Goal: Task Accomplishment & Management: Use online tool/utility

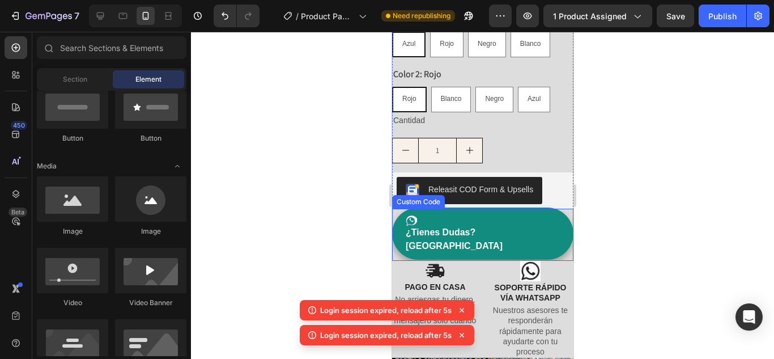
scroll to position [614, 0]
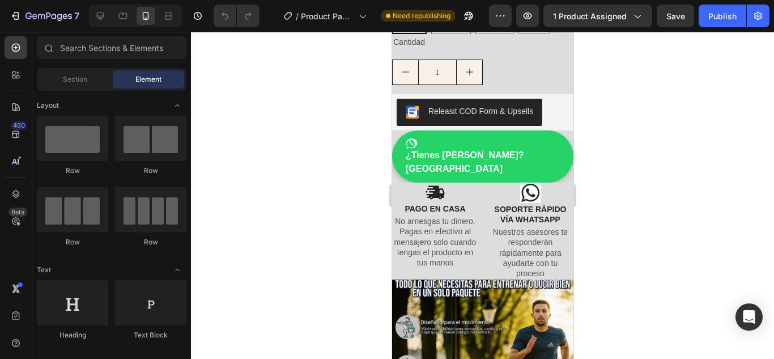
scroll to position [253, 0]
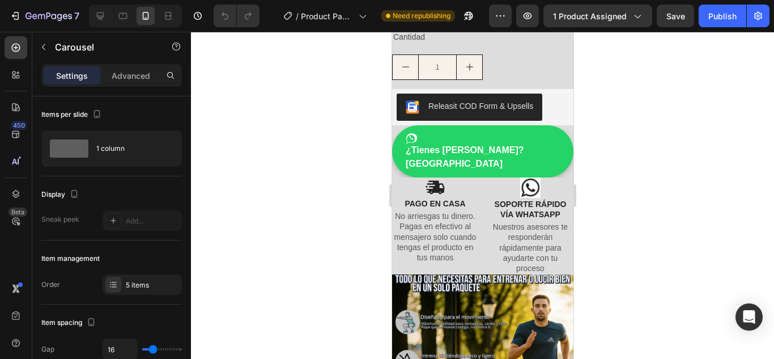
click at [363, 211] on div at bounding box center [482, 195] width 583 height 327
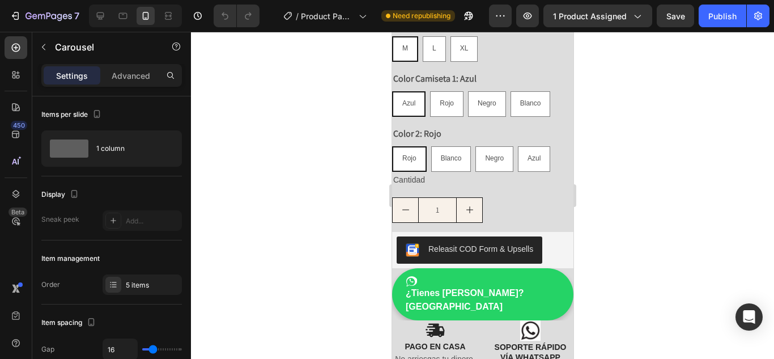
scroll to position [111, 0]
click at [340, 183] on div at bounding box center [482, 195] width 583 height 327
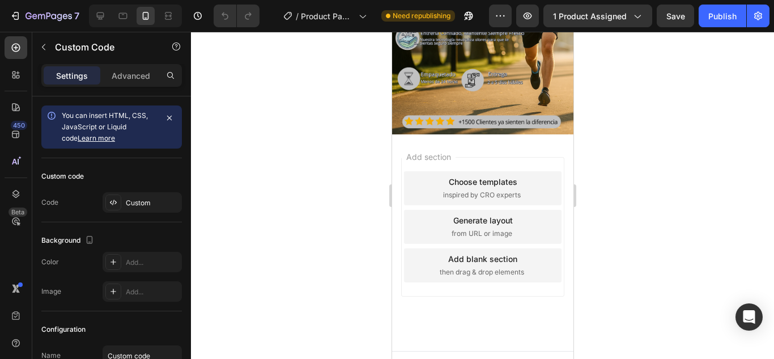
scroll to position [618, 0]
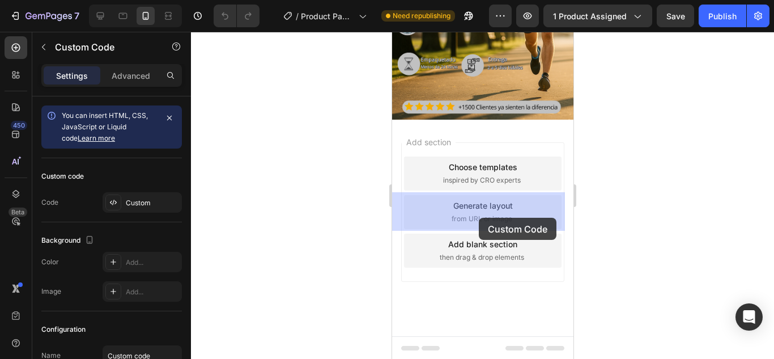
drag, startPoint x: 483, startPoint y: 228, endPoint x: 479, endPoint y: 218, distance: 11.2
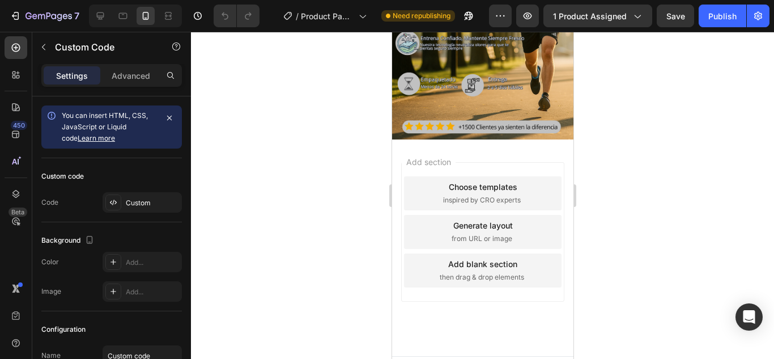
drag, startPoint x: 478, startPoint y: 231, endPoint x: 478, endPoint y: 237, distance: 6.2
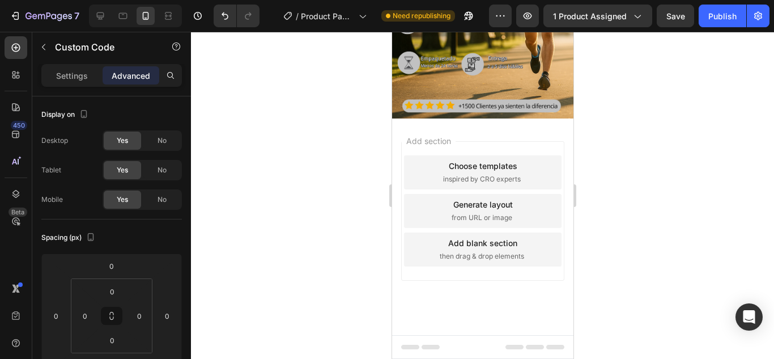
scroll to position [647, 0]
click at [290, 177] on div at bounding box center [482, 195] width 583 height 327
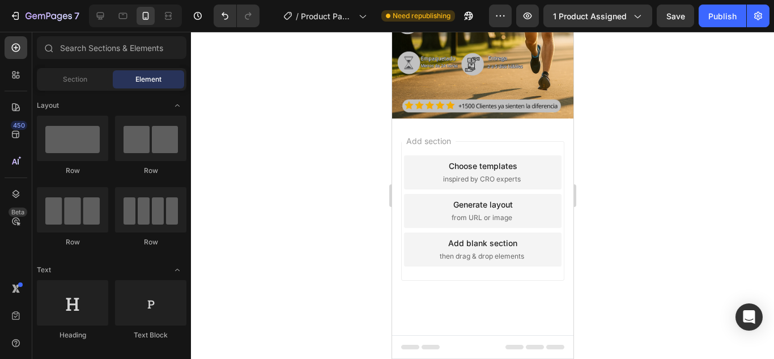
scroll to position [660, 0]
click at [357, 181] on div at bounding box center [482, 195] width 583 height 327
drag, startPoint x: 389, startPoint y: 201, endPoint x: 397, endPoint y: 197, distance: 8.4
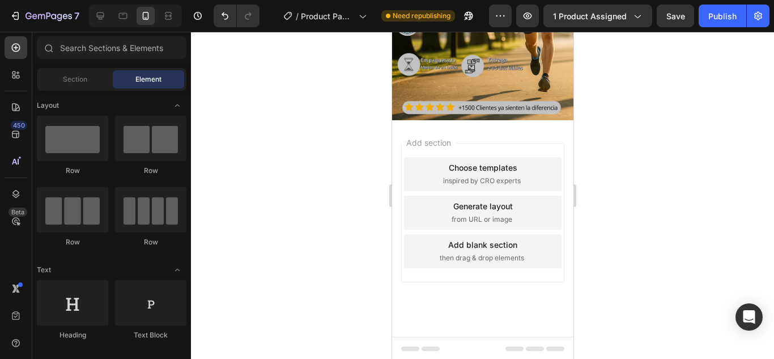
scroll to position [637, 0]
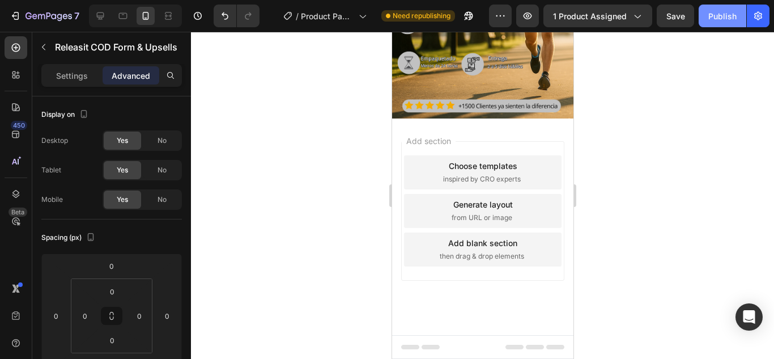
click at [709, 12] on div "Publish" at bounding box center [723, 16] width 28 height 12
click at [461, 118] on img at bounding box center [482, 7] width 181 height 224
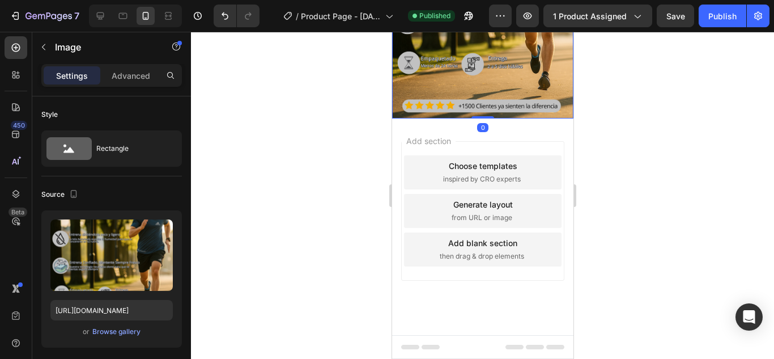
scroll to position [750, 0]
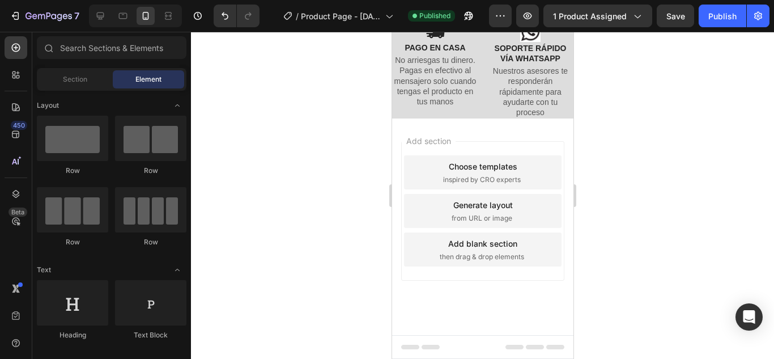
click at [434, 179] on div "Add section Choose templates inspired by CRO experts Generate layout from URL o…" at bounding box center [482, 226] width 181 height 217
click at [418, 171] on div "Add section Choose templates inspired by CRO experts Generate layout from URL o…" at bounding box center [482, 226] width 181 height 217
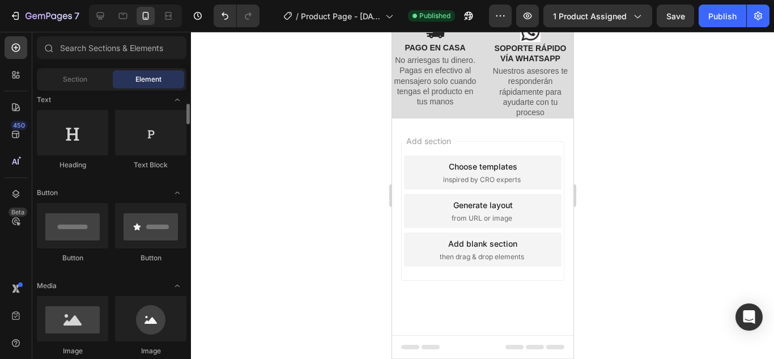
scroll to position [227, 0]
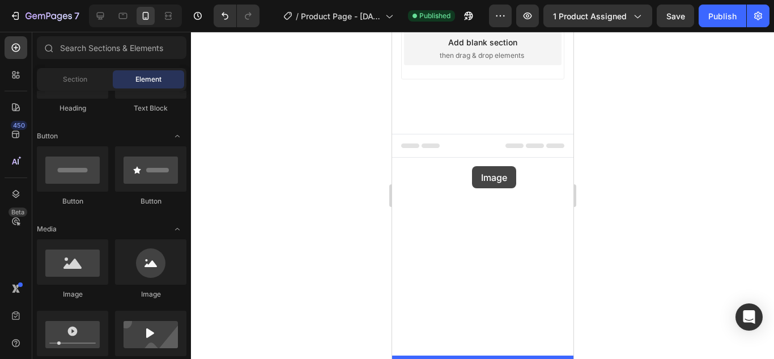
drag, startPoint x: 499, startPoint y: 304, endPoint x: 472, endPoint y: 166, distance: 141.0
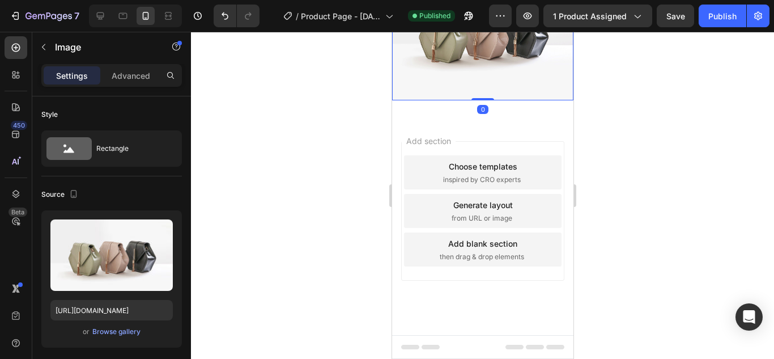
click at [454, 100] on img at bounding box center [482, 32] width 181 height 136
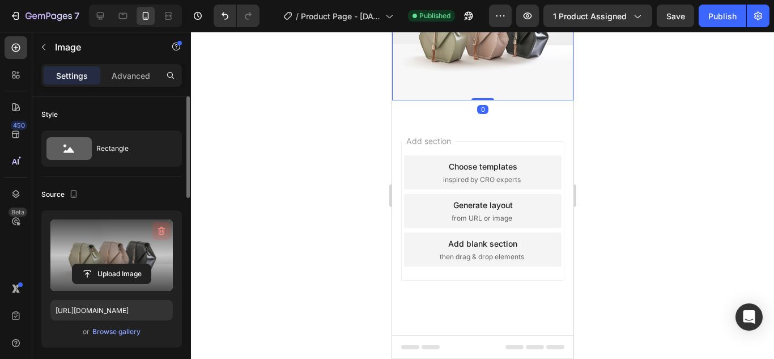
click at [156, 233] on icon "button" at bounding box center [161, 230] width 11 height 11
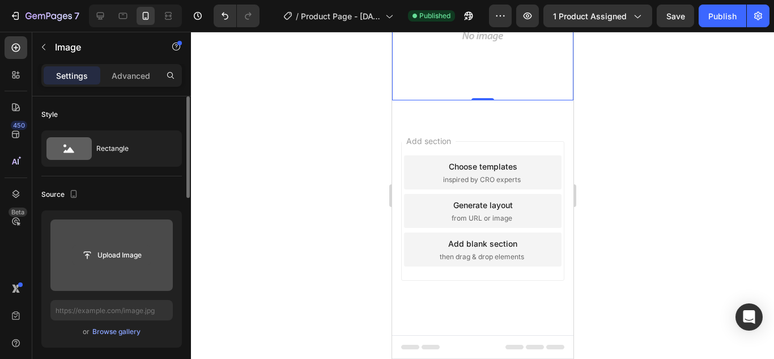
click at [113, 260] on input "file" at bounding box center [112, 254] width 78 height 19
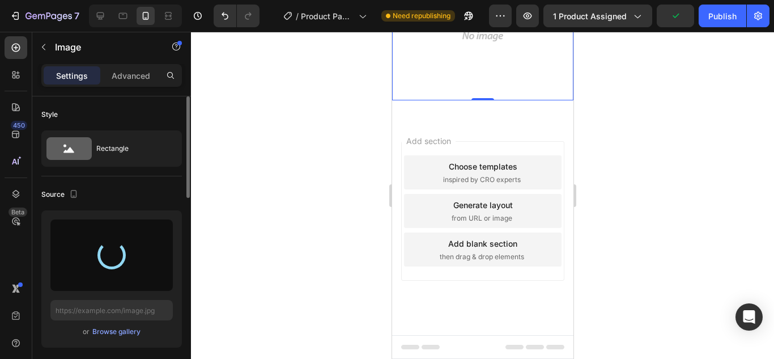
scroll to position [807, 0]
type input "[URL][DOMAIN_NAME]"
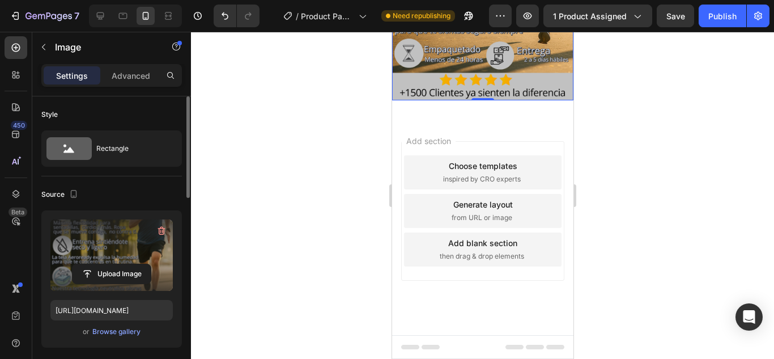
scroll to position [0, 0]
click at [122, 82] on div "Advanced" at bounding box center [131, 75] width 57 height 18
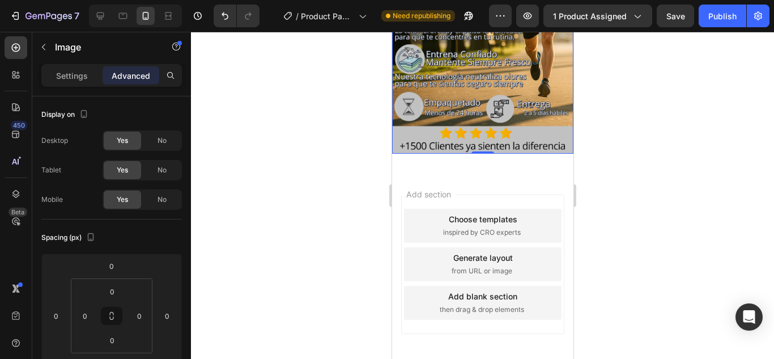
scroll to position [580, 0]
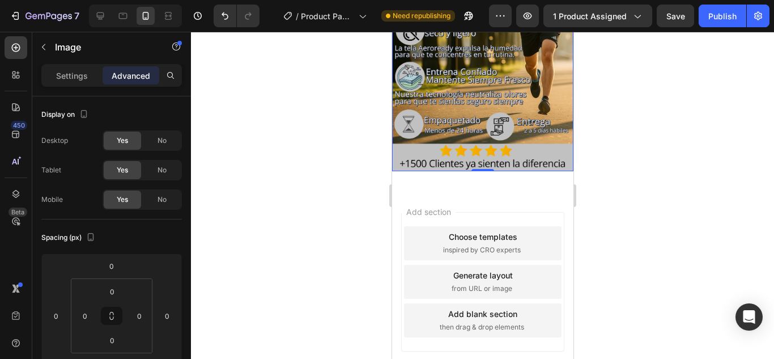
click at [111, 15] on div at bounding box center [135, 16] width 93 height 23
click at [103, 15] on icon at bounding box center [100, 15] width 11 height 11
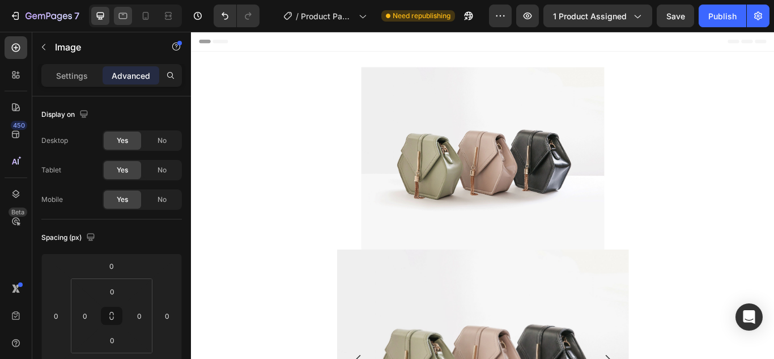
click at [125, 14] on icon at bounding box center [122, 15] width 11 height 11
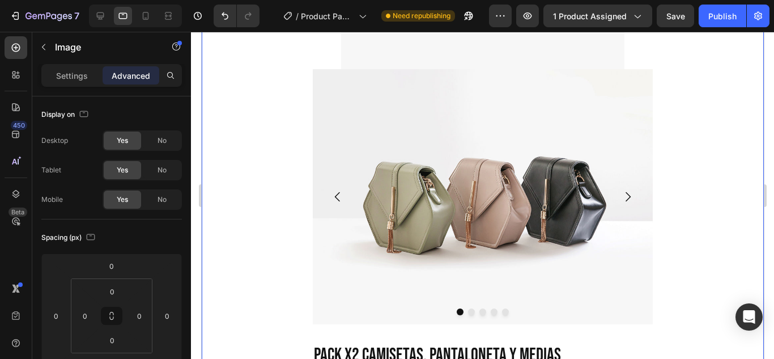
scroll to position [227, 0]
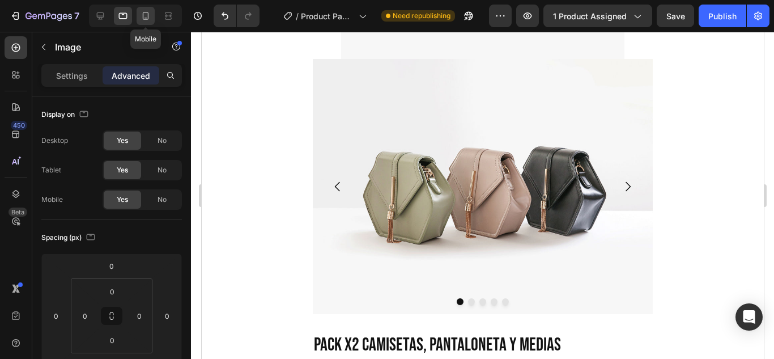
click at [141, 16] on icon at bounding box center [145, 15] width 11 height 11
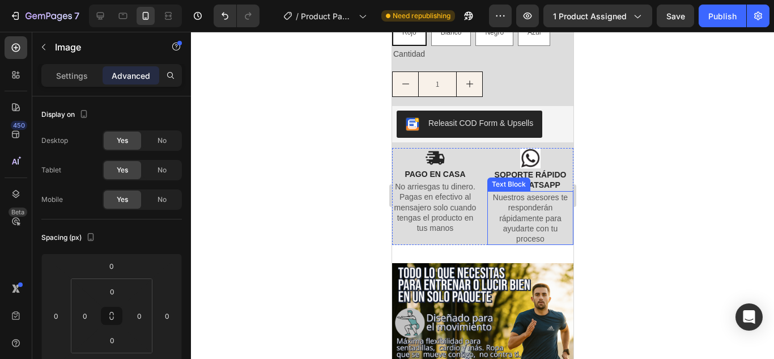
scroll to position [737, 0]
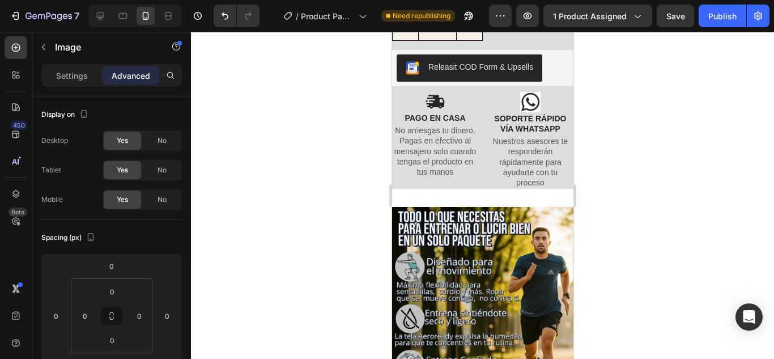
click at [470, 200] on div "Image Section 2" at bounding box center [482, 333] width 181 height 289
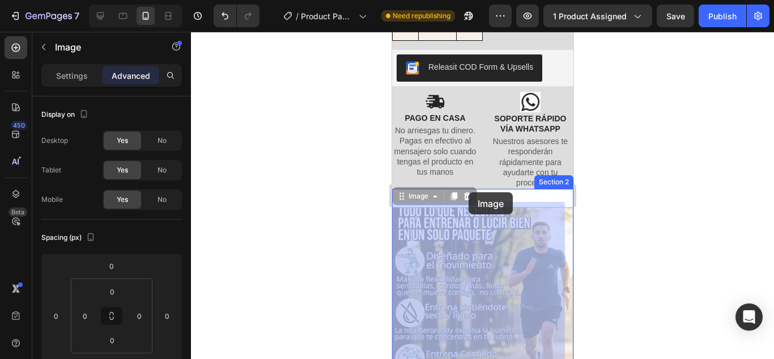
drag, startPoint x: 471, startPoint y: 209, endPoint x: 469, endPoint y: 201, distance: 8.3
click at [468, 192] on div "Mobile ( 320 px) iPhone 13 Mini iPhone 13 Pro iPhone 11 Pro Max iPhone 15 Pro M…" at bounding box center [482, 0] width 181 height 1411
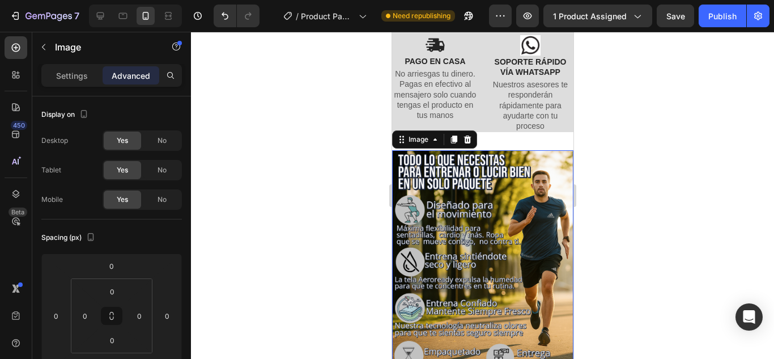
scroll to position [907, 0]
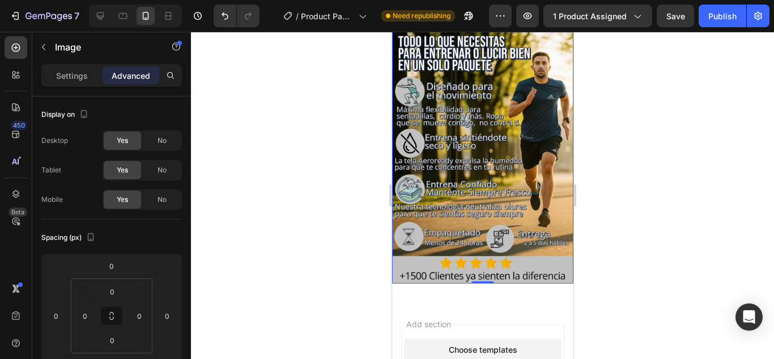
click at [313, 198] on div at bounding box center [482, 195] width 583 height 327
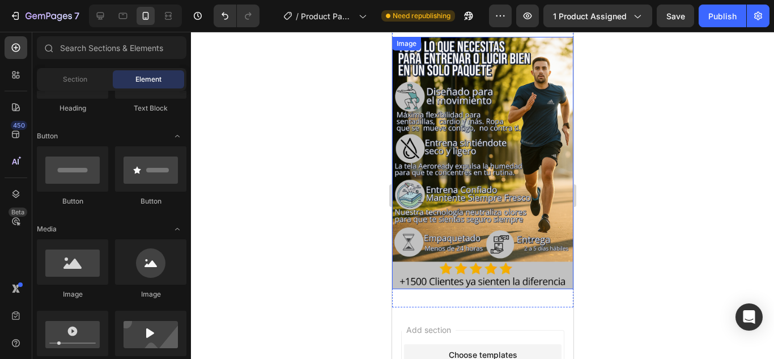
scroll to position [850, 0]
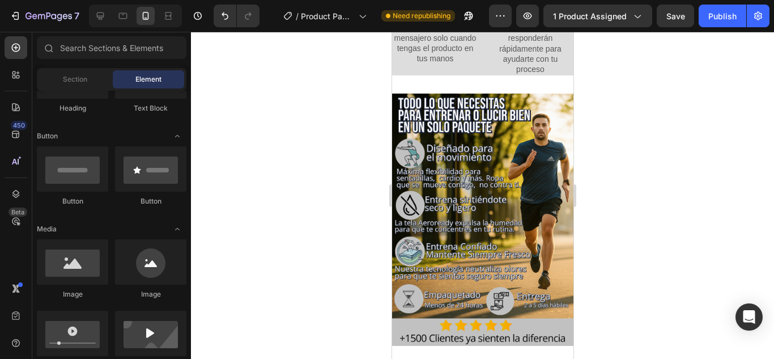
drag, startPoint x: 328, startPoint y: 176, endPoint x: 328, endPoint y: 63, distance: 112.8
click at [328, 63] on div at bounding box center [482, 195] width 583 height 327
click at [721, 17] on div "Publish" at bounding box center [723, 16] width 28 height 12
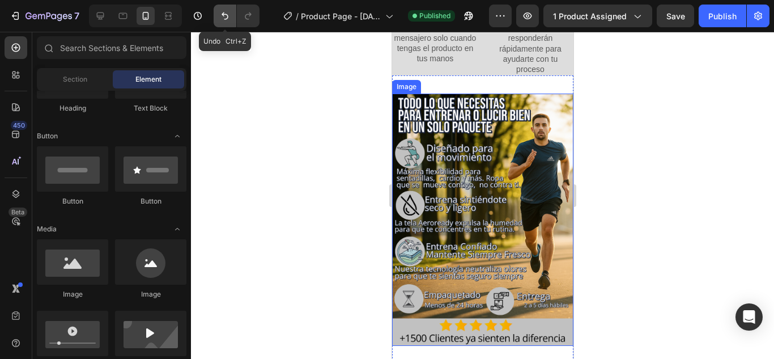
click at [225, 18] on icon "Undo/Redo" at bounding box center [224, 15] width 11 height 11
click at [216, 10] on button "Undo/Redo" at bounding box center [225, 16] width 23 height 23
click at [217, 10] on button "Undo/Redo" at bounding box center [225, 16] width 23 height 23
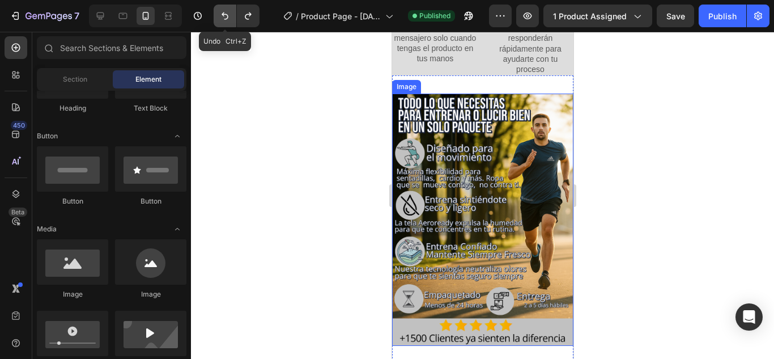
click at [223, 15] on icon "Undo/Redo" at bounding box center [225, 15] width 7 height 7
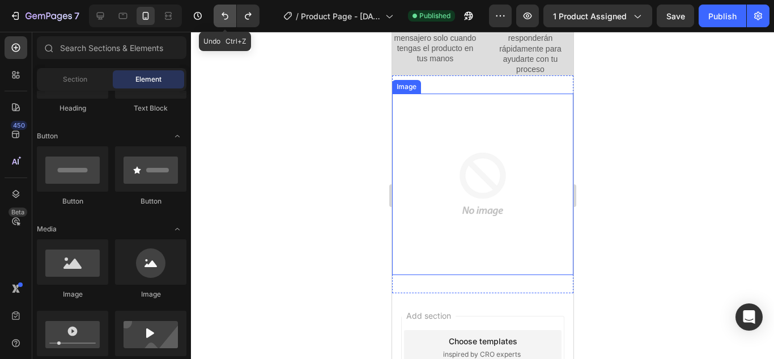
click at [223, 15] on icon "Undo/Redo" at bounding box center [225, 15] width 7 height 7
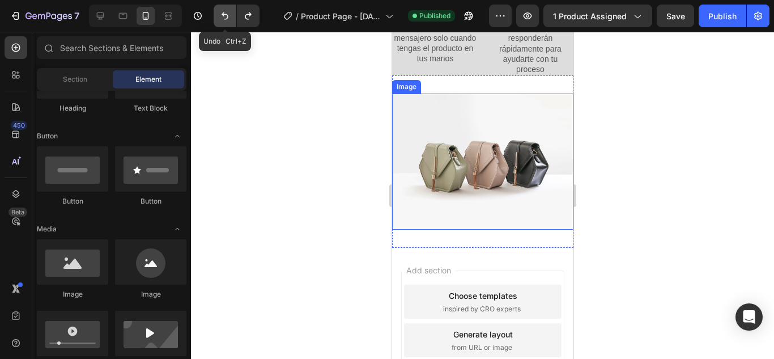
click at [223, 15] on icon "Undo/Redo" at bounding box center [225, 15] width 7 height 7
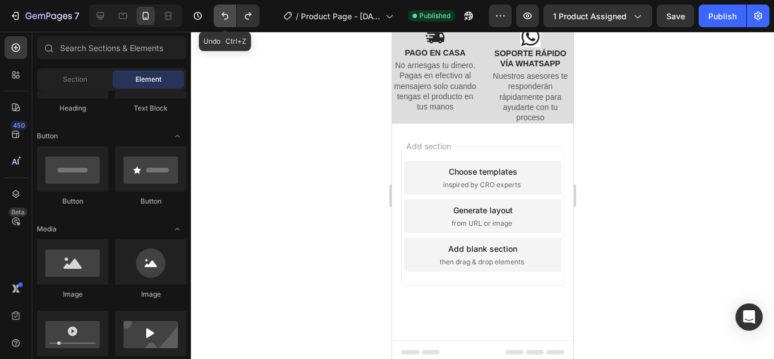
click at [223, 15] on icon "Undo/Redo" at bounding box center [225, 15] width 7 height 7
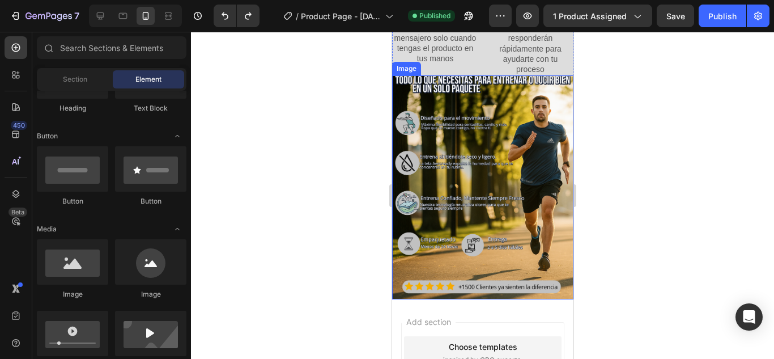
click at [464, 79] on img at bounding box center [482, 187] width 181 height 224
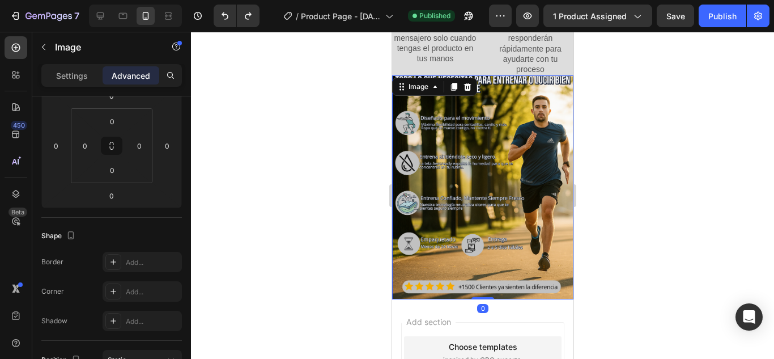
scroll to position [0, 0]
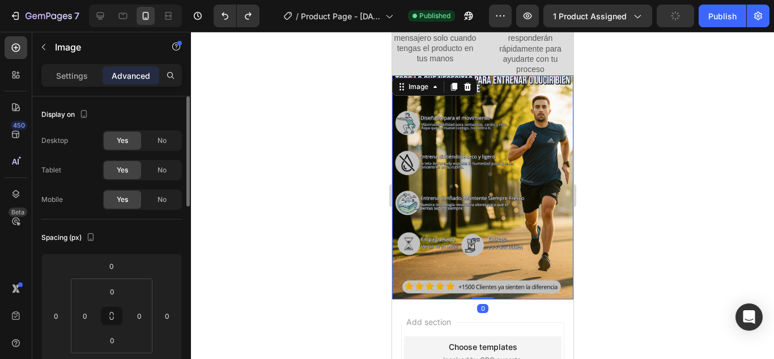
drag, startPoint x: 78, startPoint y: 78, endPoint x: 83, endPoint y: 86, distance: 9.1
click at [78, 78] on p "Settings" at bounding box center [72, 76] width 32 height 12
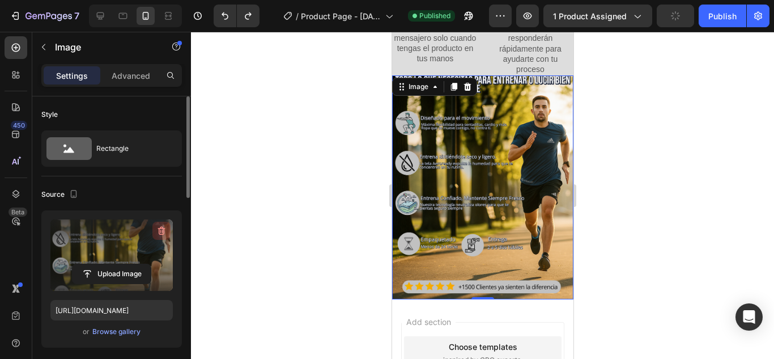
click at [160, 232] on icon "button" at bounding box center [160, 231] width 1 height 3
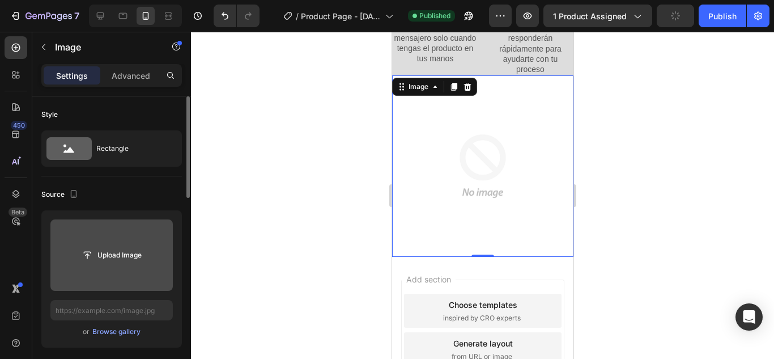
click at [124, 240] on input "file" at bounding box center [111, 254] width 122 height 71
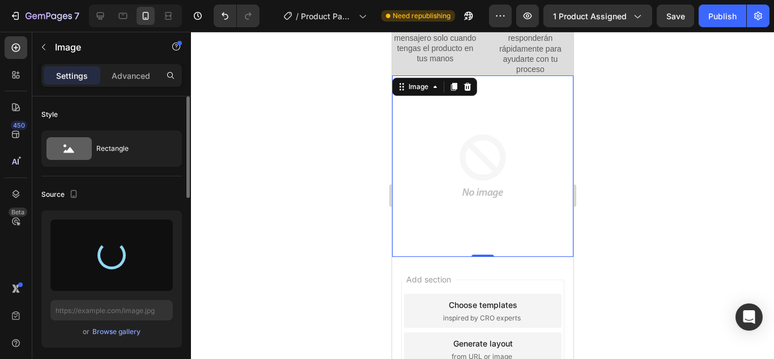
scroll to position [794, 0]
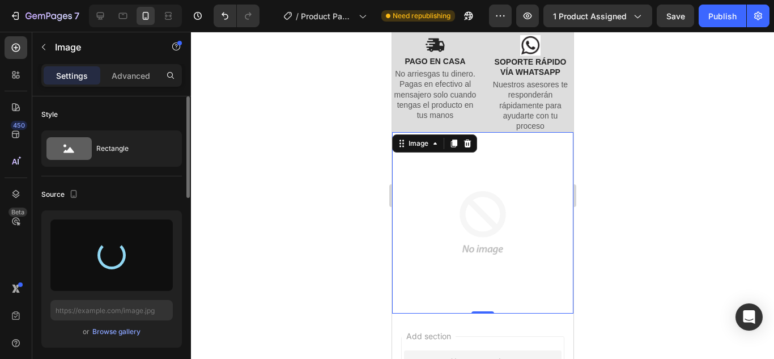
type input "[URL][DOMAIN_NAME]"
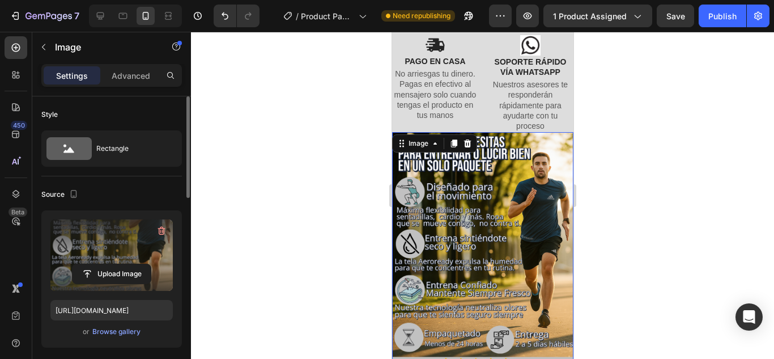
click at [312, 210] on div at bounding box center [482, 195] width 583 height 327
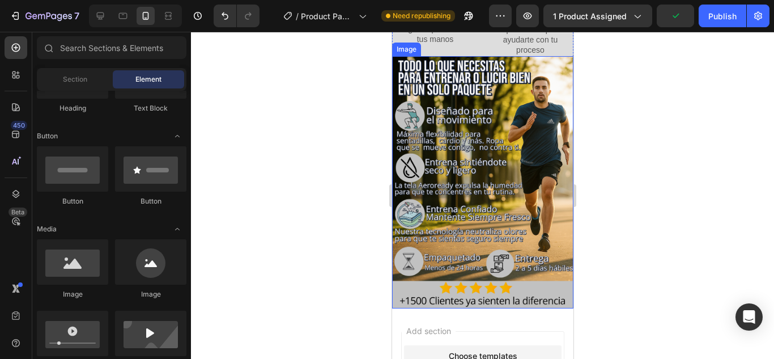
scroll to position [850, 0]
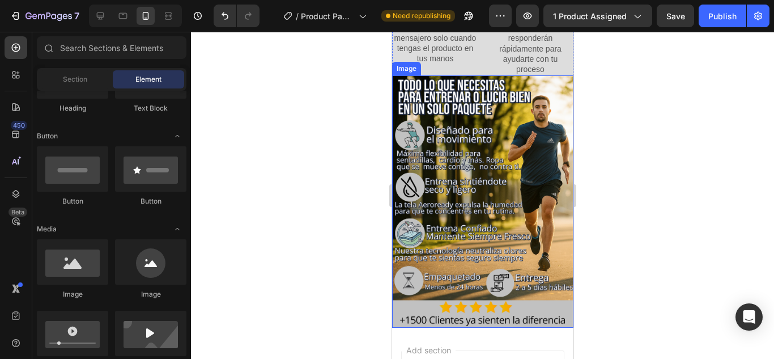
drag, startPoint x: 340, startPoint y: 181, endPoint x: 286, endPoint y: 194, distance: 55.4
drag, startPoint x: 273, startPoint y: 197, endPoint x: 257, endPoint y: 194, distance: 16.7
click at [257, 194] on div at bounding box center [482, 195] width 583 height 327
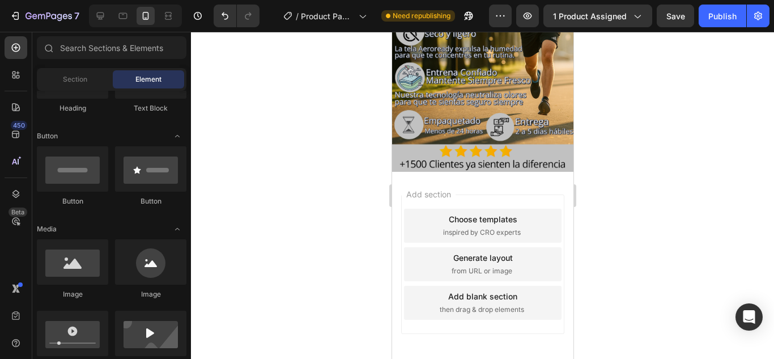
scroll to position [986, 0]
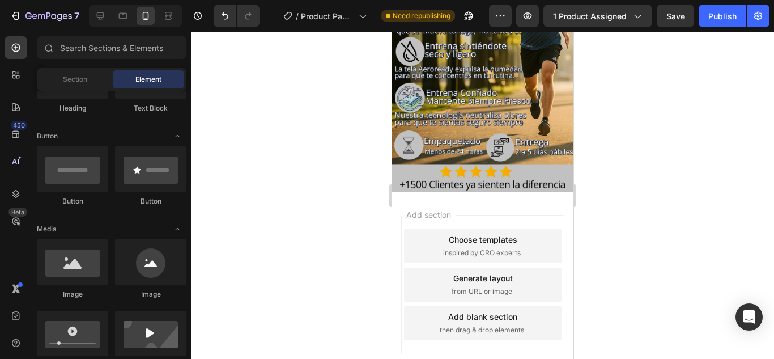
click at [414, 192] on div "Add section Choose templates inspired by CRO experts Generate layout from URL o…" at bounding box center [482, 300] width 181 height 217
click at [426, 209] on span "Add section" at bounding box center [428, 215] width 54 height 12
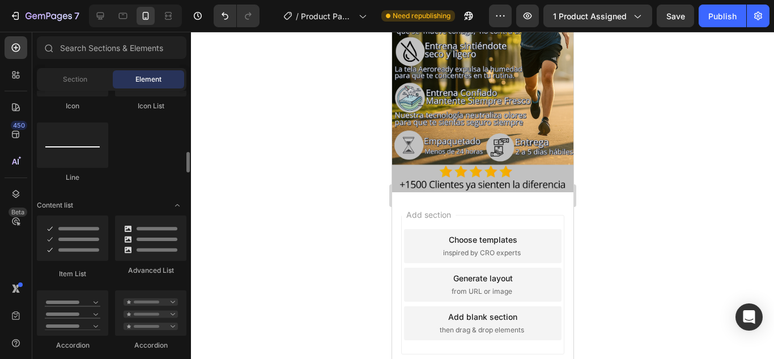
scroll to position [737, 0]
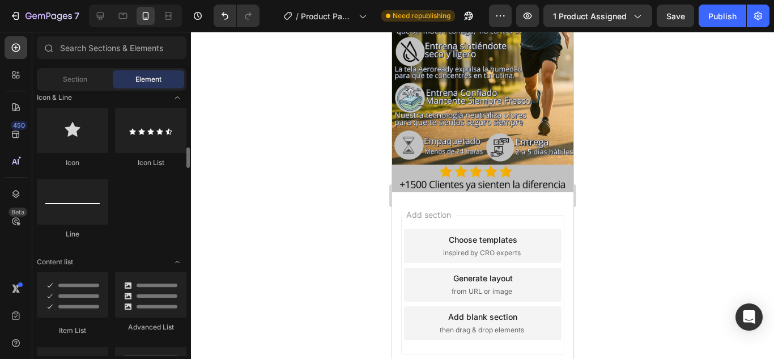
click at [156, 159] on div "Icon List" at bounding box center [150, 163] width 71 height 10
click at [155, 153] on div "Icon List" at bounding box center [150, 138] width 71 height 60
drag, startPoint x: 723, startPoint y: 228, endPoint x: 468, endPoint y: 196, distance: 257.2
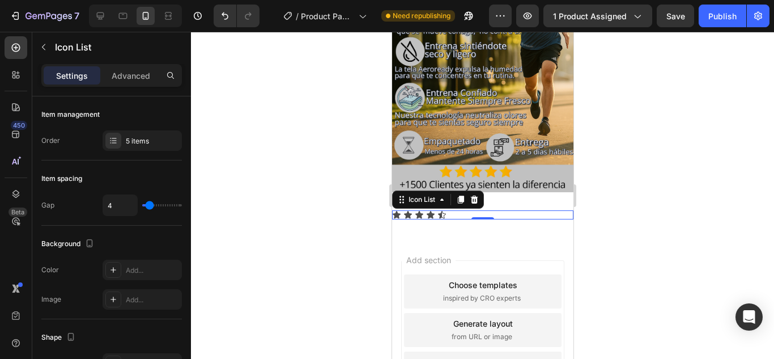
click at [447, 210] on div "Icon Icon Icon Icon Icon" at bounding box center [482, 214] width 181 height 9
click at [439, 210] on icon at bounding box center [441, 214] width 9 height 9
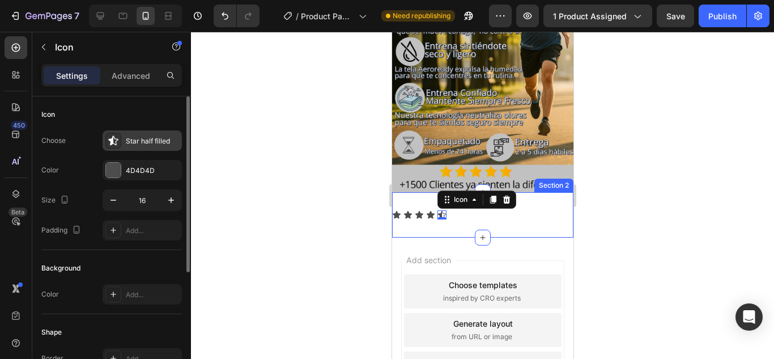
click at [117, 146] on icon at bounding box center [113, 140] width 11 height 11
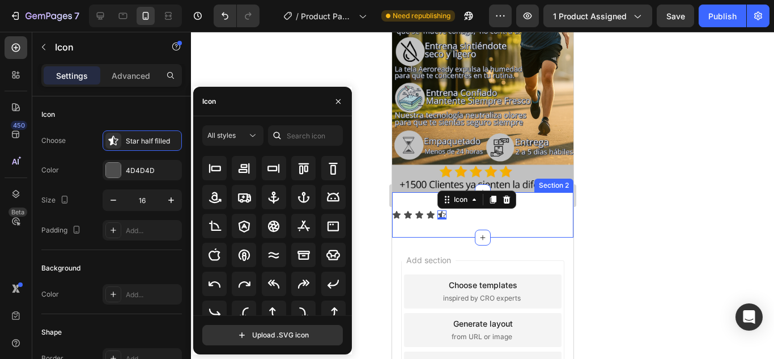
scroll to position [134, 0]
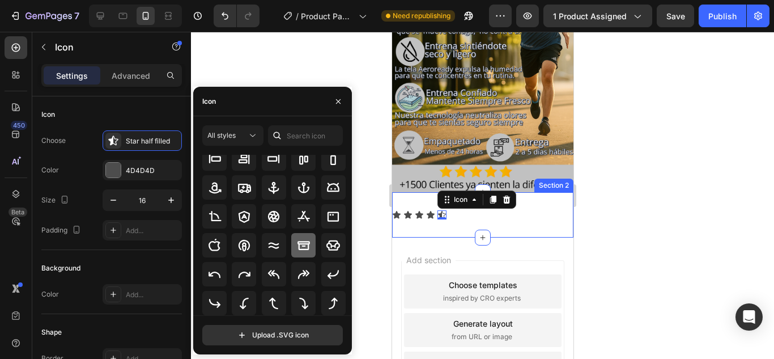
click at [298, 242] on icon at bounding box center [304, 245] width 12 height 9
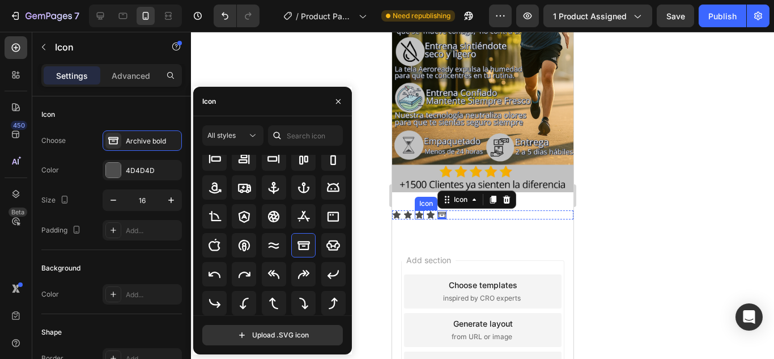
click at [429, 211] on icon at bounding box center [430, 214] width 8 height 7
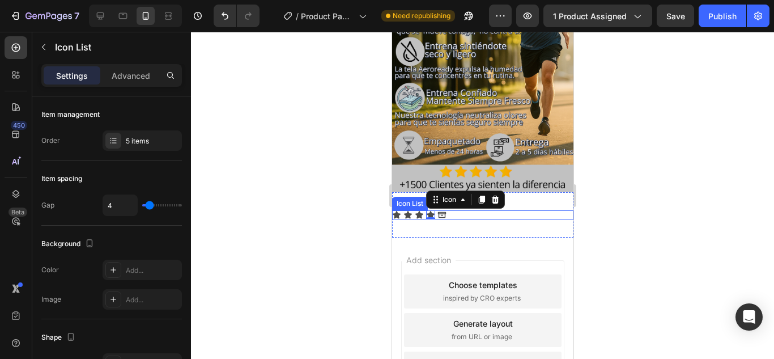
click at [479, 210] on div "Icon Icon Icon Icon 0 Icon" at bounding box center [482, 214] width 181 height 9
click at [475, 195] on icon at bounding box center [473, 199] width 9 height 9
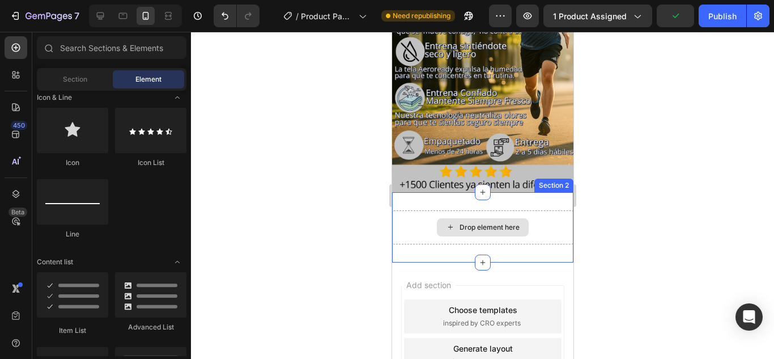
click at [457, 192] on div "Drop element here Section 2" at bounding box center [482, 227] width 181 height 70
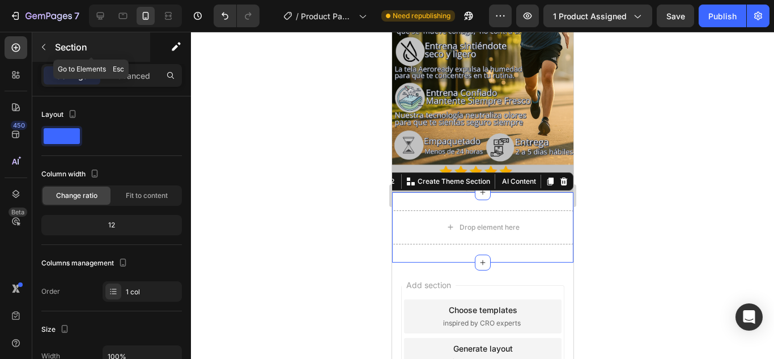
click at [54, 48] on div "Section" at bounding box center [91, 46] width 118 height 29
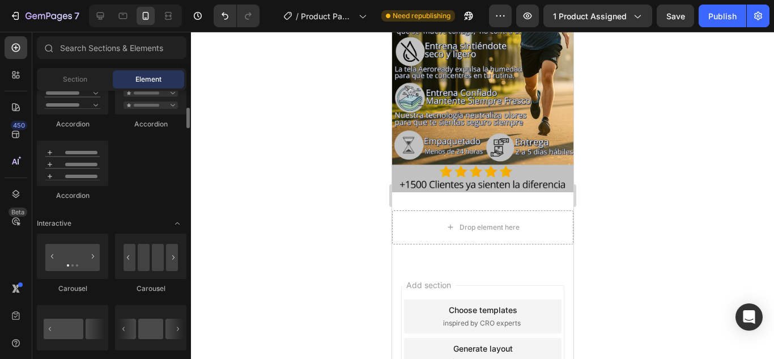
scroll to position [958, 0]
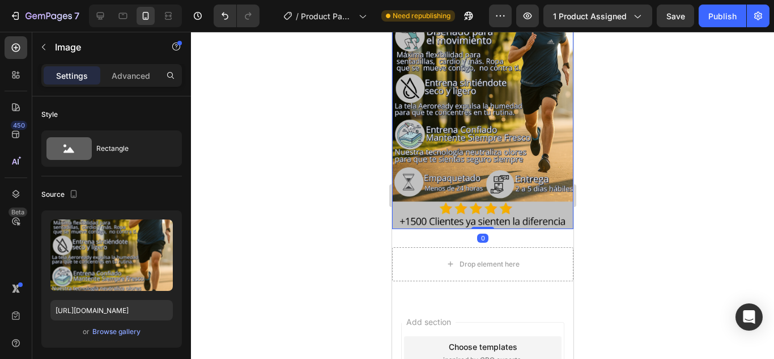
scroll to position [929, 0]
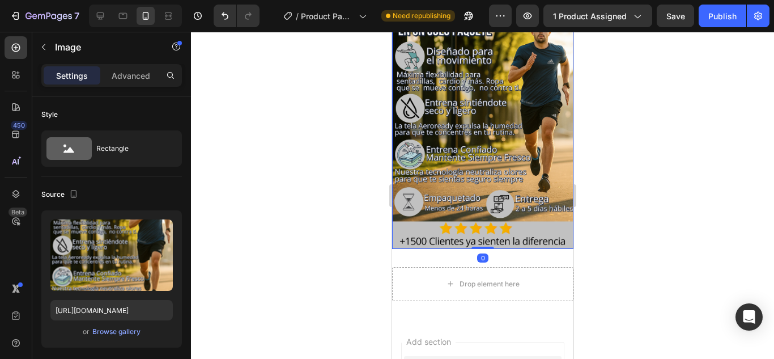
click at [307, 196] on div at bounding box center [482, 195] width 583 height 327
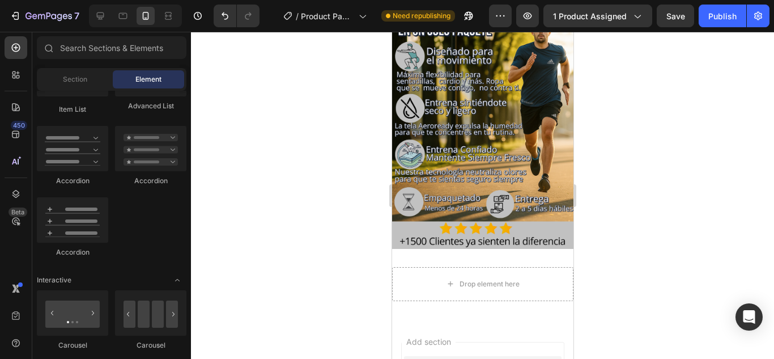
drag, startPoint x: 262, startPoint y: 251, endPoint x: 220, endPoint y: 248, distance: 42.6
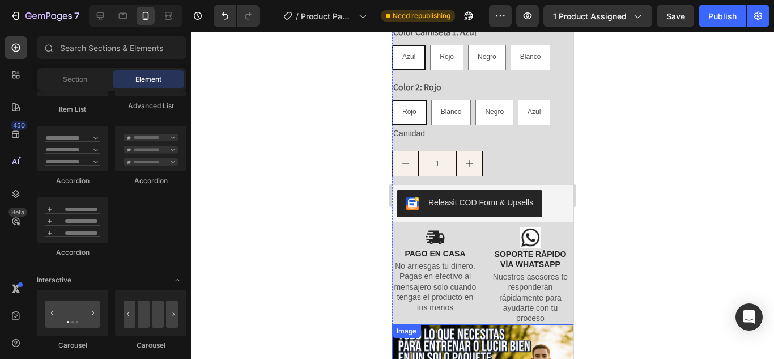
click at [458, 176] on button "increment" at bounding box center [469, 163] width 26 height 24
type input "2"
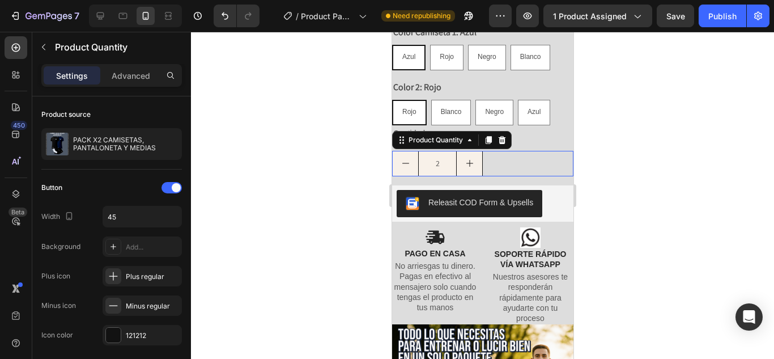
scroll to position [589, 0]
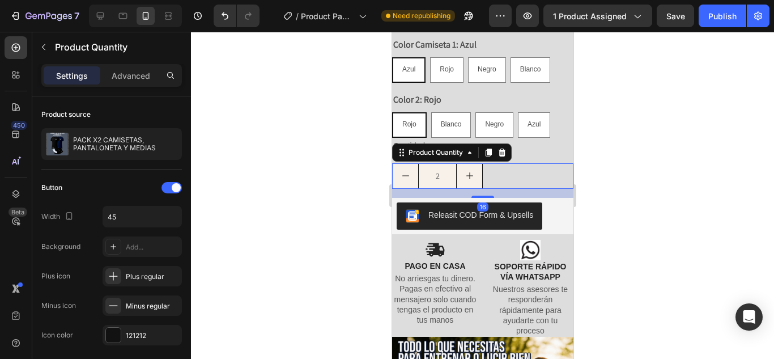
click at [557, 209] on div "Releasit COD Form & Upsells" at bounding box center [482, 215] width 172 height 27
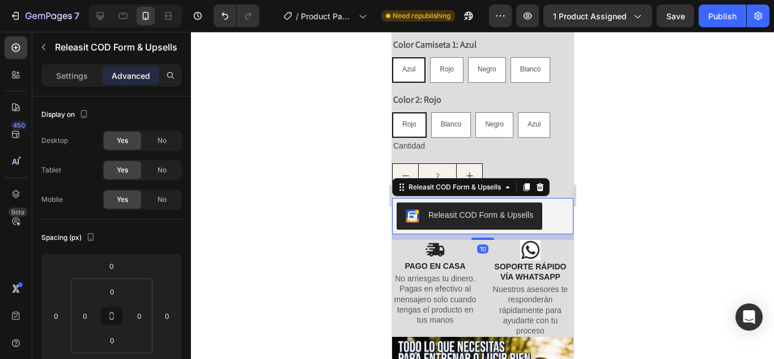
click at [347, 238] on div at bounding box center [482, 195] width 583 height 327
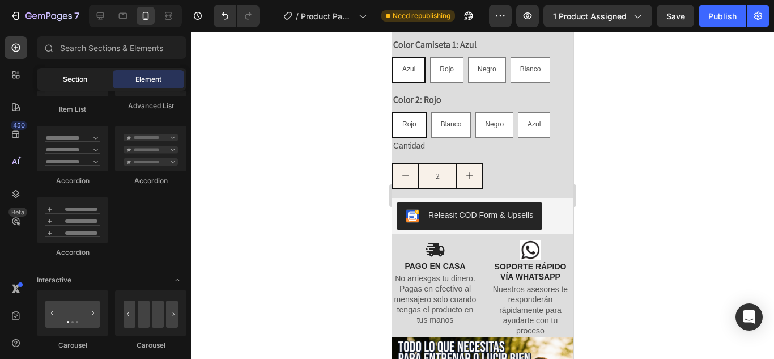
click at [72, 78] on span "Section" at bounding box center [75, 79] width 24 height 10
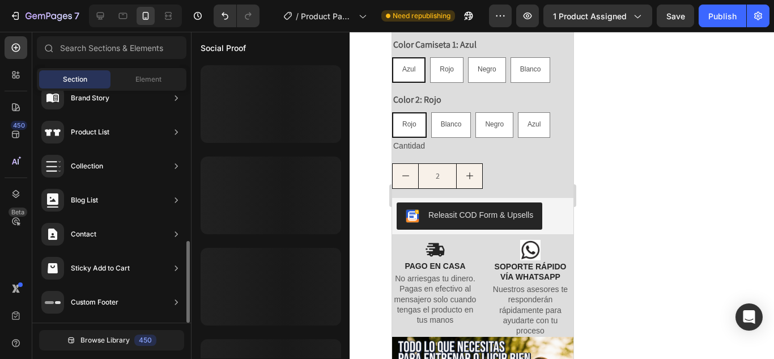
scroll to position [426, 0]
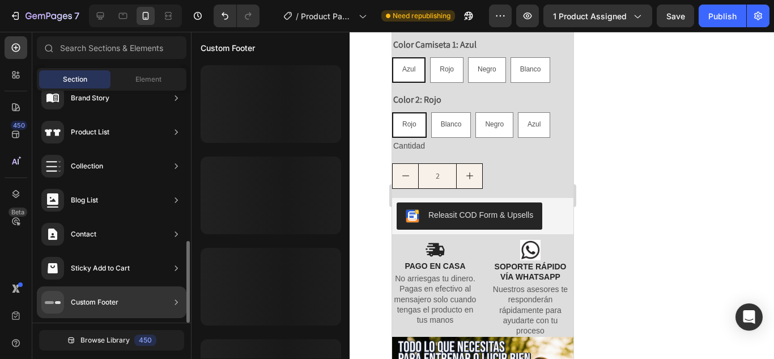
drag, startPoint x: 81, startPoint y: 303, endPoint x: 141, endPoint y: 300, distance: 59.6
click at [141, 300] on div "Custom Footer" at bounding box center [112, 302] width 150 height 32
click at [132, 299] on div "Custom Footer" at bounding box center [112, 302] width 150 height 32
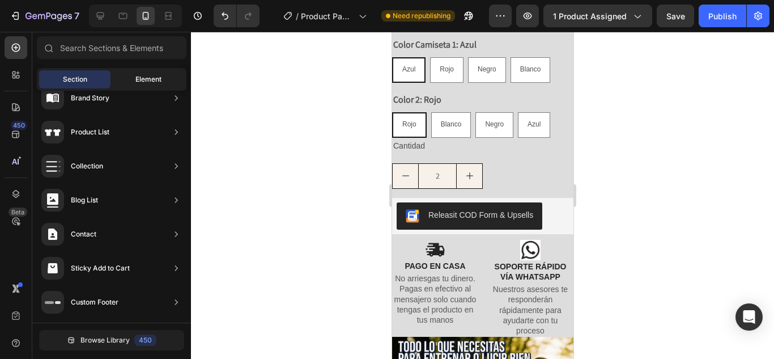
click at [138, 83] on span "Element" at bounding box center [148, 79] width 26 height 10
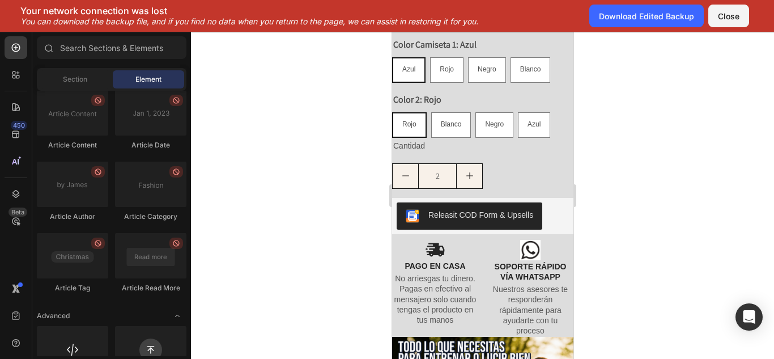
drag, startPoint x: 189, startPoint y: 196, endPoint x: 206, endPoint y: 346, distance: 151.3
click at [206, 0] on div "7 / Product Page - [DATE] 20:17:35 Need republishing Preview 1 product assigned…" at bounding box center [387, 0] width 774 height 0
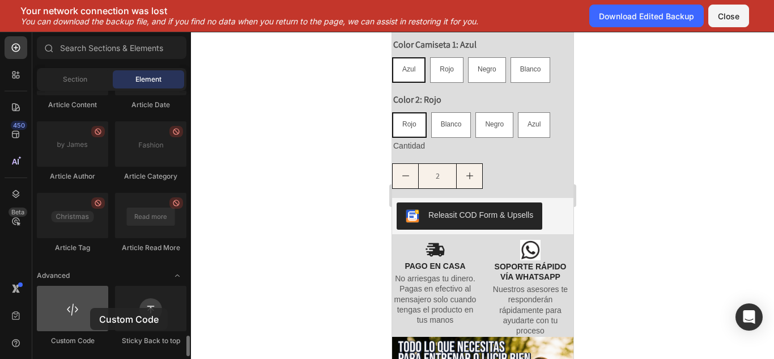
click at [90, 308] on div at bounding box center [72, 308] width 71 height 45
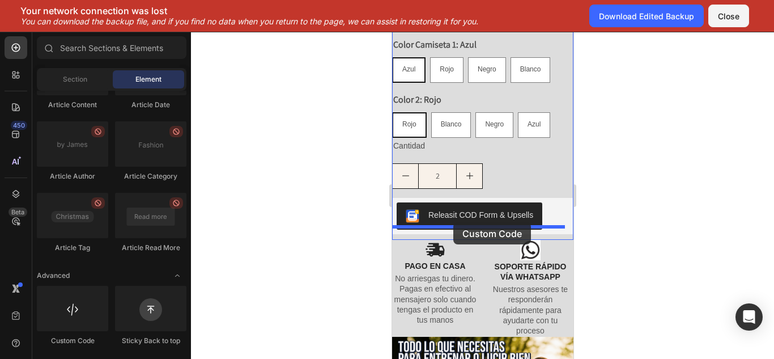
drag, startPoint x: 466, startPoint y: 341, endPoint x: 453, endPoint y: 222, distance: 119.8
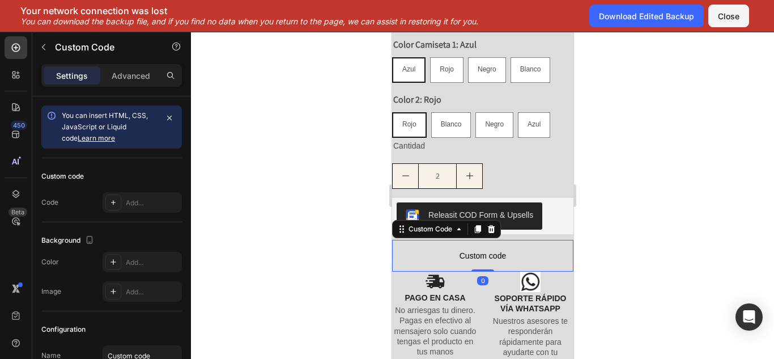
click at [438, 249] on span "Custom code" at bounding box center [482, 256] width 181 height 14
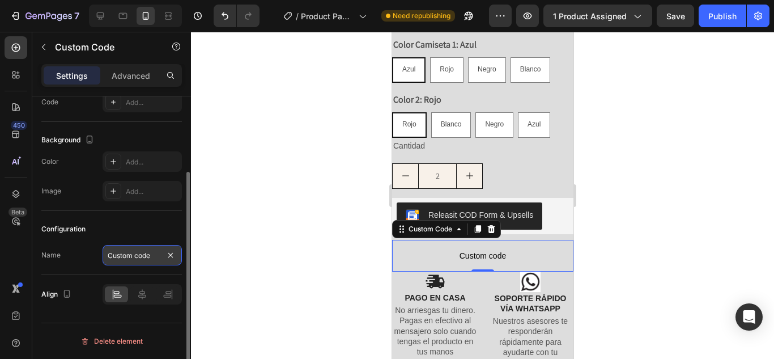
click at [128, 258] on input "Custom code" at bounding box center [142, 255] width 79 height 20
click at [113, 213] on div "Configuration Name Custom code" at bounding box center [111, 243] width 141 height 64
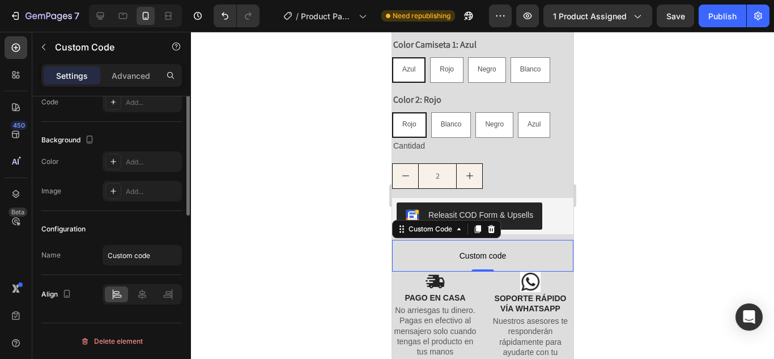
scroll to position [0, 0]
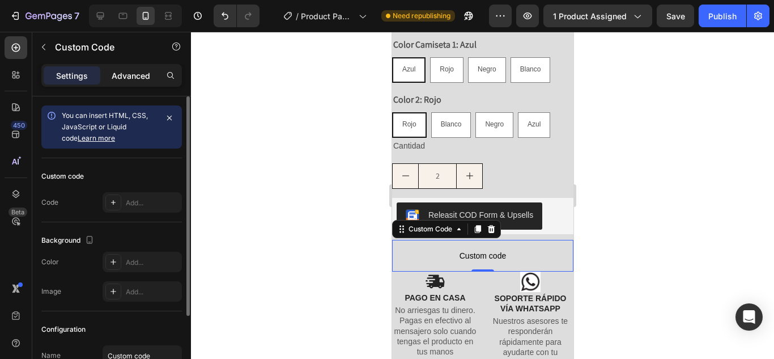
click at [126, 81] on p "Advanced" at bounding box center [131, 76] width 39 height 12
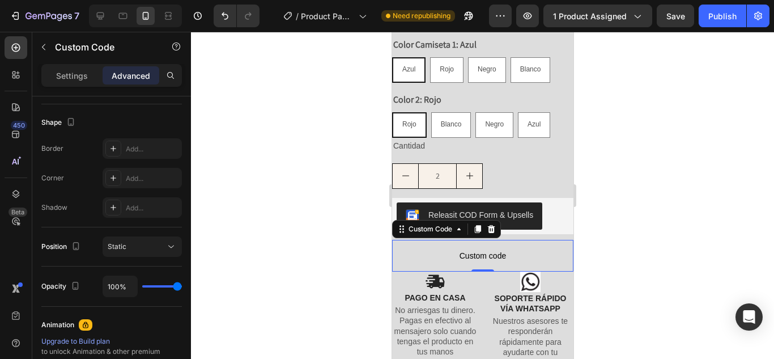
scroll to position [492, 0]
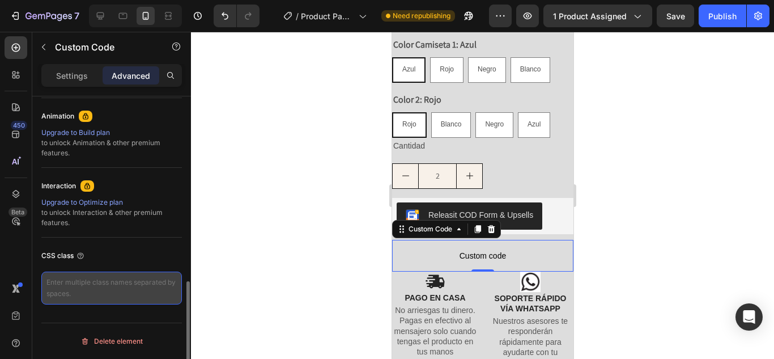
click at [83, 289] on textarea at bounding box center [111, 288] width 141 height 33
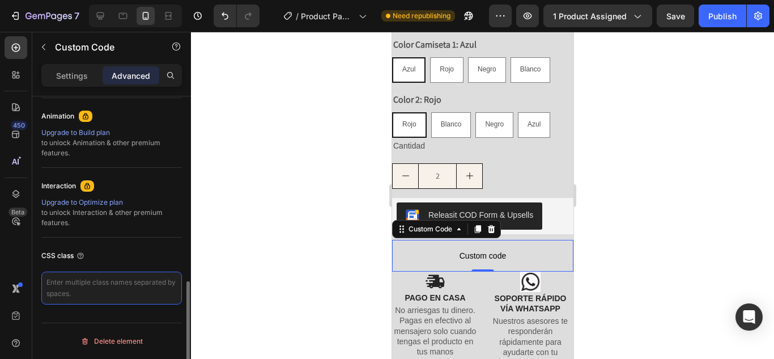
paste textarea "</svg> Comprar por WhatsApp </a></div> <style> .boton-whatsapp { display: inlin…"
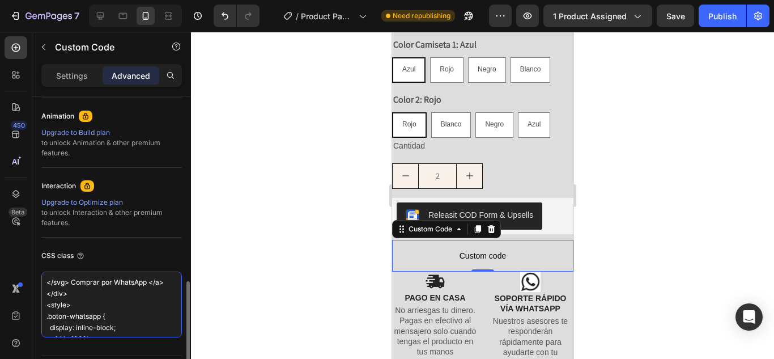
scroll to position [222, 0]
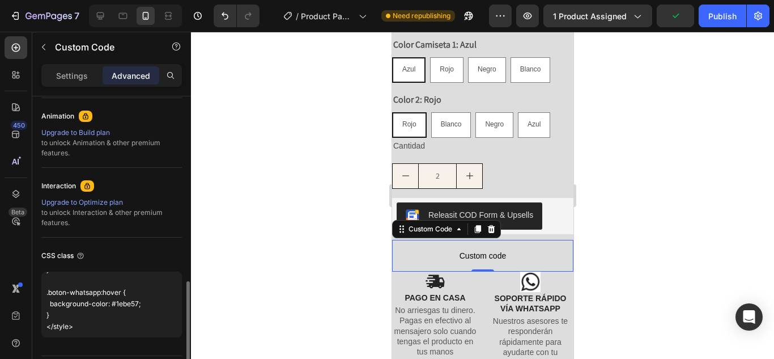
click at [101, 256] on div "CSS class" at bounding box center [111, 256] width 141 height 18
type textarea "</svg> Comprar por WhatsApp </a></div> <style> .boton-whatsapp { display: inlin…"
click at [331, 189] on div at bounding box center [482, 195] width 583 height 327
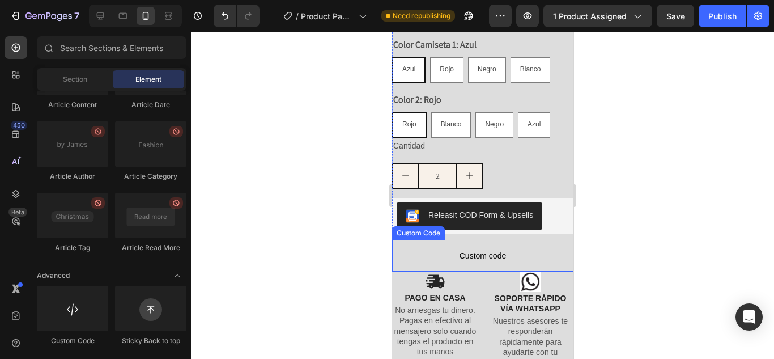
click at [448, 249] on span "Custom code" at bounding box center [482, 256] width 181 height 14
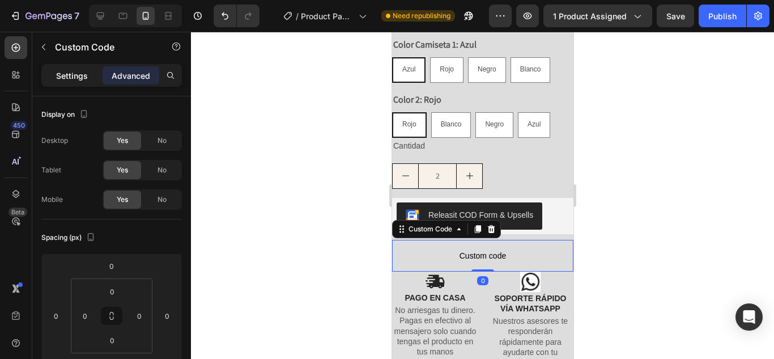
click at [66, 81] on p "Settings" at bounding box center [72, 76] width 32 height 12
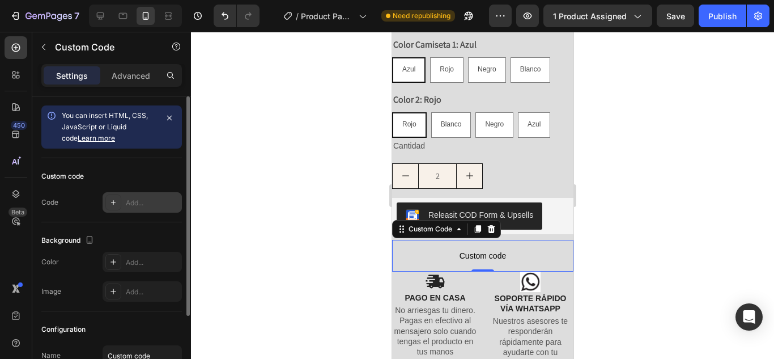
click at [151, 198] on div "Add..." at bounding box center [152, 203] width 53 height 10
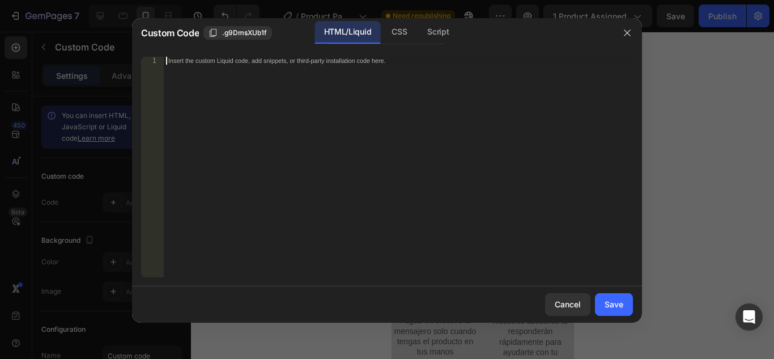
click at [518, 97] on div "Insert the custom Liquid code, add snippets, or third-party installation code h…" at bounding box center [398, 175] width 469 height 236
paste textarea "</style>"
type textarea "</style>"
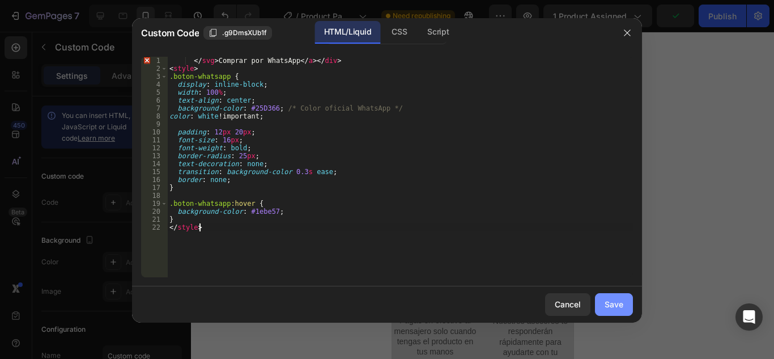
click at [606, 312] on button "Save" at bounding box center [614, 304] width 38 height 23
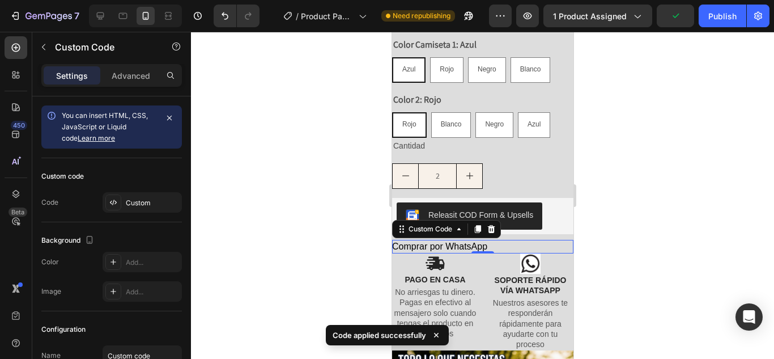
click at [121, 87] on div "Settings Advanced" at bounding box center [111, 80] width 159 height 32
click at [121, 84] on div "Advanced" at bounding box center [131, 75] width 57 height 18
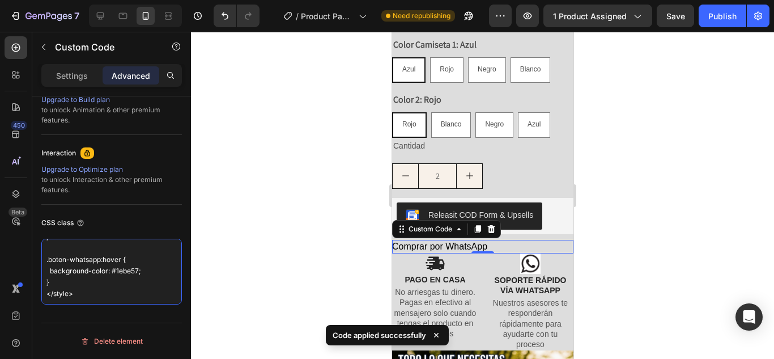
scroll to position [0, 0]
drag, startPoint x: 108, startPoint y: 293, endPoint x: 2, endPoint y: 145, distance: 182.0
click at [2, 145] on div "450 Beta Sections(18) Elements(84) Section Element Hero Section Product Detail …" at bounding box center [95, 195] width 191 height 327
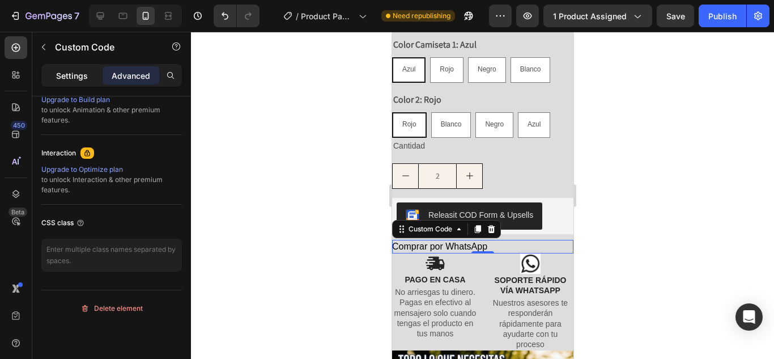
click at [82, 71] on p "Settings" at bounding box center [72, 76] width 32 height 12
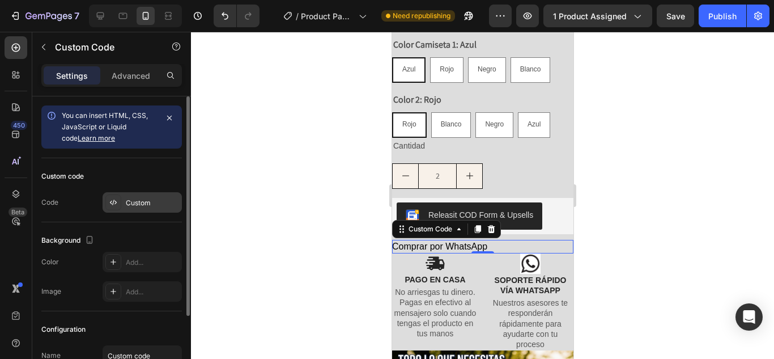
click at [144, 204] on div "Custom" at bounding box center [152, 203] width 53 height 10
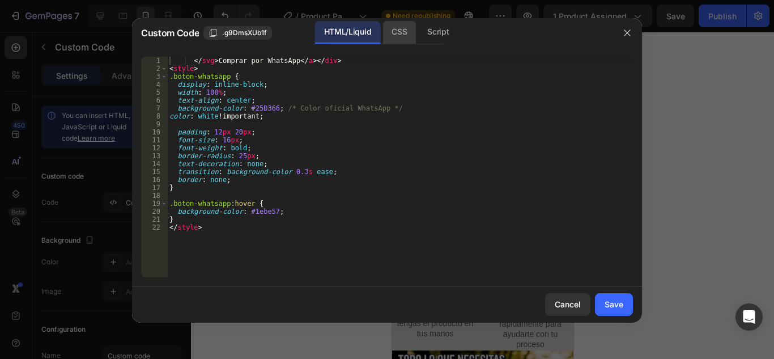
click at [418, 36] on div "CSS" at bounding box center [438, 32] width 40 height 23
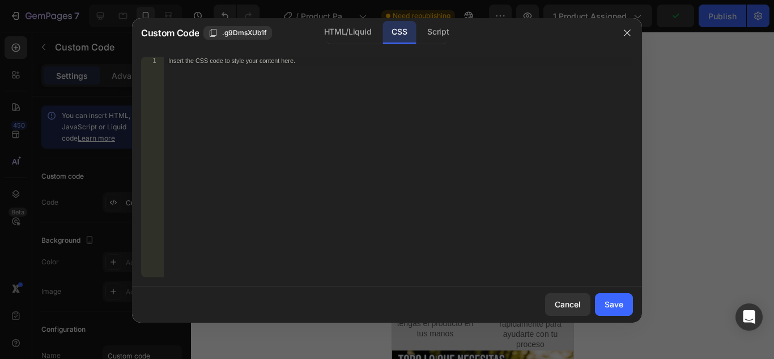
click at [343, 71] on div "Insert the CSS code to style your content here." at bounding box center [398, 175] width 469 height 236
paste textarea "</style>"
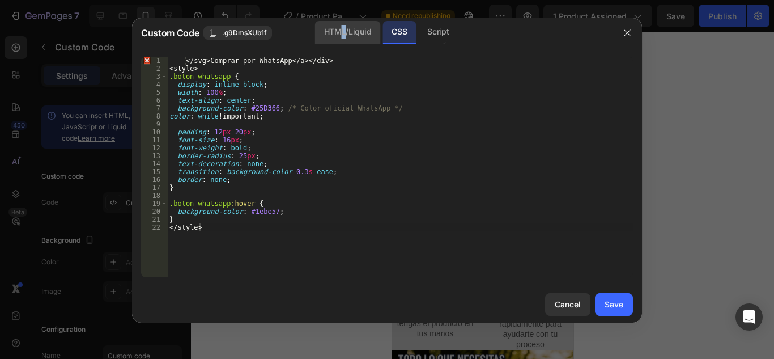
click at [345, 27] on div "HTML/Liquid" at bounding box center [347, 32] width 65 height 23
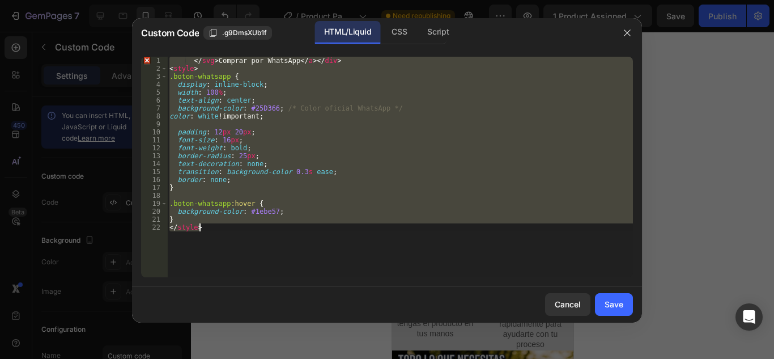
click at [287, 233] on div "</ svg > Comprar por WhatsApp </ a > </ div > < style > .boton-whatsapp { displ…" at bounding box center [400, 167] width 466 height 221
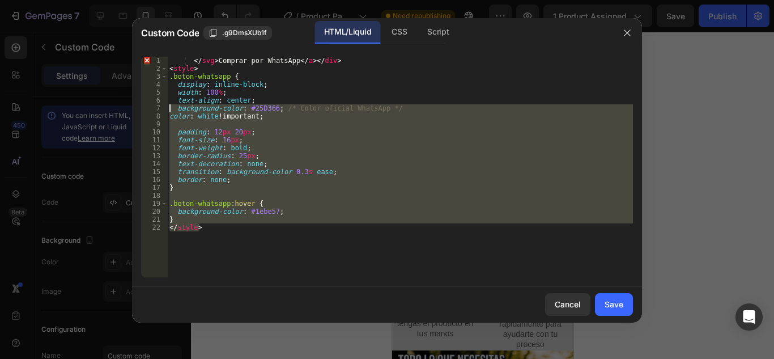
drag, startPoint x: 183, startPoint y: 141, endPoint x: 142, endPoint y: 24, distance: 123.7
click at [142, 26] on div "Custom Code .g9DmsXUb1f HTML/Liquid CSS Script </style> 1 2 3 4 5 6 7 8 9 10 11…" at bounding box center [387, 170] width 510 height 304
type textarea "</svg> Comprar por WhatsApp </a></div> <style>"
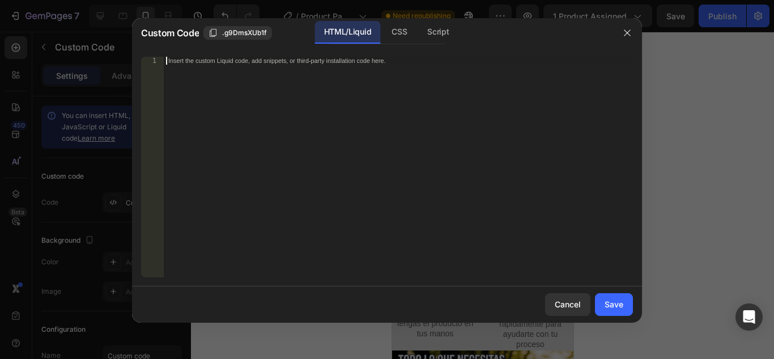
click at [401, 45] on div "Custom Code .g9DmsXUb1f HTML/Liquid CSS Script" at bounding box center [372, 32] width 481 height 29
click at [418, 39] on div "CSS" at bounding box center [438, 32] width 40 height 23
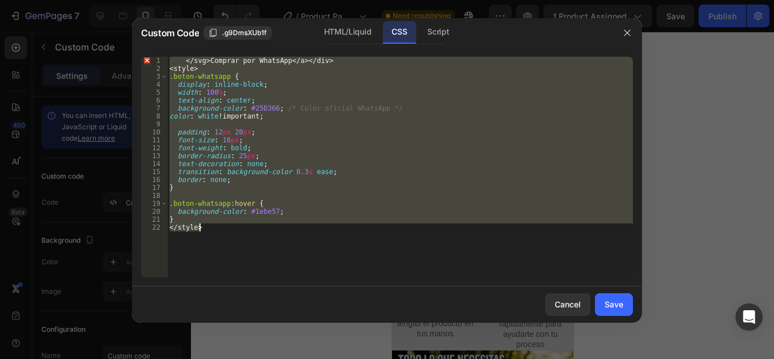
click at [334, 250] on div "</ svg > Comprar por WhatsApp </ a ></ div > < style > .boton-whatsapp { displa…" at bounding box center [400, 167] width 466 height 221
type textarea "</style>"
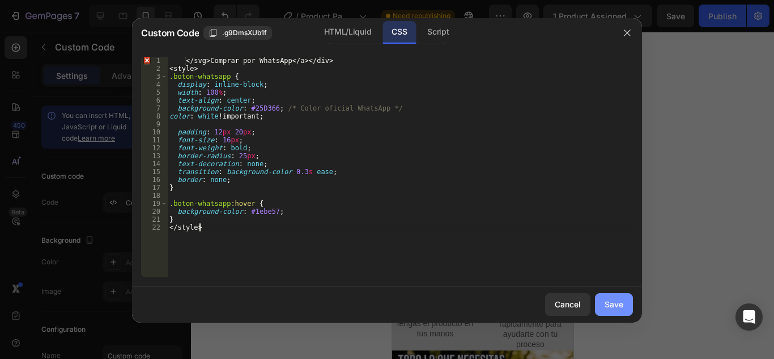
click at [613, 307] on div "Save" at bounding box center [614, 304] width 19 height 12
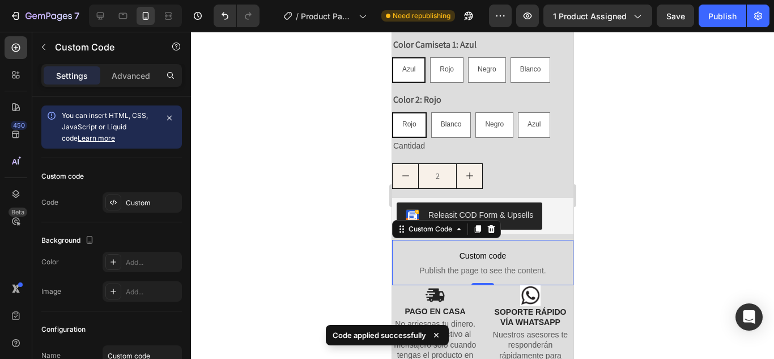
click at [336, 221] on div at bounding box center [482, 195] width 583 height 327
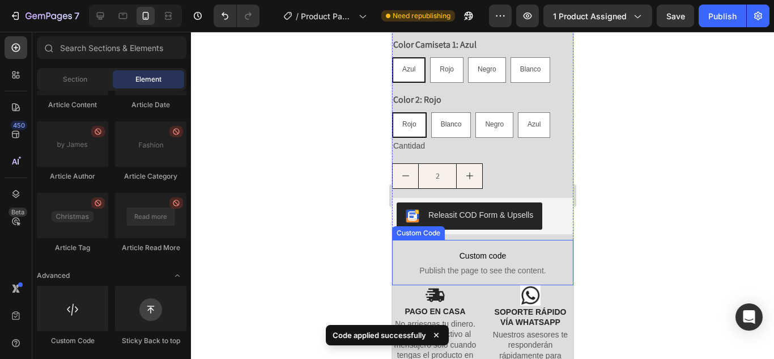
click at [426, 249] on span "Custom code" at bounding box center [482, 256] width 181 height 14
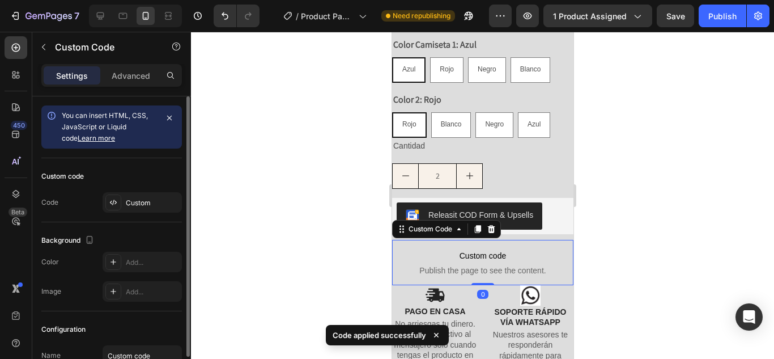
click at [101, 175] on div "Custom code" at bounding box center [111, 176] width 141 height 18
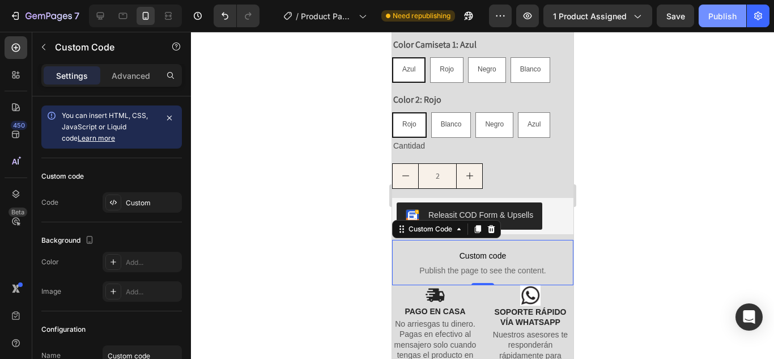
click at [713, 13] on div "Publish" at bounding box center [723, 16] width 28 height 12
drag, startPoint x: 266, startPoint y: 221, endPoint x: 276, endPoint y: 300, distance: 80.0
drag, startPoint x: 257, startPoint y: 308, endPoint x: 243, endPoint y: 315, distance: 16.0
click at [722, 23] on button "Publish" at bounding box center [723, 16] width 48 height 23
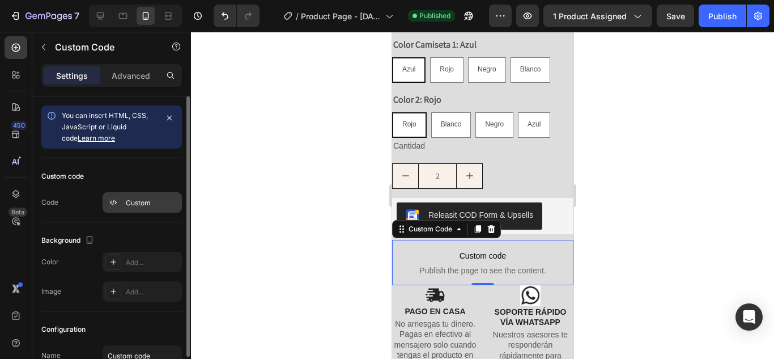
click at [169, 204] on div "Custom" at bounding box center [152, 203] width 53 height 10
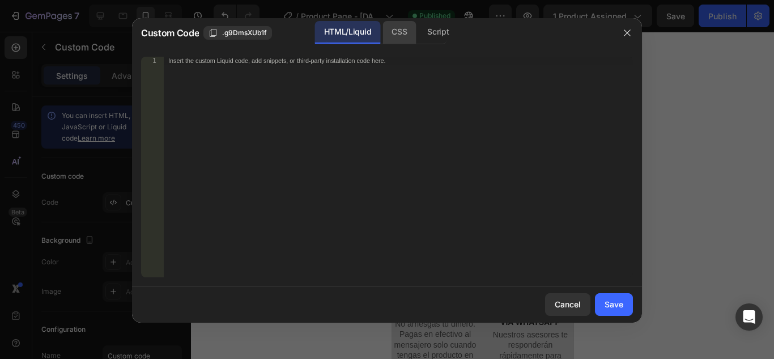
click at [418, 25] on div "CSS" at bounding box center [438, 32] width 40 height 23
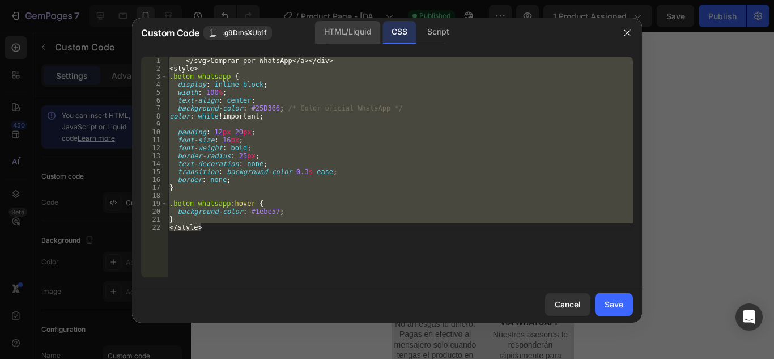
click at [354, 34] on div "HTML/Liquid" at bounding box center [347, 32] width 65 height 23
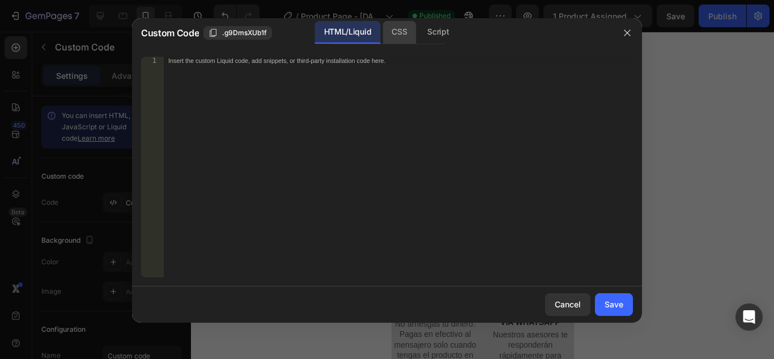
click at [418, 29] on div "CSS" at bounding box center [438, 32] width 40 height 23
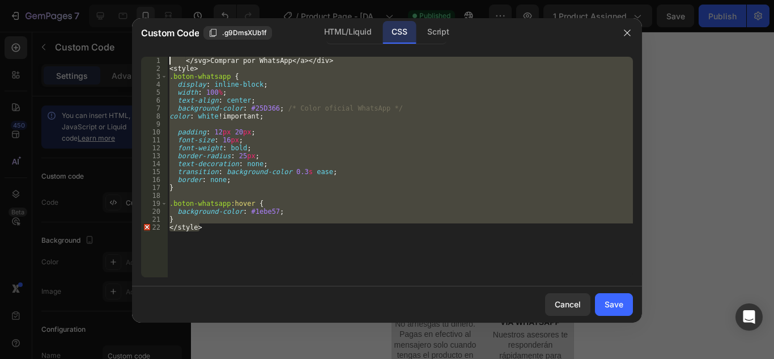
drag, startPoint x: 293, startPoint y: 222, endPoint x: 133, endPoint y: -1, distance: 274.7
click at [133, 0] on html "7 / Product Page - [DATE] 20:17:35 Published Preview 1 product assigned Save Pu…" at bounding box center [387, 0] width 774 height 0
type textarea "</svg> Comprar por WhatsApp </a></div> <style>"
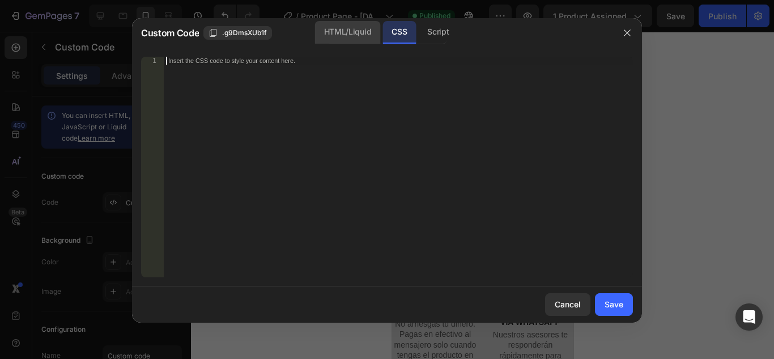
click at [330, 26] on div "HTML/Liquid" at bounding box center [347, 32] width 65 height 23
click at [310, 83] on div "Insert the custom Liquid code, add snippets, or third-party installation code h…" at bounding box center [398, 175] width 469 height 236
paste textarea "</style>"
type textarea "</style>"
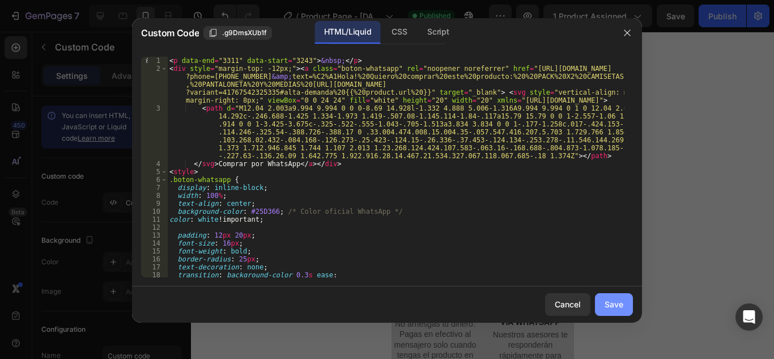
click at [609, 306] on div "Save" at bounding box center [614, 304] width 19 height 12
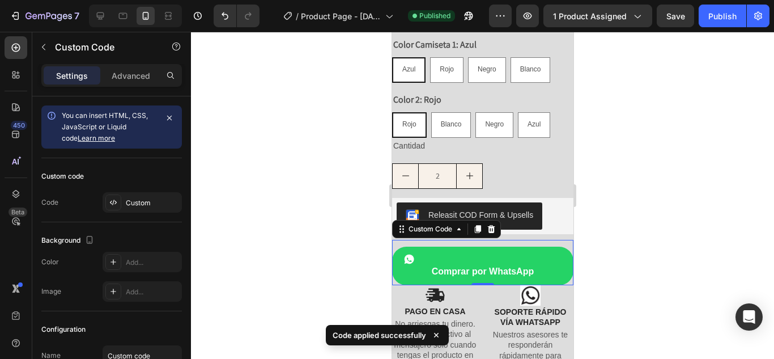
click at [312, 209] on div at bounding box center [482, 195] width 583 height 327
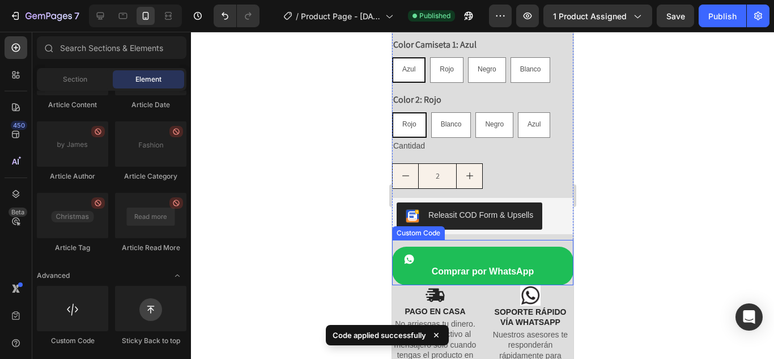
click at [455, 247] on link "Comprar por WhatsApp" at bounding box center [482, 266] width 181 height 39
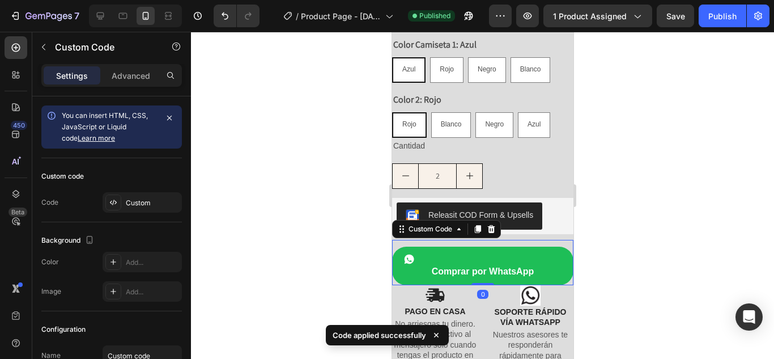
click at [408, 254] on icon at bounding box center [409, 259] width 10 height 10
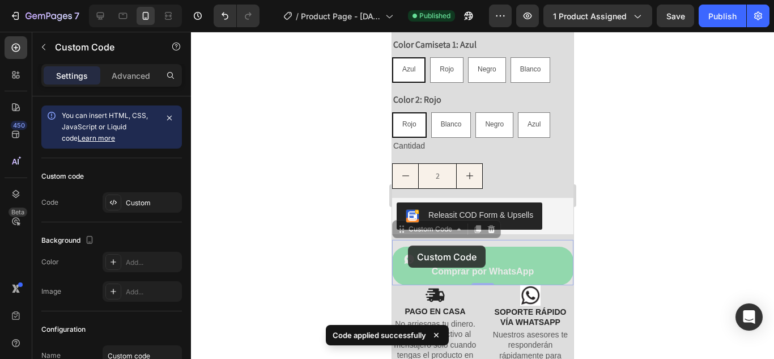
drag, startPoint x: 408, startPoint y: 245, endPoint x: 407, endPoint y: 256, distance: 10.8
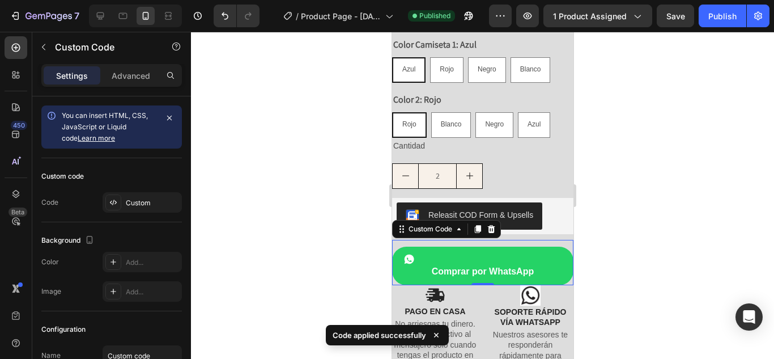
click at [317, 226] on div at bounding box center [482, 195] width 583 height 327
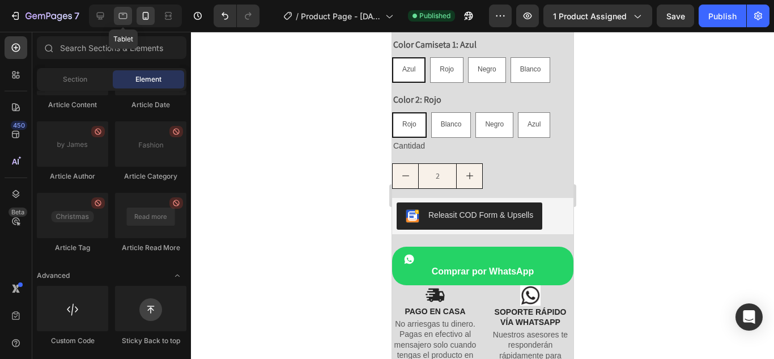
click at [120, 14] on icon at bounding box center [123, 16] width 9 height 6
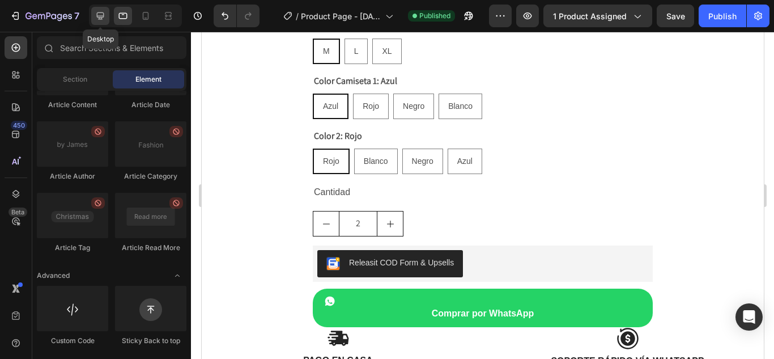
click at [95, 16] on icon at bounding box center [100, 15] width 11 height 11
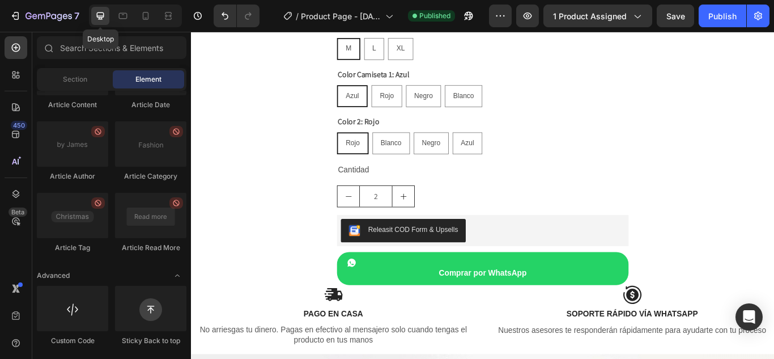
scroll to position [604, 0]
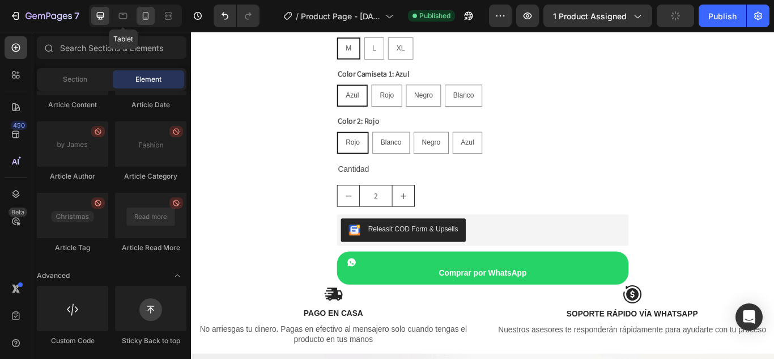
click at [147, 18] on icon at bounding box center [145, 15] width 11 height 11
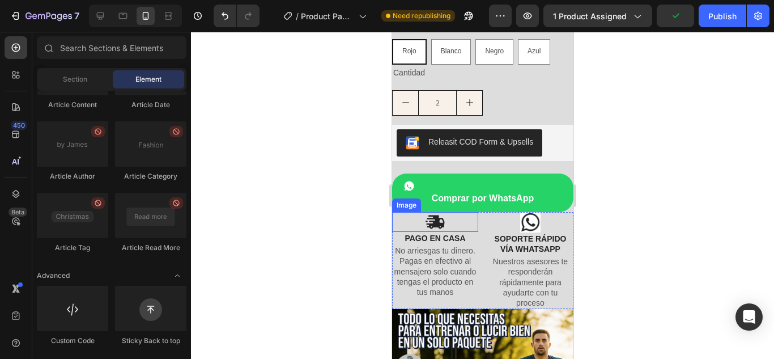
scroll to position [649, 0]
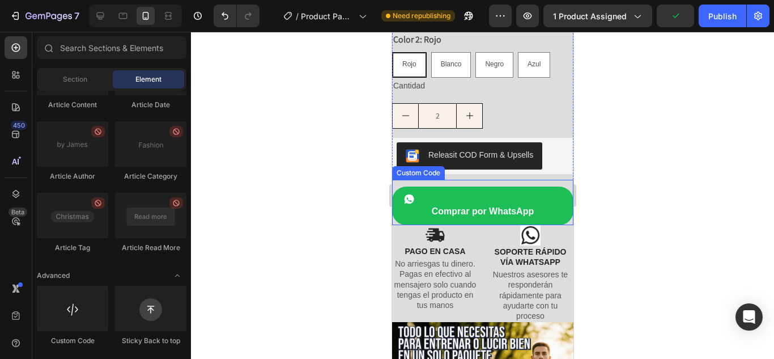
click at [437, 189] on link "Comprar por WhatsApp" at bounding box center [482, 206] width 181 height 39
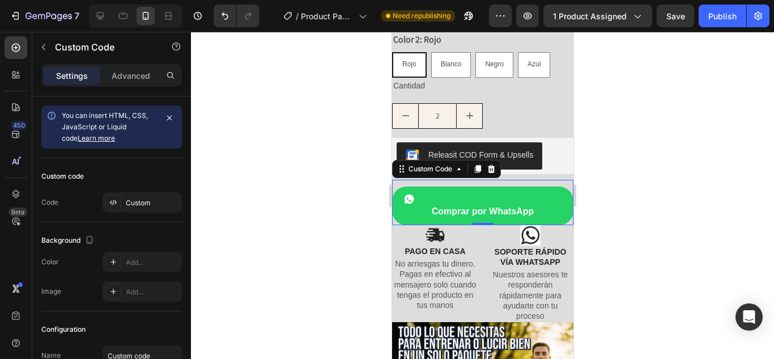
click at [623, 193] on div at bounding box center [482, 195] width 583 height 327
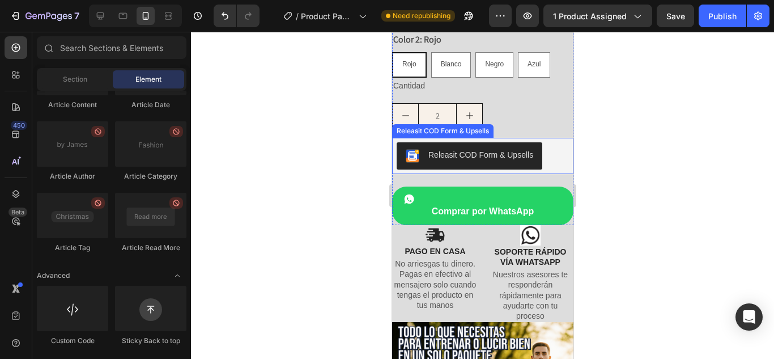
click at [464, 149] on div "Releasit COD Form & Upsells" at bounding box center [480, 155] width 105 height 12
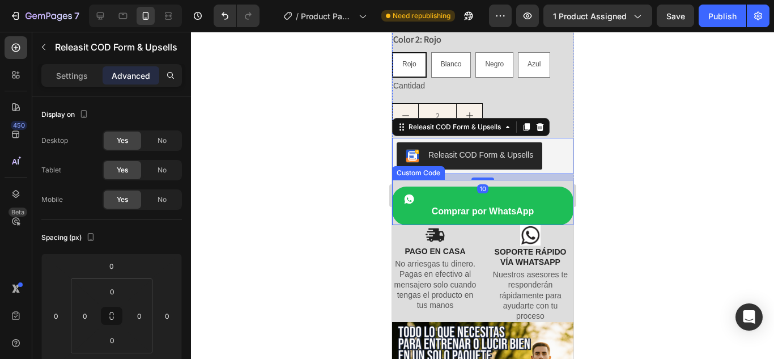
click at [463, 187] on link "Comprar por WhatsApp" at bounding box center [482, 206] width 181 height 39
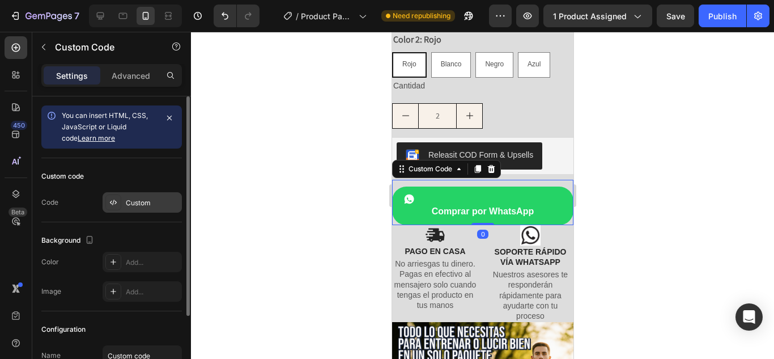
click at [133, 197] on div "Custom" at bounding box center [142, 202] width 79 height 20
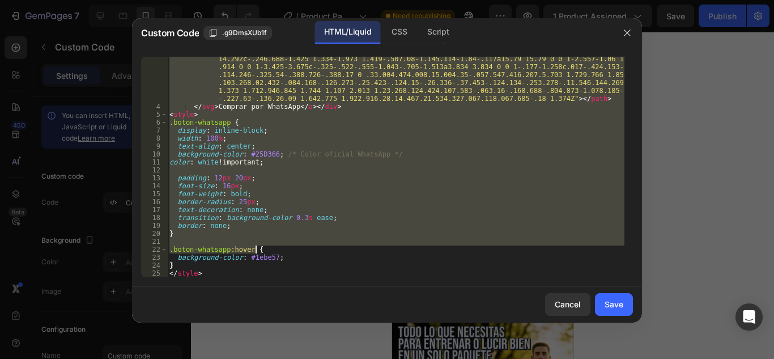
scroll to position [57, 0]
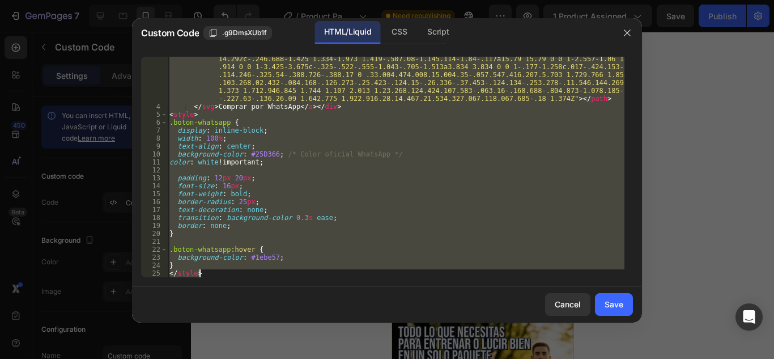
drag, startPoint x: 172, startPoint y: 60, endPoint x: 334, endPoint y: 277, distance: 271.3
click at [334, 277] on div "<p data-end="3311" data-start="3243">&nbsp;</p> 3 4 5 6 7 8 9 10 11 12 13 14 15…" at bounding box center [387, 167] width 510 height 239
type textarea "<"
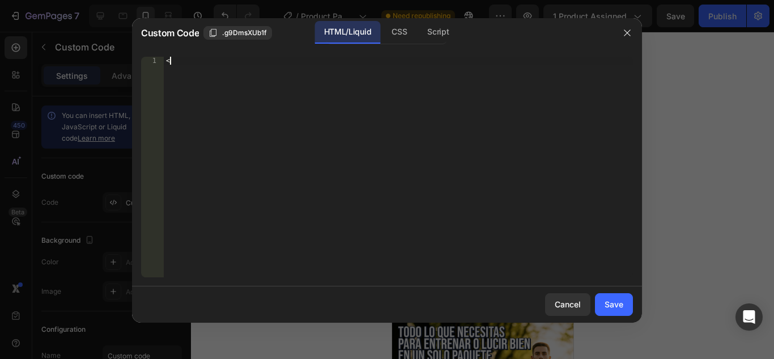
click at [302, 138] on div "<" at bounding box center [398, 175] width 469 height 236
paste textarea "</a>"
type textarea "</a>"
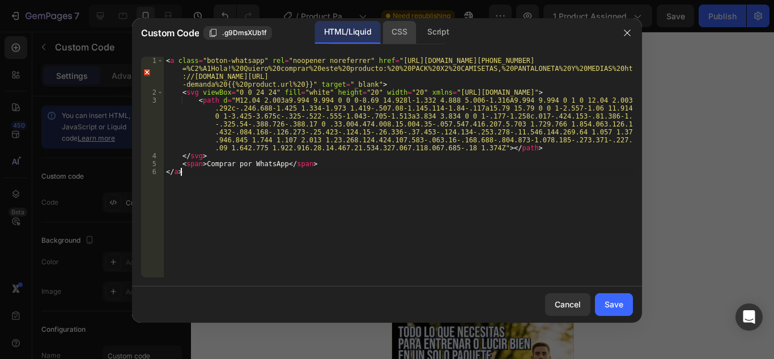
click at [418, 37] on div "CSS" at bounding box center [438, 32] width 40 height 23
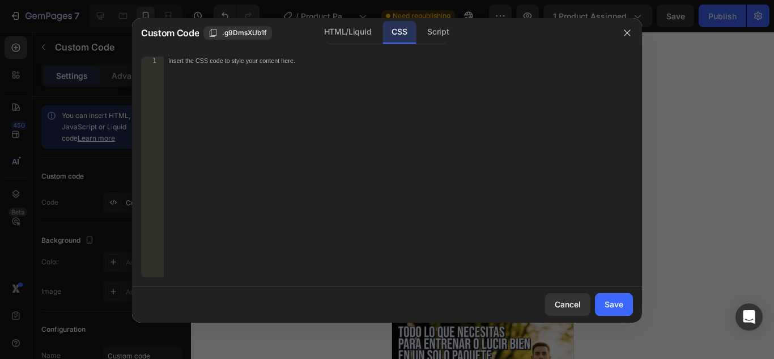
click at [288, 96] on div "Insert the CSS code to style your content here." at bounding box center [398, 175] width 469 height 236
paste textarea "</style>"
type textarea "</style>"
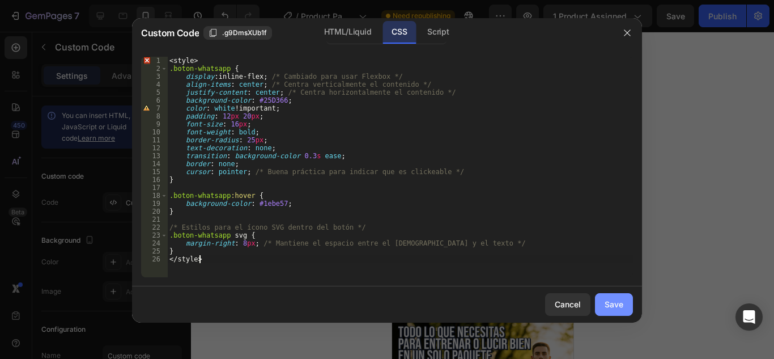
click at [624, 308] on button "Save" at bounding box center [614, 304] width 38 height 23
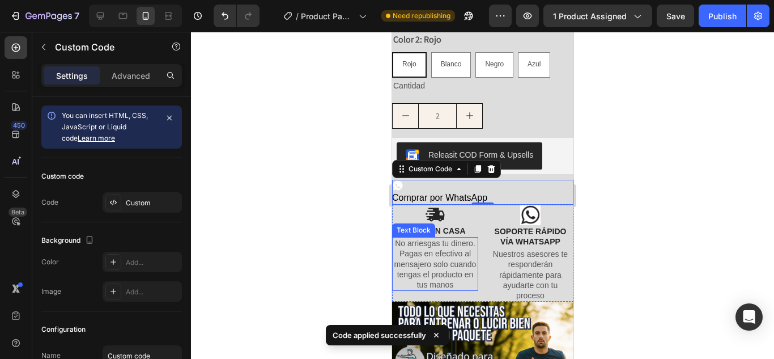
click at [331, 209] on div at bounding box center [482, 195] width 583 height 327
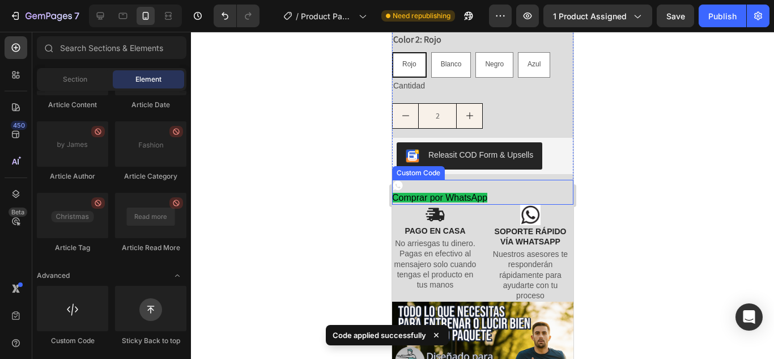
click at [401, 180] on icon at bounding box center [398, 185] width 10 height 10
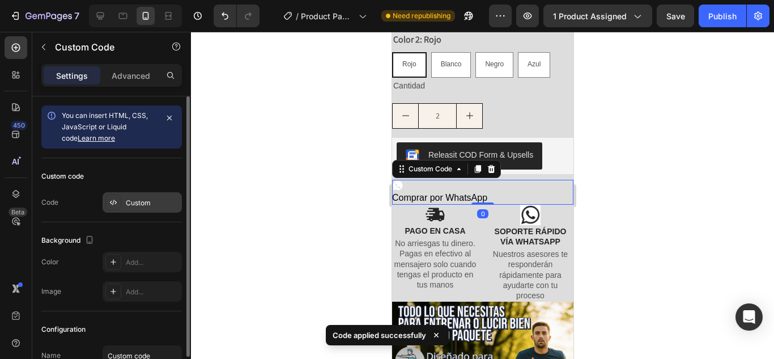
click at [124, 198] on div "Custom" at bounding box center [142, 202] width 79 height 20
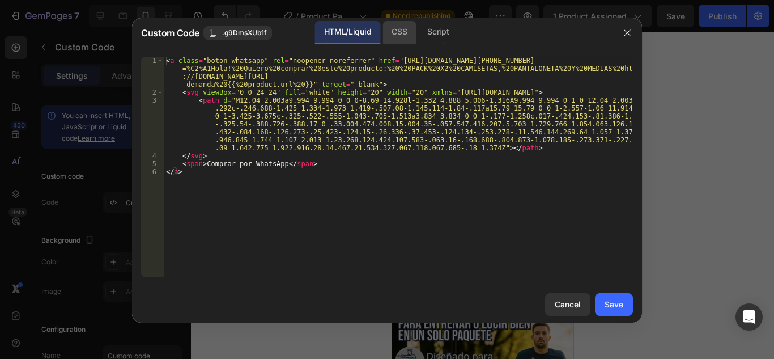
click at [418, 43] on div "CSS" at bounding box center [438, 32] width 40 height 23
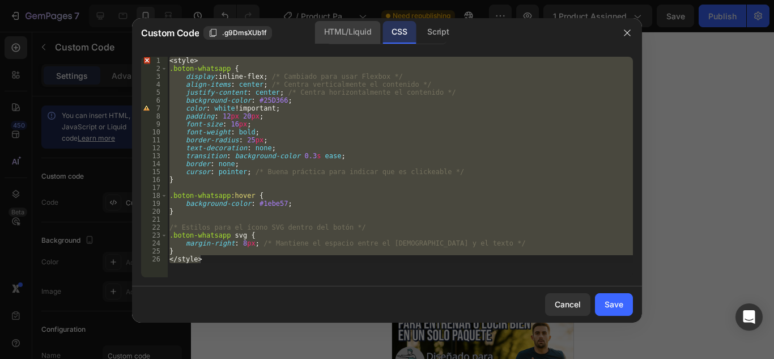
click at [330, 37] on div "HTML/Liquid" at bounding box center [347, 32] width 65 height 23
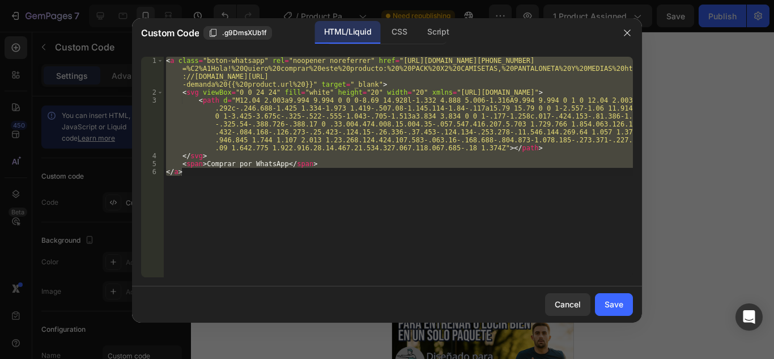
click at [302, 196] on div "< a class = "boton-whatsapp" rel = "noopener noreferrer" href = "[URL][DOMAIN_N…" at bounding box center [398, 167] width 469 height 221
type textarea "</a>"
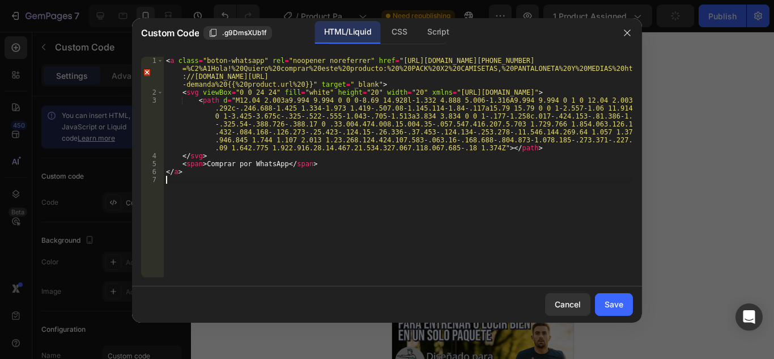
paste textarea "</style>"
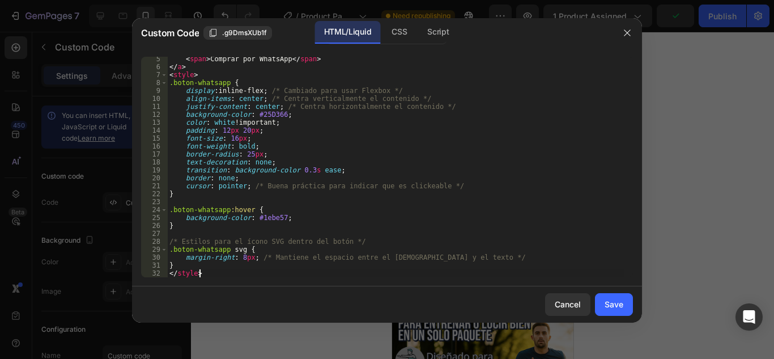
scroll to position [105, 0]
click at [418, 40] on div "CSS" at bounding box center [438, 32] width 40 height 23
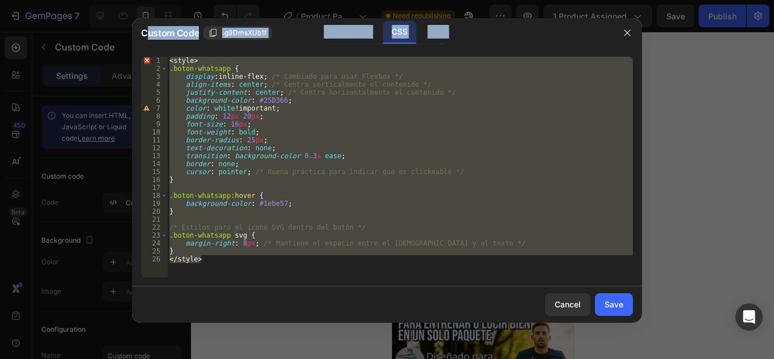
drag, startPoint x: 262, startPoint y: 277, endPoint x: 171, endPoint y: 81, distance: 216.6
click at [153, 58] on div "} </style> 1 2 3 4 5 6 7 8 9 10 11 12 13 14 15 16 17 18 19 20 21 22 23 24 25 26…" at bounding box center [387, 167] width 510 height 239
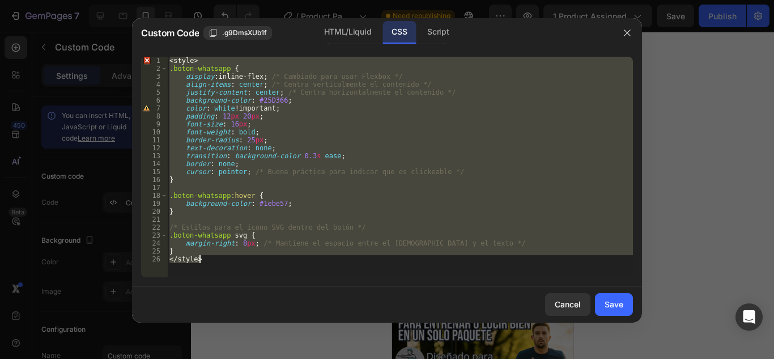
click at [202, 235] on div "< style > .boton-whatsapp { display : inline-flex ; /* Cambiado para usar Flexb…" at bounding box center [400, 167] width 466 height 221
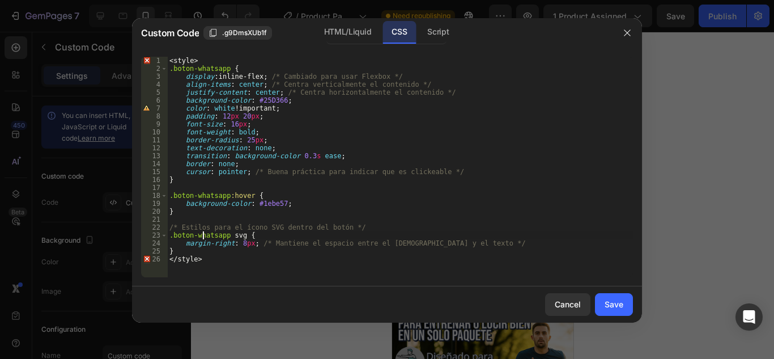
click at [212, 261] on div "< style > .boton-whatsapp { display : inline-flex ; /* Cambiado para usar Flexb…" at bounding box center [400, 175] width 466 height 236
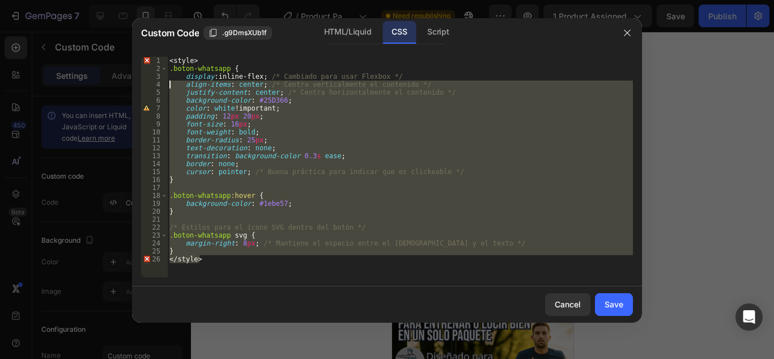
drag, startPoint x: 211, startPoint y: 261, endPoint x: 152, endPoint y: 45, distance: 224.6
click at [152, 45] on div "Custom Code .g9DmsXUb1f HTML/Liquid CSS Script </style> 1 2 3 4 5 6 7 8 9 10 11…" at bounding box center [387, 170] width 510 height 304
type textarea "<style> .boton-whatsapp {"
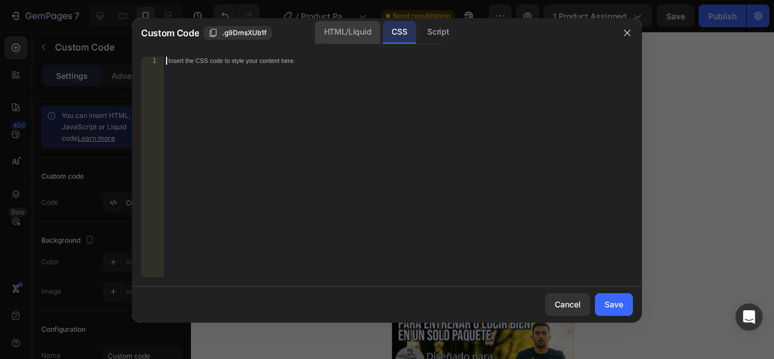
click at [367, 44] on div "HTML/Liquid CSS Script" at bounding box center [387, 32] width 121 height 23
click at [349, 36] on div "HTML/Liquid" at bounding box center [347, 32] width 65 height 23
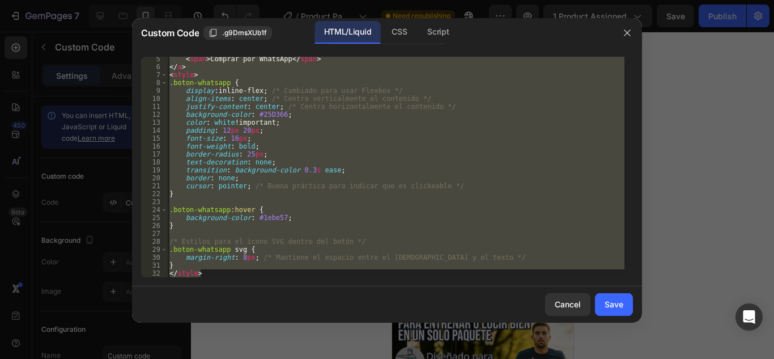
scroll to position [0, 0]
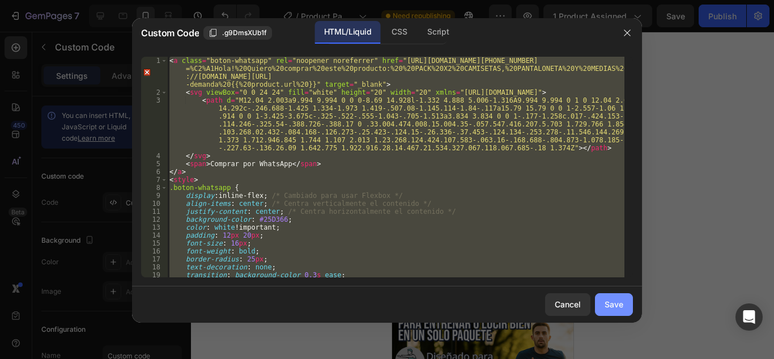
click at [612, 301] on div "Save" at bounding box center [614, 304] width 19 height 12
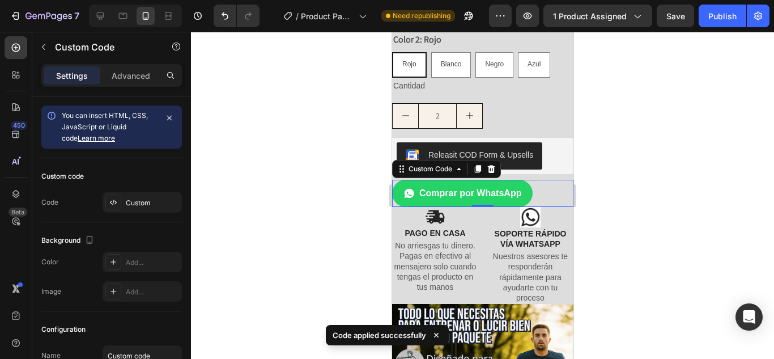
click at [349, 164] on div at bounding box center [482, 195] width 583 height 327
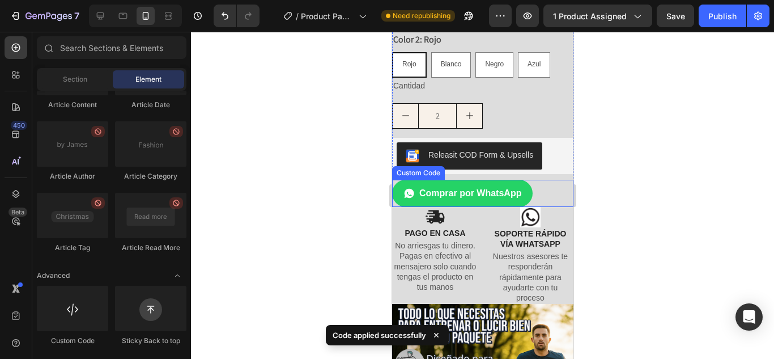
click at [537, 184] on div "Comprar por WhatsApp" at bounding box center [482, 193] width 181 height 27
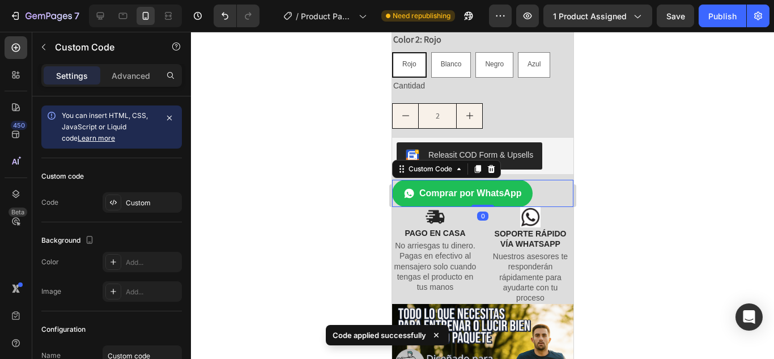
click at [506, 187] on span "Comprar por WhatsApp" at bounding box center [470, 194] width 102 height 14
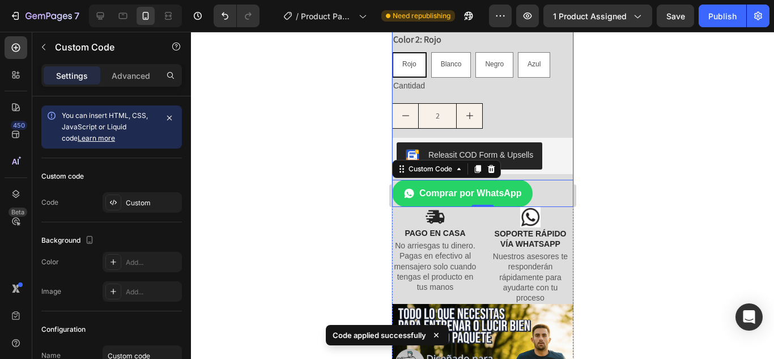
click at [354, 171] on div at bounding box center [482, 195] width 583 height 327
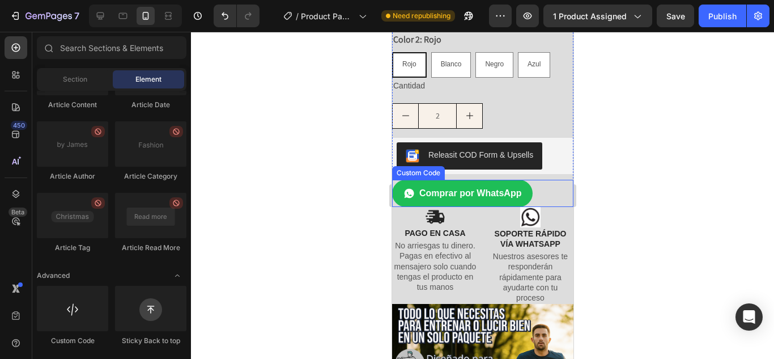
click at [454, 180] on link "Comprar por WhatsApp" at bounding box center [462, 193] width 141 height 27
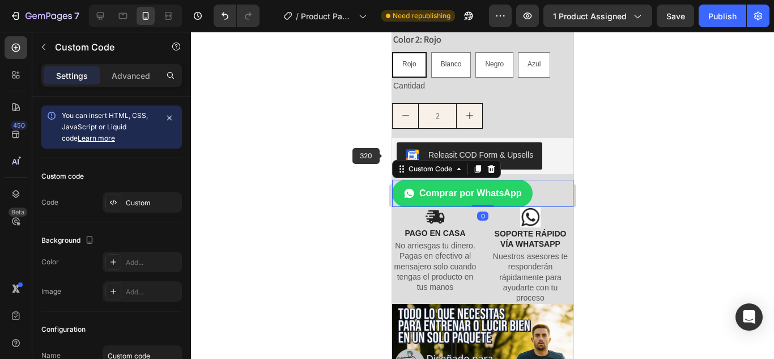
click at [312, 135] on div at bounding box center [482, 195] width 583 height 327
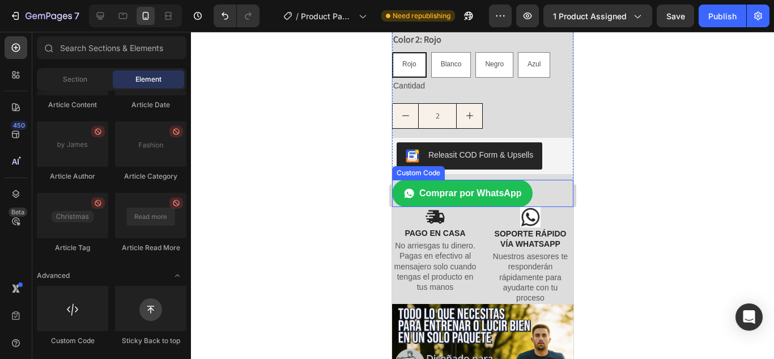
click at [482, 180] on link "Comprar por WhatsApp" at bounding box center [462, 193] width 141 height 27
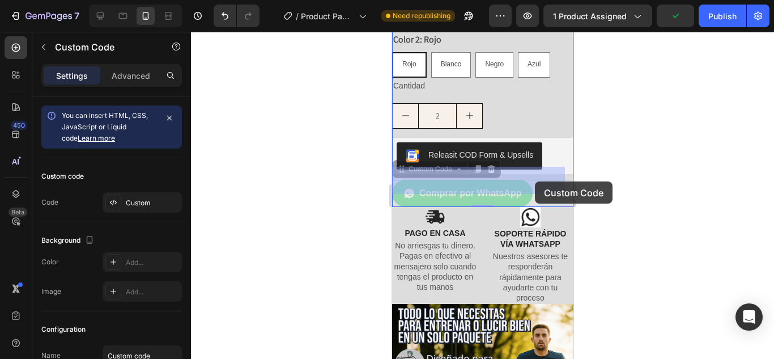
drag, startPoint x: 528, startPoint y: 181, endPoint x: 520, endPoint y: 183, distance: 8.0
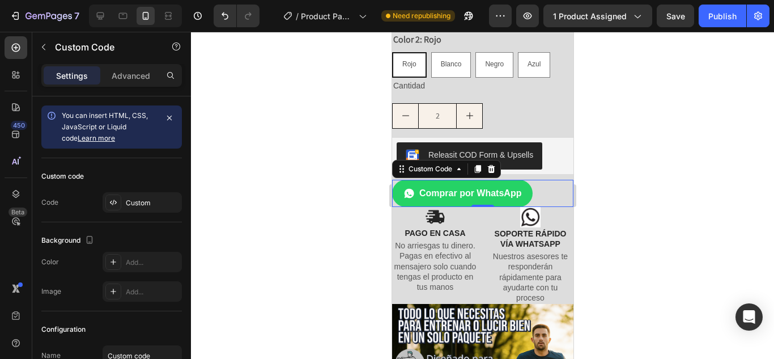
click at [332, 110] on div at bounding box center [482, 195] width 583 height 327
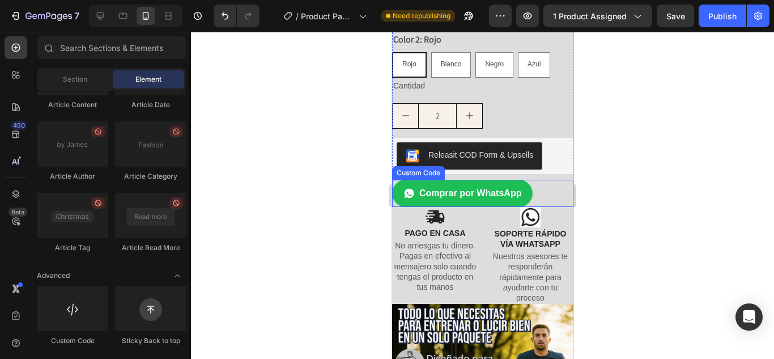
click at [471, 187] on span "Comprar por WhatsApp" at bounding box center [470, 194] width 102 height 14
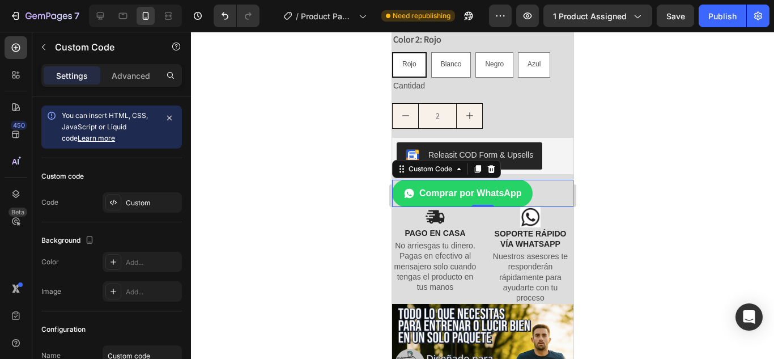
click at [246, 184] on div at bounding box center [482, 195] width 583 height 327
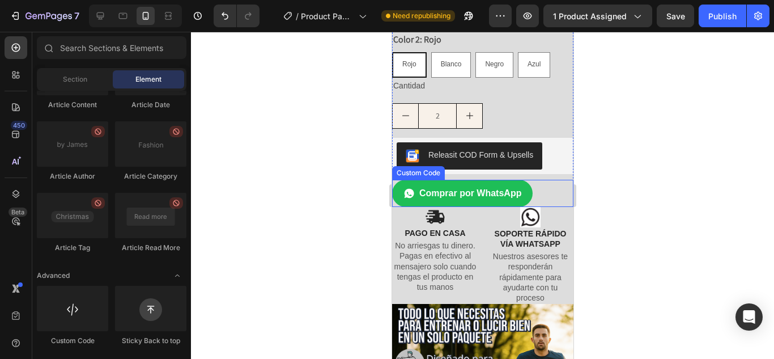
click at [412, 188] on icon at bounding box center [409, 193] width 10 height 10
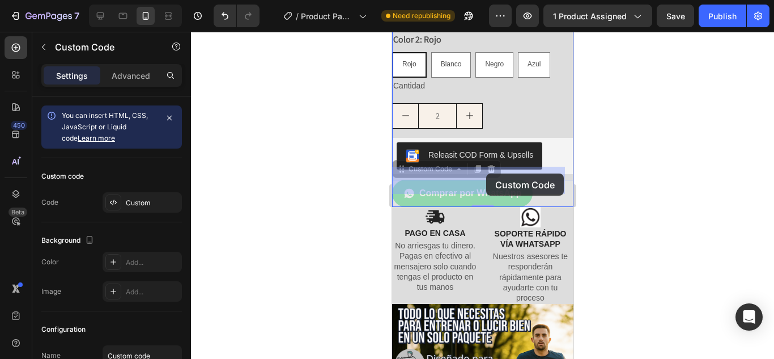
drag, startPoint x: 408, startPoint y: 180, endPoint x: 451, endPoint y: 181, distance: 43.1
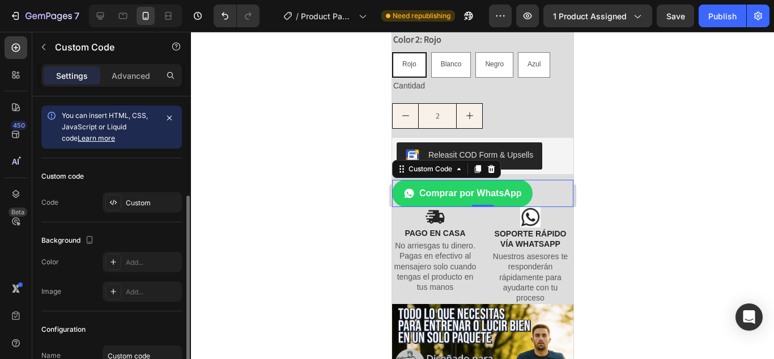
scroll to position [100, 0]
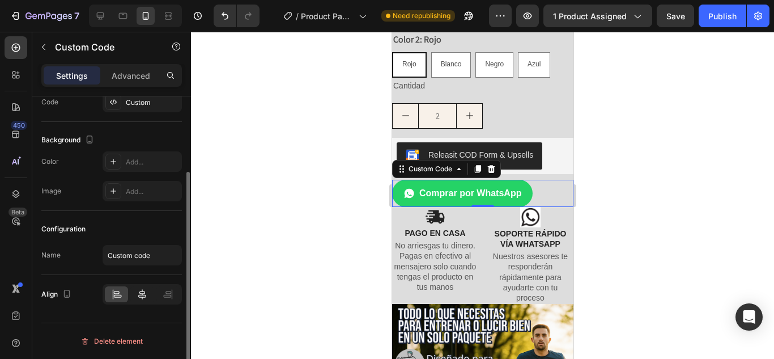
click at [134, 294] on div at bounding box center [141, 294] width 23 height 16
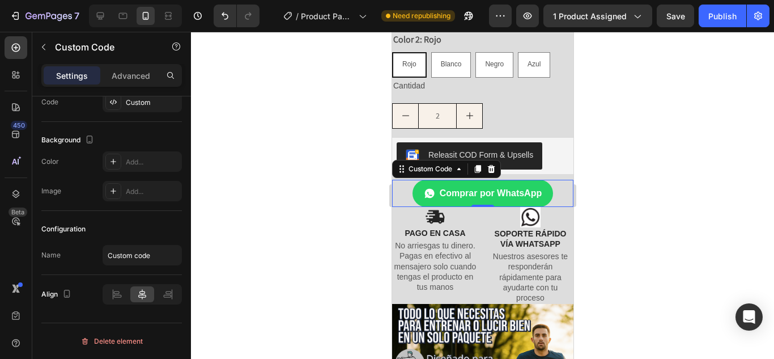
click at [323, 196] on div at bounding box center [482, 195] width 583 height 327
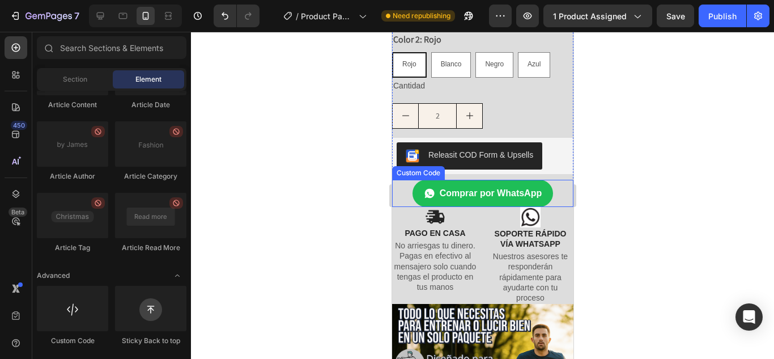
click at [448, 187] on span "Comprar por WhatsApp" at bounding box center [490, 194] width 102 height 14
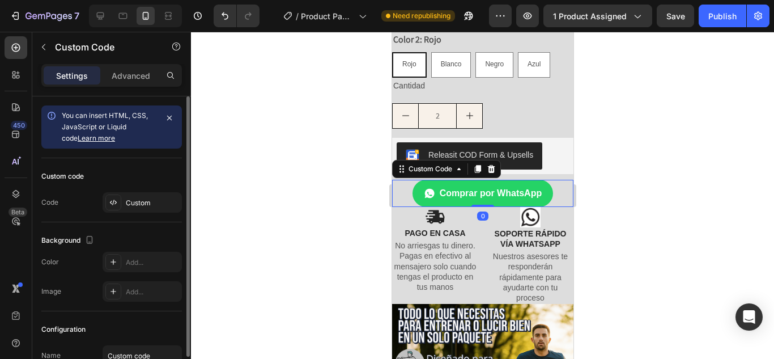
click at [132, 216] on div "Custom code Code Custom" at bounding box center [111, 190] width 141 height 64
click at [142, 209] on div "Custom" at bounding box center [142, 202] width 79 height 20
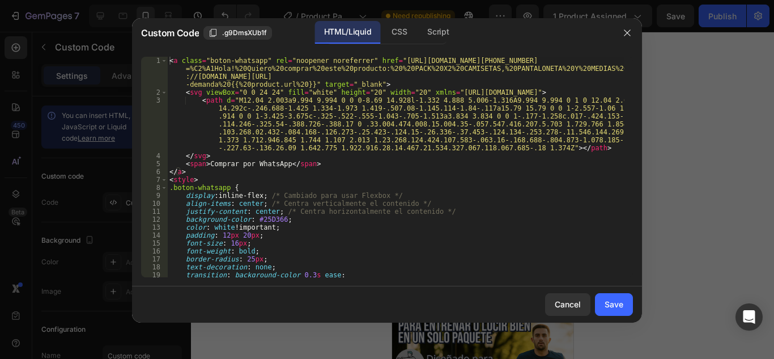
scroll to position [34, 0]
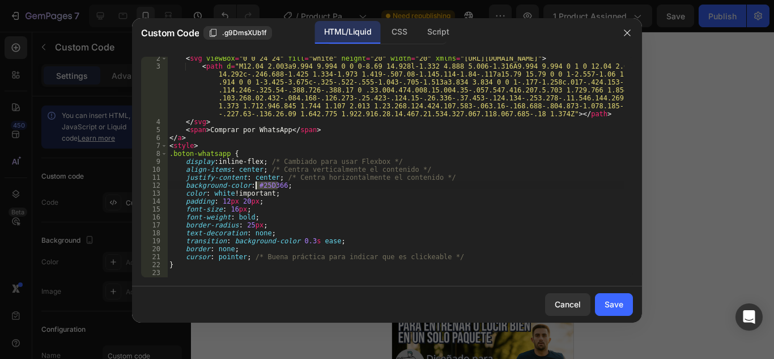
drag, startPoint x: 278, startPoint y: 187, endPoint x: 256, endPoint y: 183, distance: 21.9
click at [256, 183] on div "< svg viewBox = "0 0 24 24" fill = "white" height = "20" width = "20" xmlns = "…" at bounding box center [396, 172] width 458 height 236
paste textarea "1D9E0"
type textarea "background-color: #1D9E06;"
click at [600, 298] on button "Save" at bounding box center [614, 304] width 38 height 23
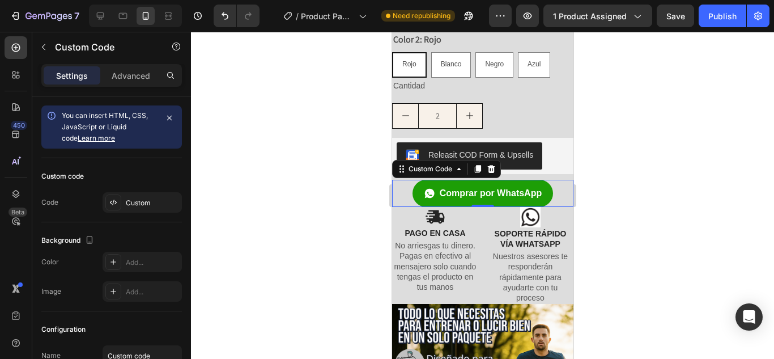
drag, startPoint x: 626, startPoint y: 183, endPoint x: 626, endPoint y: 177, distance: 6.2
click at [626, 183] on div at bounding box center [482, 195] width 583 height 327
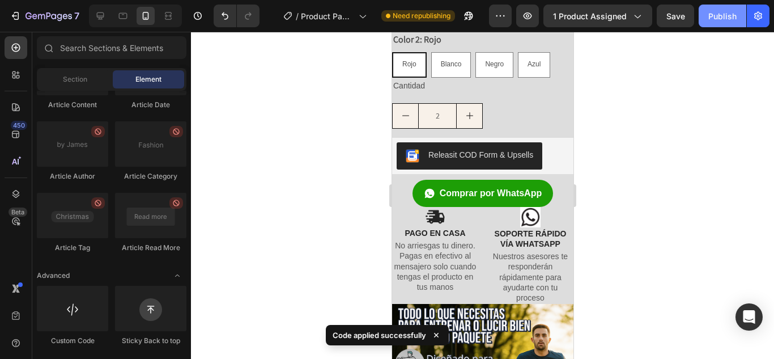
click at [720, 19] on div "Publish" at bounding box center [723, 16] width 28 height 12
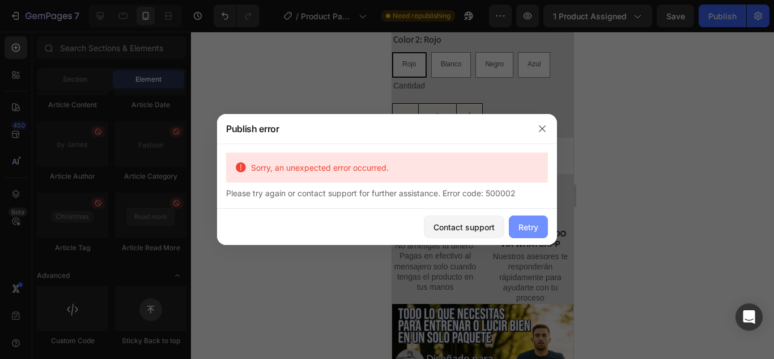
click at [523, 227] on div "Retry" at bounding box center [529, 227] width 20 height 12
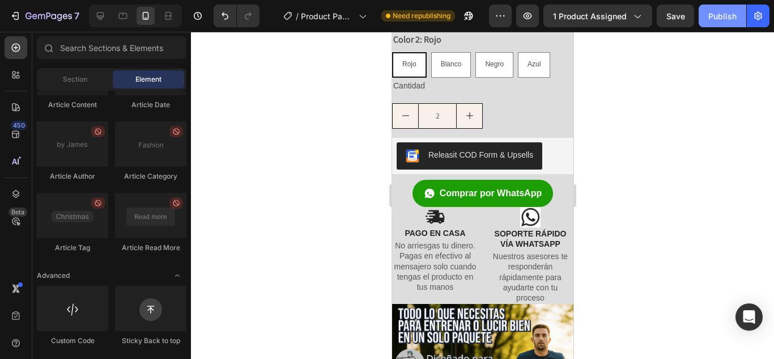
click at [734, 15] on div "Publish" at bounding box center [723, 16] width 28 height 12
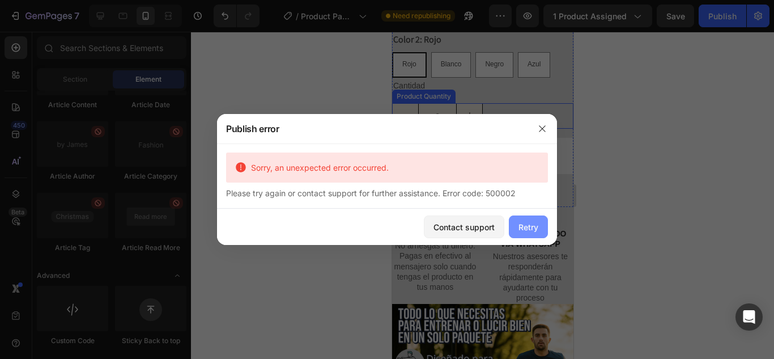
click at [517, 226] on button "Retry" at bounding box center [528, 226] width 39 height 23
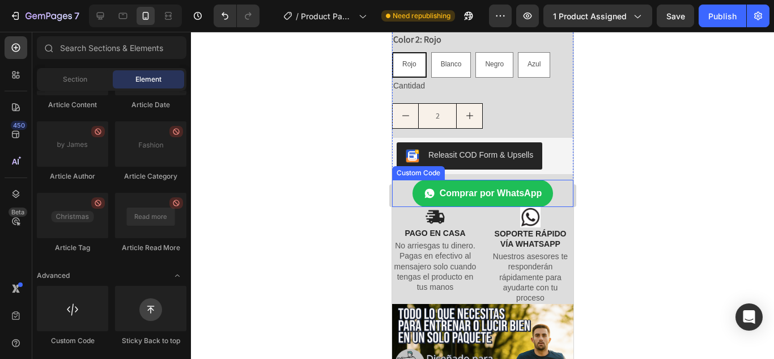
click at [412, 180] on link "Comprar por WhatsApp" at bounding box center [482, 193] width 141 height 27
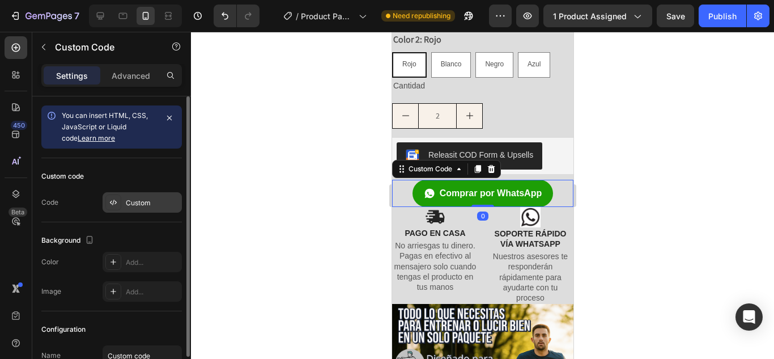
click at [129, 198] on div "Custom" at bounding box center [152, 203] width 53 height 10
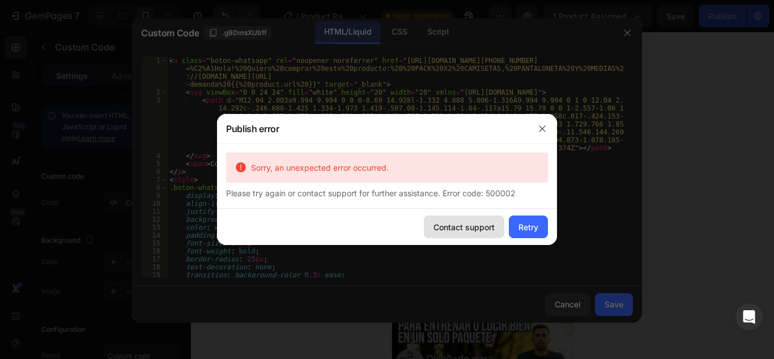
click at [482, 230] on div "Contact support" at bounding box center [464, 227] width 61 height 12
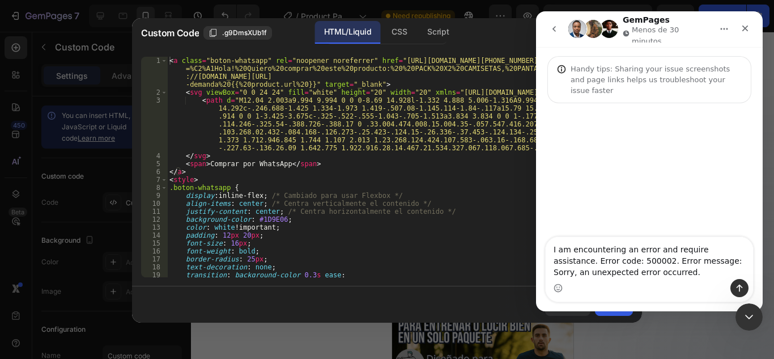
scroll to position [0, 0]
drag, startPoint x: 735, startPoint y: 152, endPoint x: 746, endPoint y: 176, distance: 26.9
drag, startPoint x: 647, startPoint y: 207, endPoint x: 684, endPoint y: 269, distance: 72.2
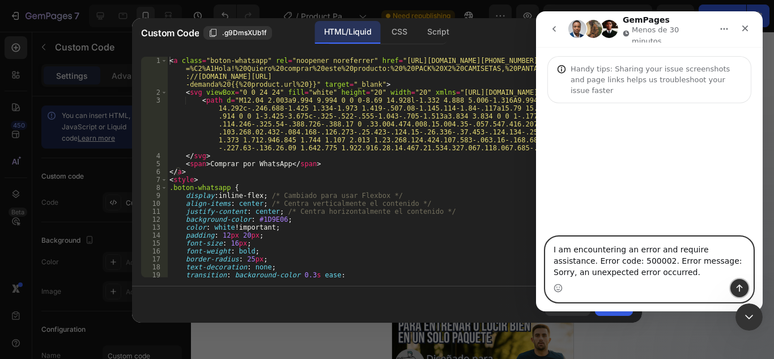
click at [742, 289] on icon "Enviar un mensaje…" at bounding box center [739, 287] width 9 height 9
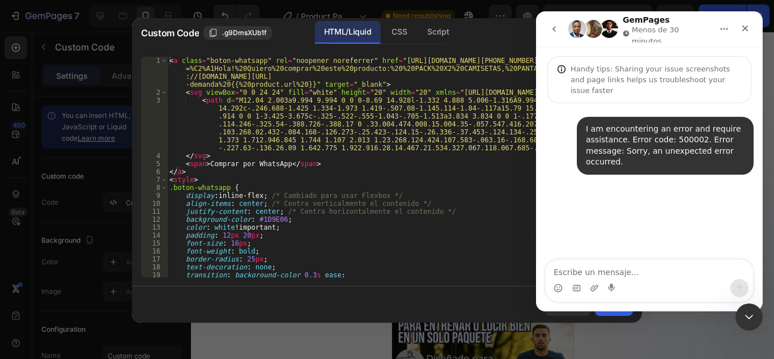
drag, startPoint x: 649, startPoint y: 173, endPoint x: 685, endPoint y: 173, distance: 36.9
click at [718, 26] on button "Inicio" at bounding box center [725, 29] width 22 height 22
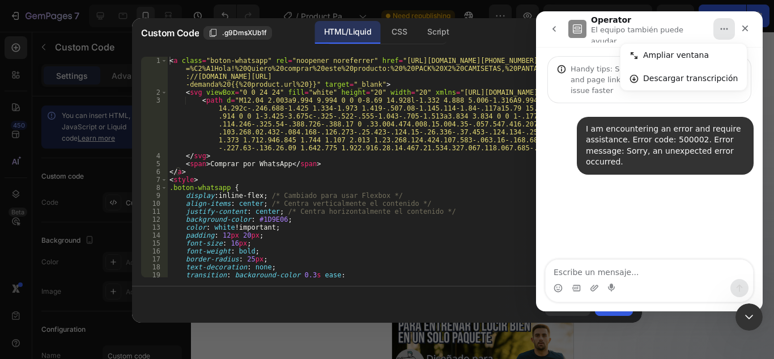
click at [717, 26] on button "Inicio" at bounding box center [725, 29] width 22 height 22
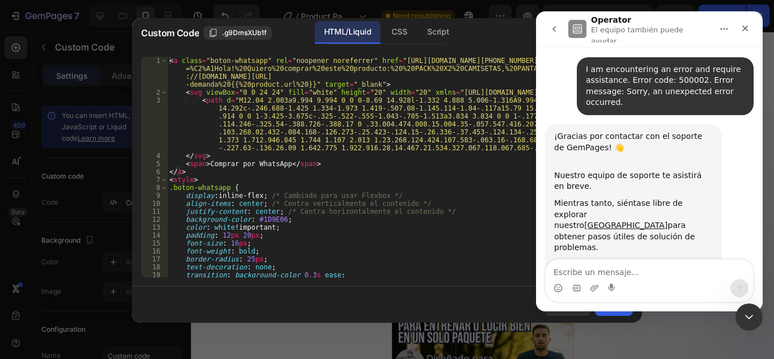
scroll to position [63, 0]
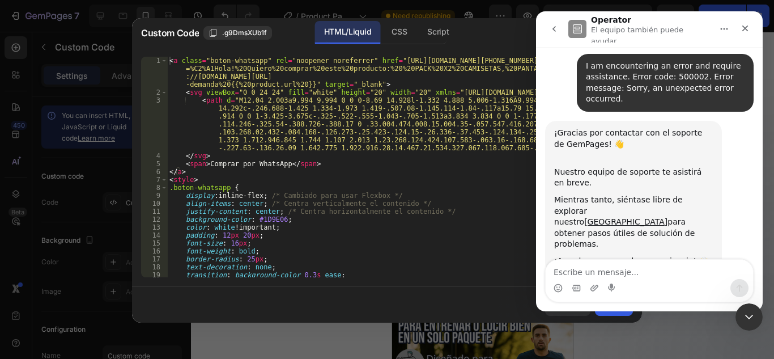
click at [376, 165] on div "< a class = "boton-whatsapp" rel = "noopener noreferrer" href = "[URL][DOMAIN_N…" at bounding box center [396, 187] width 458 height 260
type textarea "</svg>"
drag, startPoint x: 190, startPoint y: 137, endPoint x: 192, endPoint y: 122, distance: 14.8
drag, startPoint x: 192, startPoint y: 117, endPoint x: 194, endPoint y: 109, distance: 8.1
drag, startPoint x: 194, startPoint y: 109, endPoint x: 196, endPoint y: 96, distance: 12.7
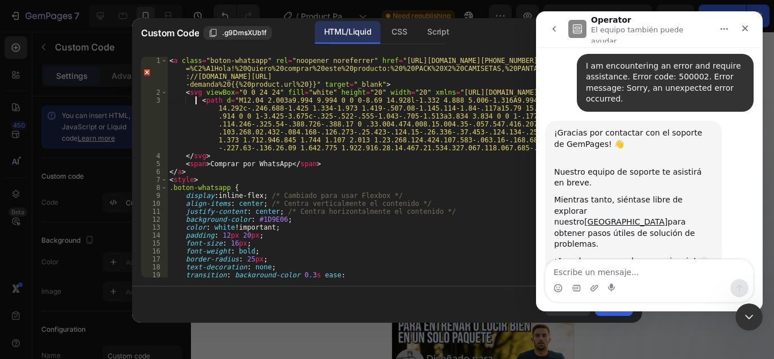
click at [198, 108] on div "< a class = "boton-whatsapp" rel = "noopener noreferrer" href = "[URL][DOMAIN_N…" at bounding box center [396, 187] width 458 height 260
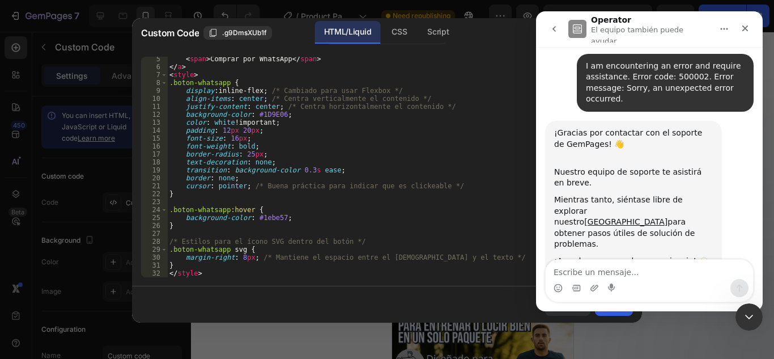
scroll to position [105, 0]
drag, startPoint x: 230, startPoint y: 278, endPoint x: 226, endPoint y: 270, distance: 8.9
click at [226, 270] on div "<path d="M12.04 2.003a9.994 9.994 0 0 0-8.69 14.928l-1.332 4.888 5.006-1.316A9.…" at bounding box center [387, 167] width 510 height 239
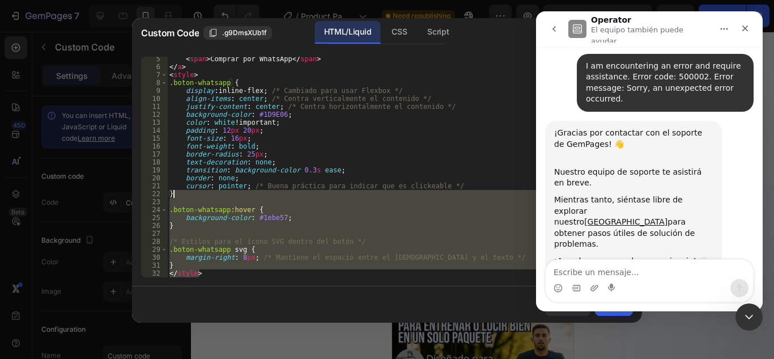
scroll to position [37, 0]
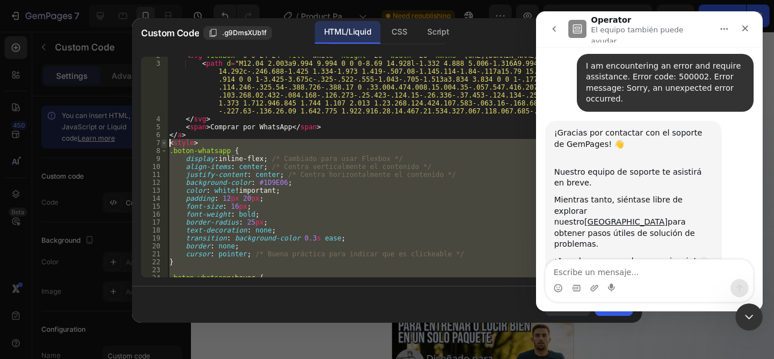
drag, startPoint x: 226, startPoint y: 270, endPoint x: 165, endPoint y: 146, distance: 138.2
click at [165, 146] on div "</style> 2 3 4 5 6 7 8 9 10 11 12 13 14 15 16 17 18 19 20 21 22 23 24 25 < svg …" at bounding box center [387, 167] width 492 height 221
type textarea "<style> .boton-whatsapp {"
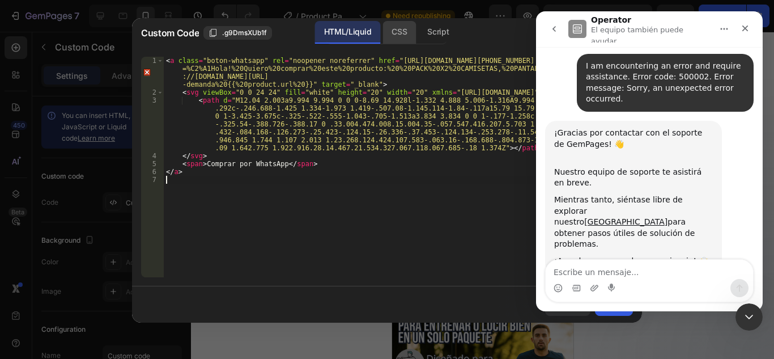
click at [418, 35] on div "CSS" at bounding box center [438, 32] width 40 height 23
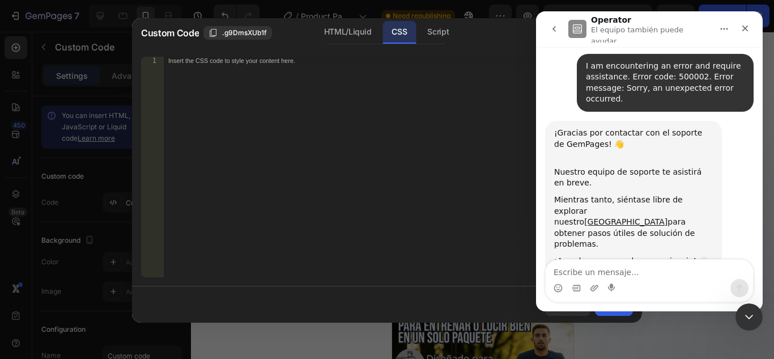
click at [358, 120] on div "Insert the CSS code to style your content here." at bounding box center [398, 175] width 469 height 236
paste textarea "</style>"
type textarea "</style>"
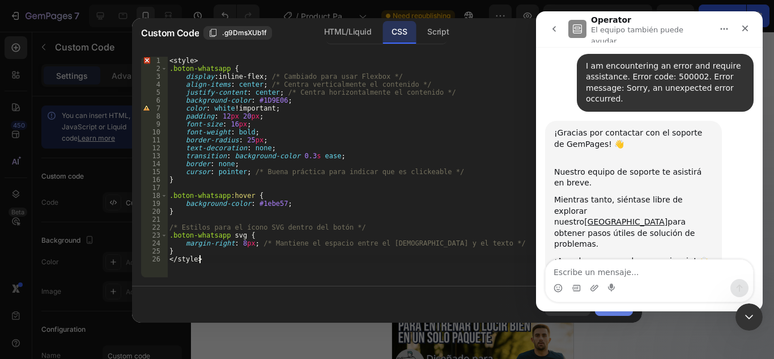
click at [615, 313] on button "Save" at bounding box center [614, 304] width 38 height 23
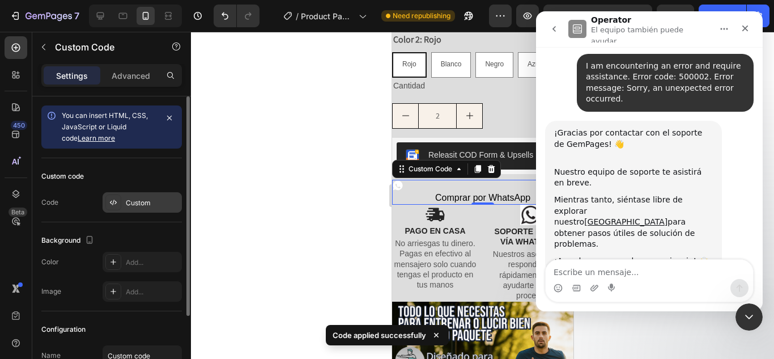
click at [136, 200] on div "Custom" at bounding box center [152, 203] width 53 height 10
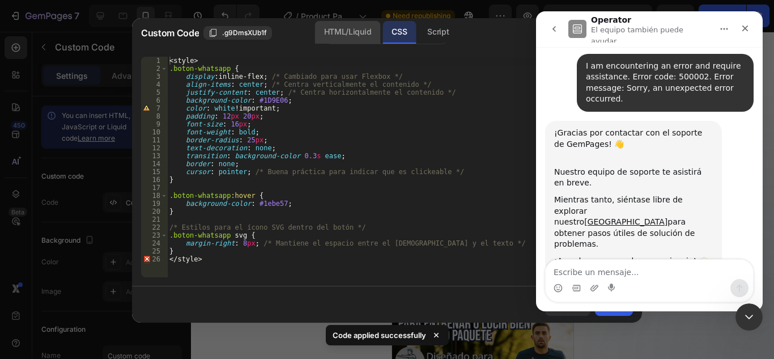
click at [340, 37] on div "HTML/Liquid" at bounding box center [347, 32] width 65 height 23
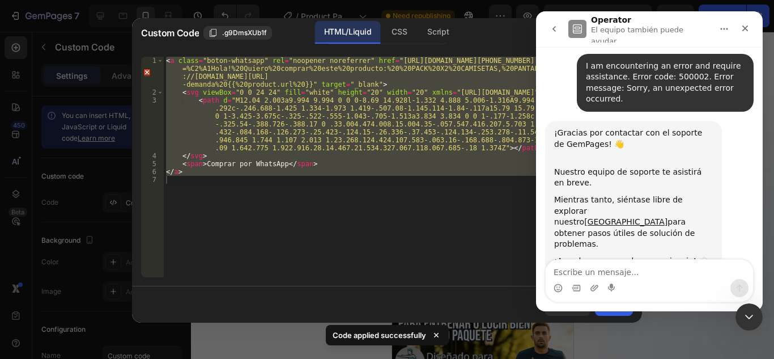
type textarea "</a>"
drag, startPoint x: 218, startPoint y: 181, endPoint x: 145, endPoint y: 32, distance: 165.8
click at [145, 32] on div "Custom Code .g9DmsXUb1f HTML/Liquid CSS Script </a> 1 2 3 4 5 6 7 < a class = "…" at bounding box center [387, 170] width 510 height 304
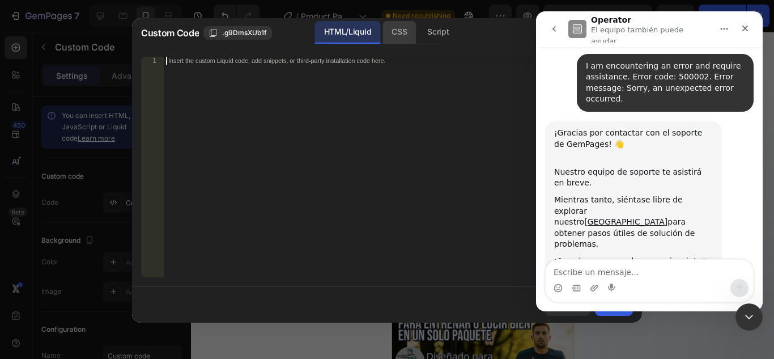
click at [418, 26] on div "CSS" at bounding box center [438, 32] width 40 height 23
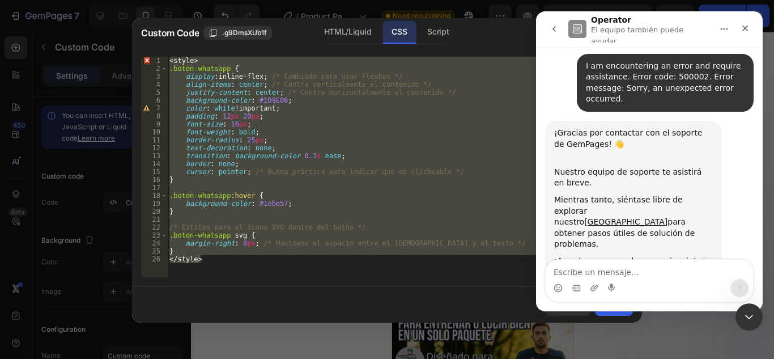
click at [172, 58] on div "< style > .boton-whatsapp { display : inline-flex ; /* Cambiado para usar Flexb…" at bounding box center [400, 167] width 466 height 221
type textarea "<style>"
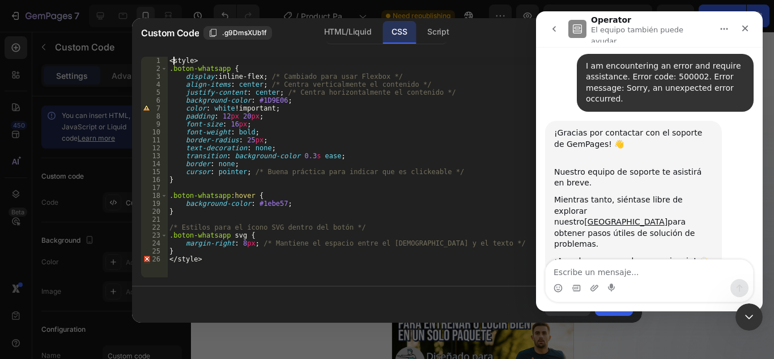
click at [170, 58] on div "< style > .boton-whatsapp { display : inline-flex ; /* Cambiado para usar Flexb…" at bounding box center [400, 175] width 466 height 236
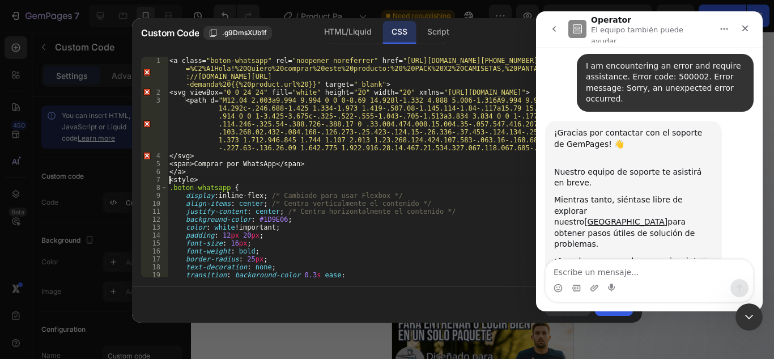
click at [624, 316] on div "Cancel Save" at bounding box center [387, 304] width 510 height 36
click at [619, 314] on button "Save" at bounding box center [614, 304] width 38 height 23
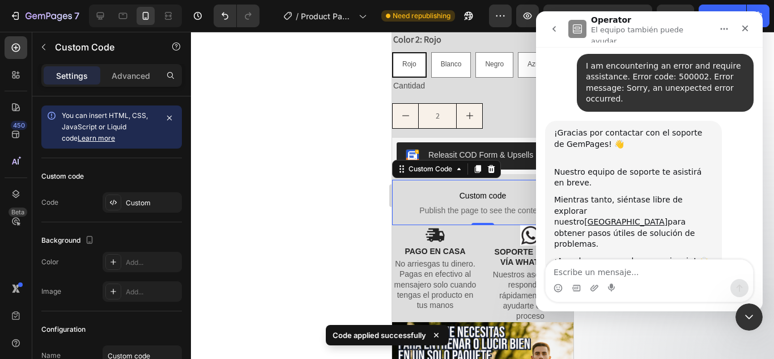
click at [458, 189] on span "Custom code" at bounding box center [482, 196] width 181 height 14
click at [139, 206] on div "Custom" at bounding box center [152, 203] width 53 height 10
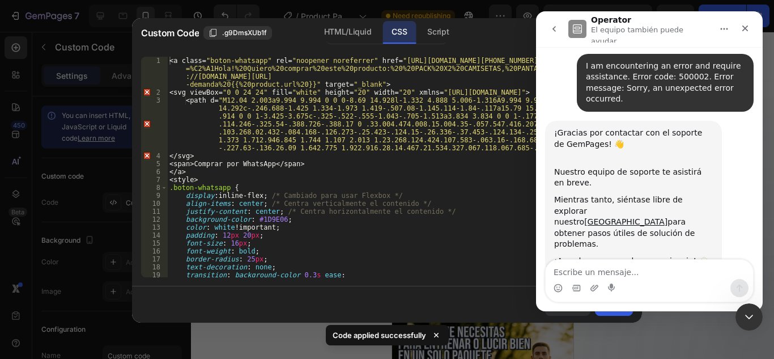
type textarea "transition: background-color 0.3s ease;"
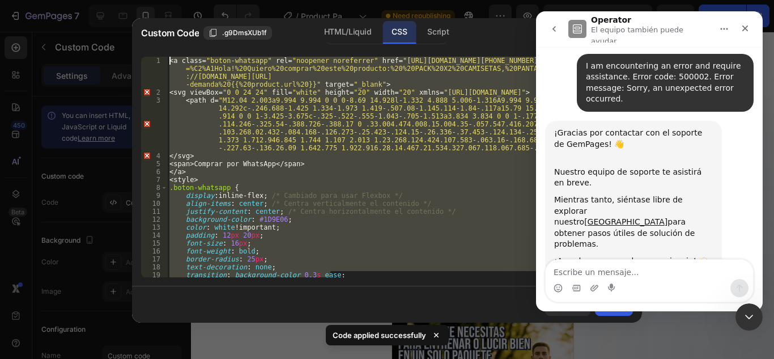
scroll to position [0, 0]
drag, startPoint x: 350, startPoint y: 276, endPoint x: 134, endPoint y: 23, distance: 332.6
click at [134, 23] on div "Custom Code .g9DmsXUb1f HTML/Liquid CSS Script transition: background-color 0.3…" at bounding box center [387, 170] width 510 height 304
click at [171, 65] on div "< a class = " boton-whatsapp " rel = " noopener noreferrer " href = " [URL][DOM…" at bounding box center [396, 167] width 458 height 221
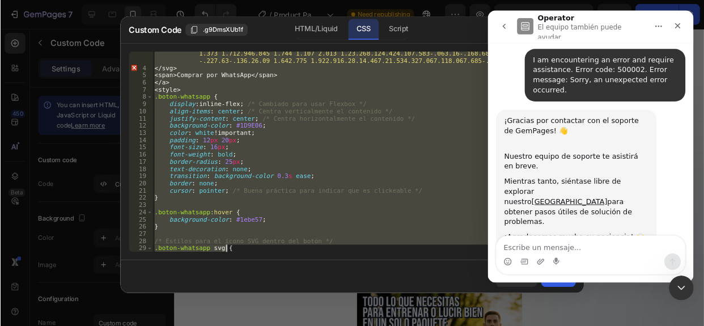
scroll to position [105, 0]
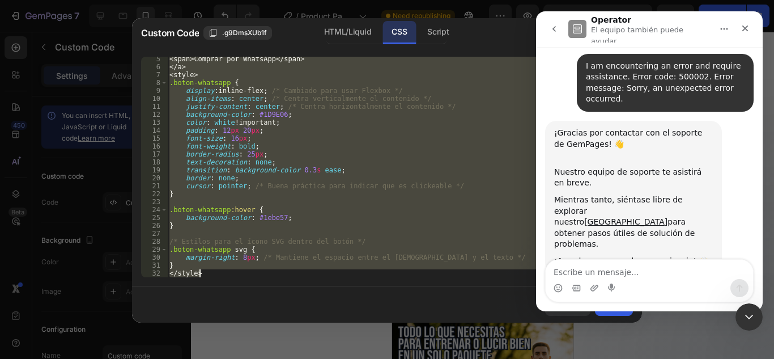
drag, startPoint x: 170, startPoint y: 61, endPoint x: 334, endPoint y: 298, distance: 288.9
click at [336, 298] on div "Custom Code .g9DmsXUb1f HTML/Liquid CSS Script <a class="boton-whatsapp" rel="n…" at bounding box center [387, 170] width 510 height 304
type textarea "} </style>"
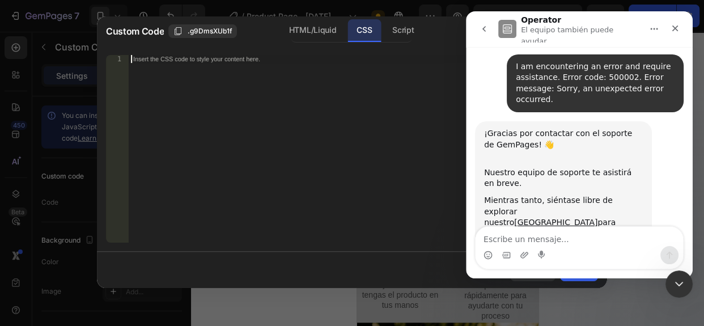
scroll to position [95, 0]
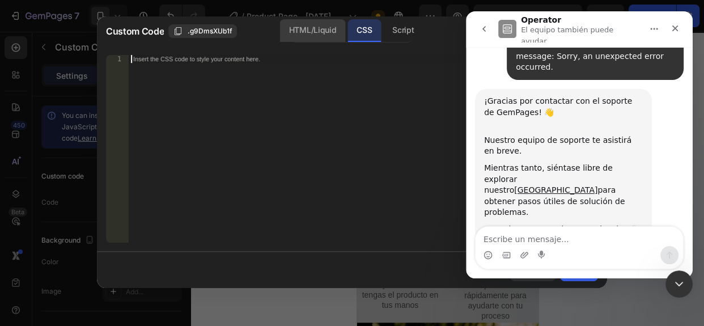
click at [316, 32] on div "HTML/Liquid" at bounding box center [312, 30] width 65 height 23
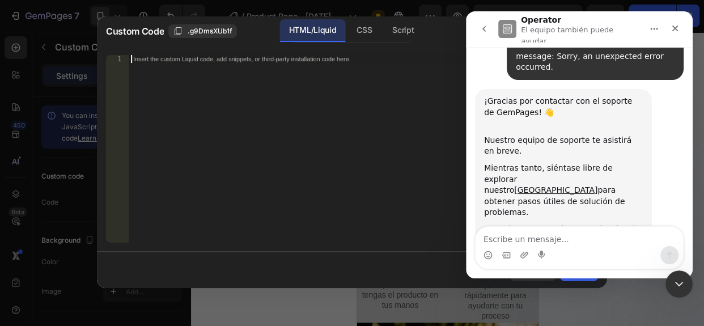
click at [314, 79] on div "Insert the custom Liquid code, add snippets, or third-party installation code h…" at bounding box center [363, 157] width 469 height 204
paste textarea "</style>"
type textarea "</style>"
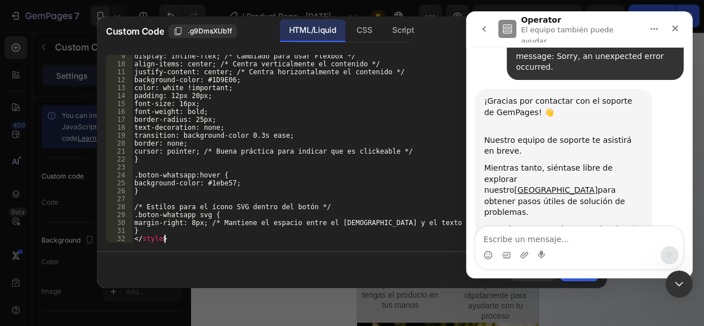
scroll to position [137, 0]
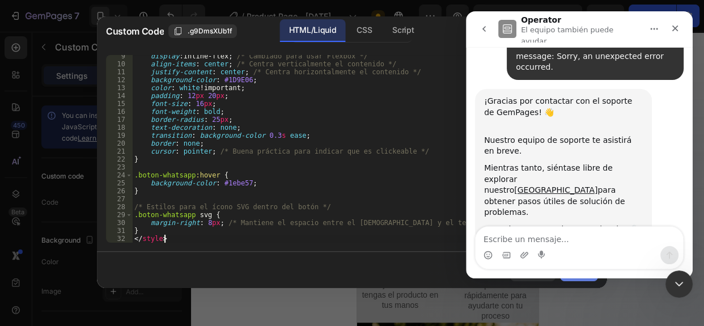
click at [582, 281] on button "Save" at bounding box center [579, 270] width 38 height 23
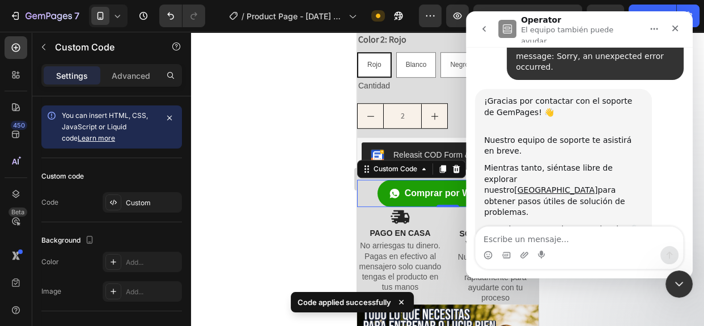
click at [329, 199] on div at bounding box center [447, 179] width 513 height 294
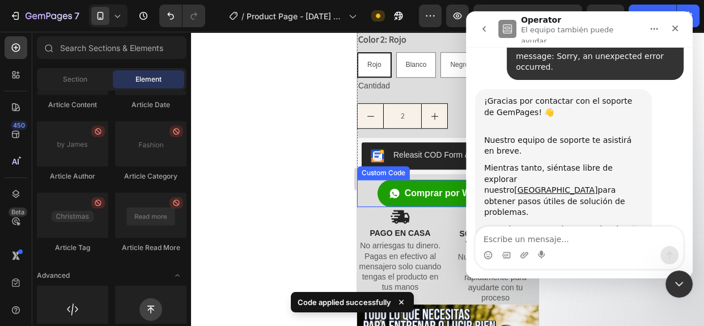
click at [287, 165] on div at bounding box center [447, 179] width 513 height 294
click at [596, 6] on button "Save" at bounding box center [605, 16] width 37 height 23
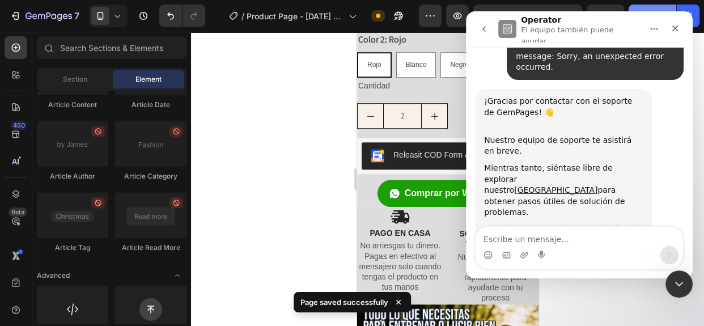
click at [641, 6] on button "Publish" at bounding box center [653, 16] width 48 height 23
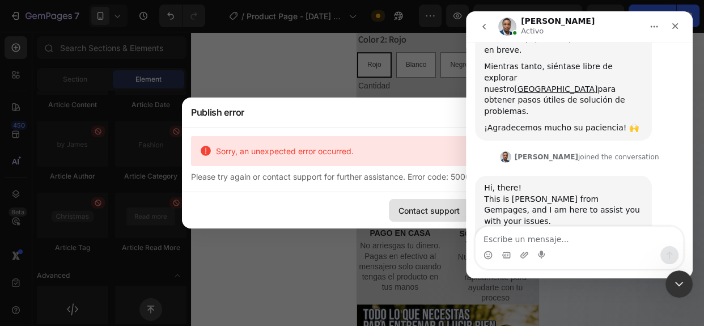
scroll to position [210, 0]
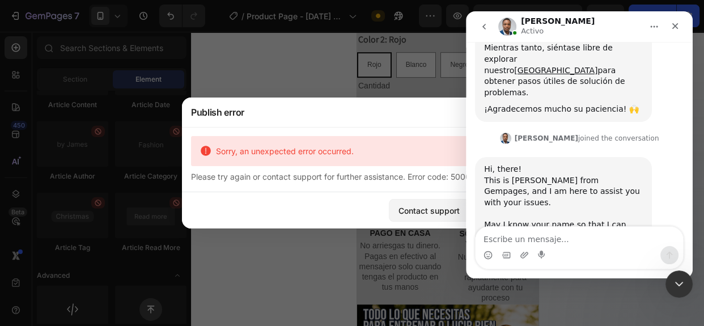
click at [481, 157] on div "Hi, there! This is [PERSON_NAME] from Gempages, and I am here to assist you wit…" at bounding box center [563, 202] width 177 height 91
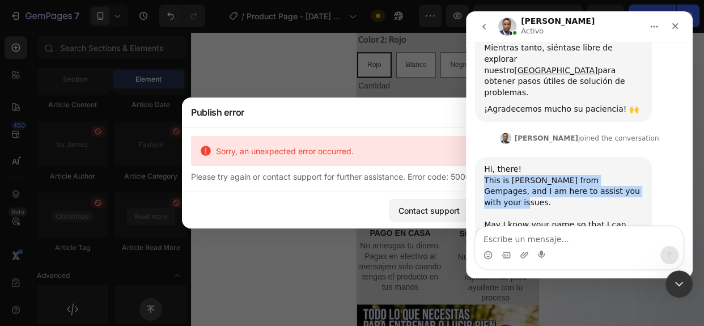
drag, startPoint x: 485, startPoint y: 144, endPoint x: 612, endPoint y: 158, distance: 127.7
click at [612, 164] on div "Hi, there! This is [PERSON_NAME] from Gempages, and I am here to assist you wit…" at bounding box center [563, 203] width 159 height 78
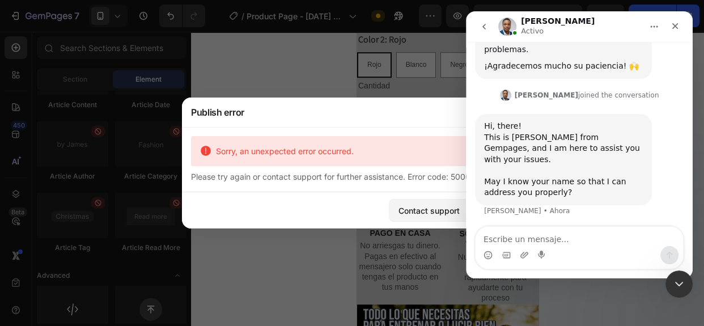
scroll to position [254, 0]
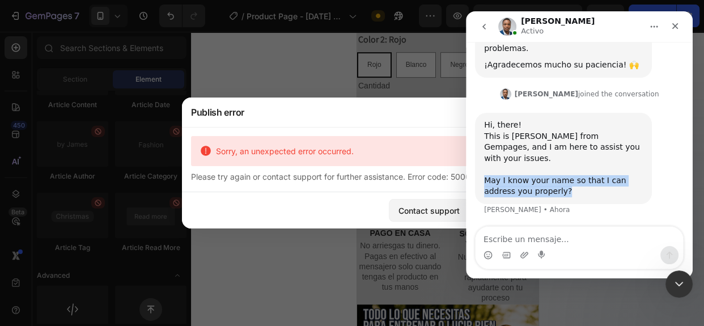
drag, startPoint x: 531, startPoint y: 149, endPoint x: 485, endPoint y: 138, distance: 47.2
click at [485, 139] on div "Hi, there! This is [PERSON_NAME] from Gempages, and I am here to assist you wit…" at bounding box center [563, 159] width 159 height 78
click at [540, 146] on div "Hi, there! This is [PERSON_NAME] from Gempages, and I am here to assist you wit…" at bounding box center [563, 159] width 159 height 78
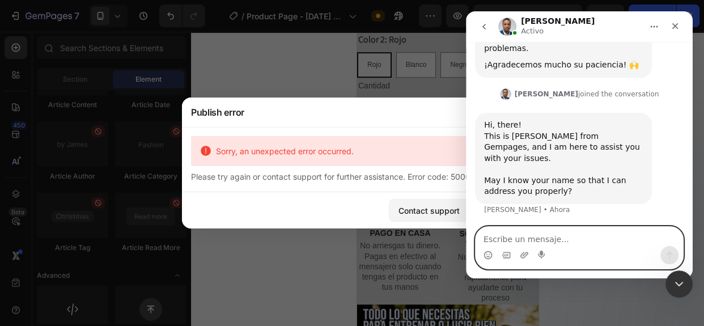
click at [526, 237] on textarea "Escribe un mensaje..." at bounding box center [580, 236] width 208 height 19
type textarea "My name is [PERSON_NAME]"
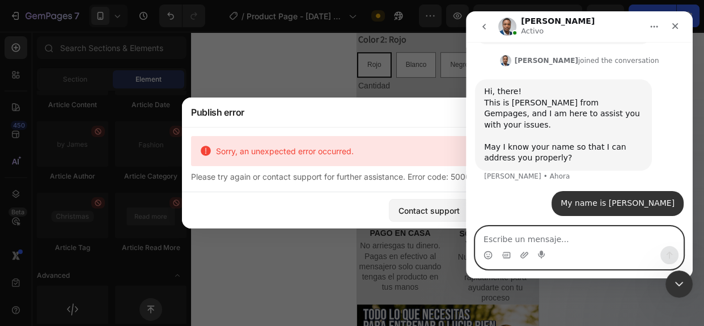
click at [514, 241] on textarea "Escribe un mensaje..." at bounding box center [580, 236] width 208 height 19
drag, startPoint x: 586, startPoint y: 241, endPoint x: 466, endPoint y: 237, distance: 119.7
click at [468, 237] on div "I put in the gempage a html I put in the gempage a html" at bounding box center [579, 247] width 227 height 43
paste textarea "a custom code on my gempage for a button that redirects to WhatsApp and it won'…"
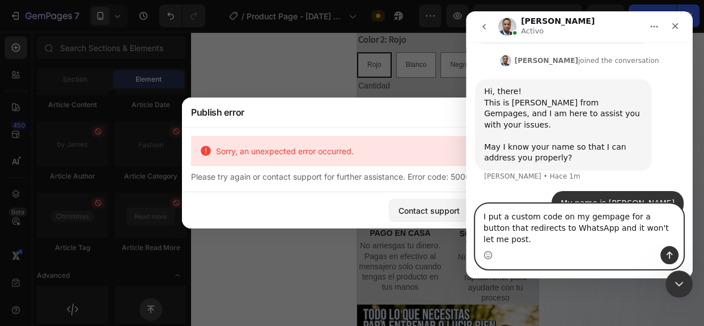
scroll to position [299, 0]
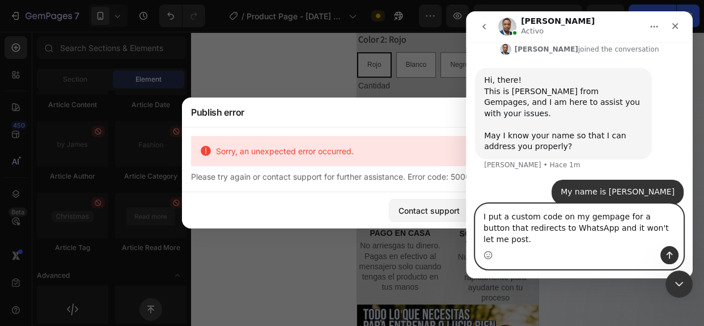
type textarea "I put a custom code on my gempage for a button that redirects to WhatsApp and i…"
click at [667, 253] on icon "Enviar un mensaje…" at bounding box center [669, 255] width 9 height 9
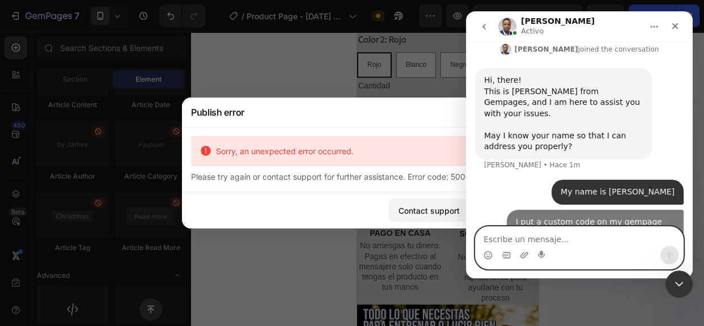
scroll to position [335, 0]
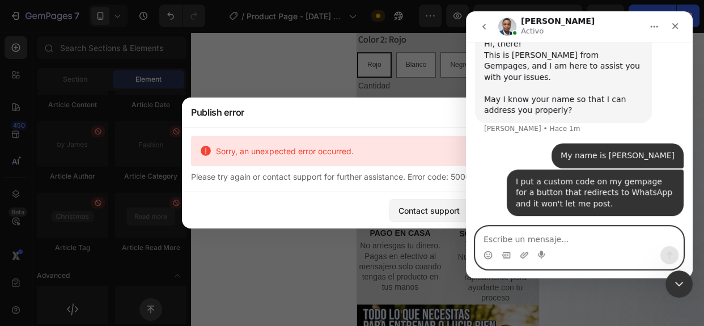
drag, startPoint x: 523, startPoint y: 240, endPoint x: 494, endPoint y: 240, distance: 28.4
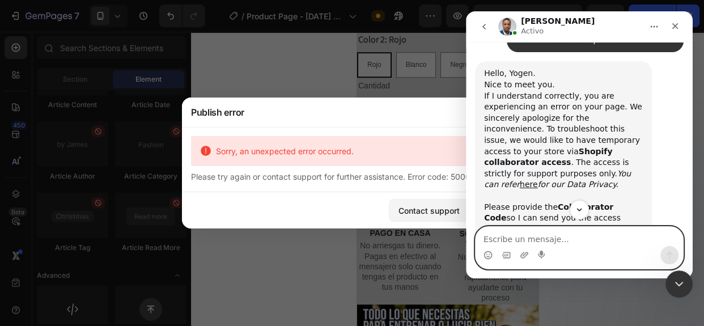
scroll to position [569, 0]
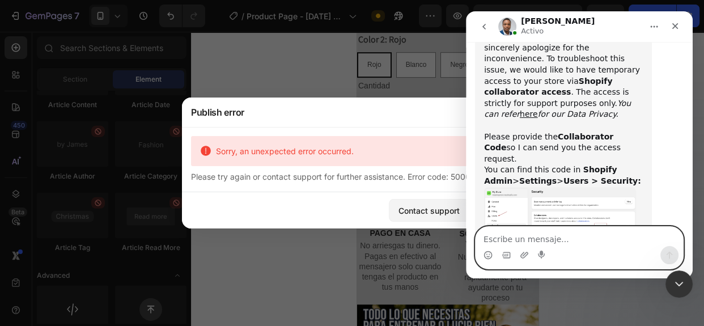
click at [541, 243] on textarea "Escribe un mensaje..." at bounding box center [580, 236] width 208 height 19
type textarea "publish"
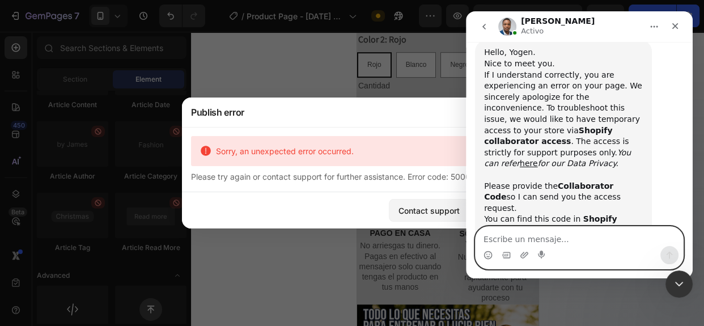
scroll to position [448, 0]
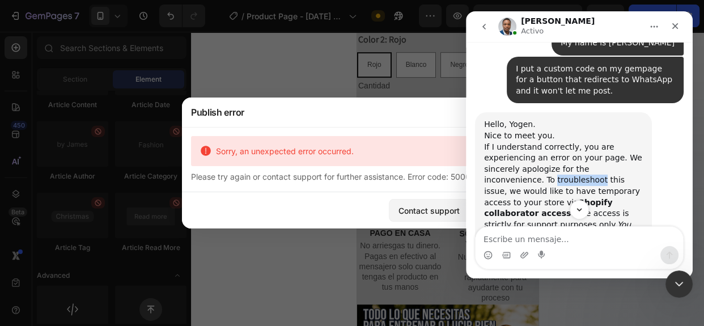
drag, startPoint x: 482, startPoint y: 137, endPoint x: 530, endPoint y: 137, distance: 47.6
click at [530, 137] on div "Hello, Yogen. Nice to meet you. If I understand correctly, you are experiencing…" at bounding box center [563, 257] width 177 height 290
click at [530, 137] on div "Hello, Yogen. Nice to meet you. If I understand correctly, you are experiencing…" at bounding box center [563, 213] width 159 height 189
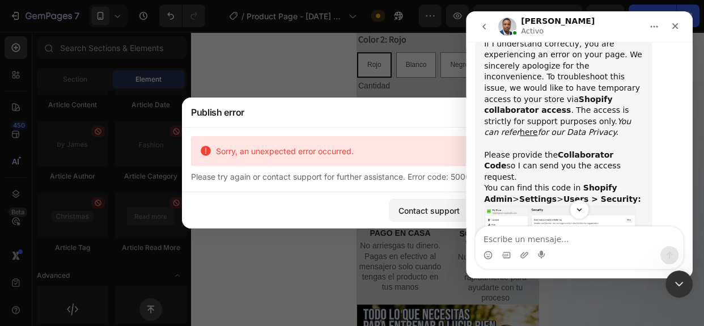
scroll to position [603, 0]
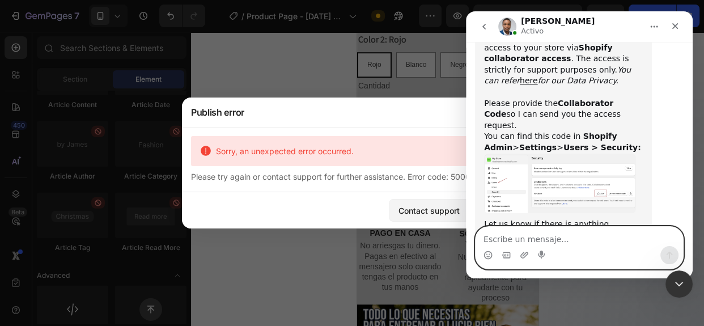
click at [524, 239] on textarea "Escribe un mensaje..." at bounding box center [580, 236] width 208 height 19
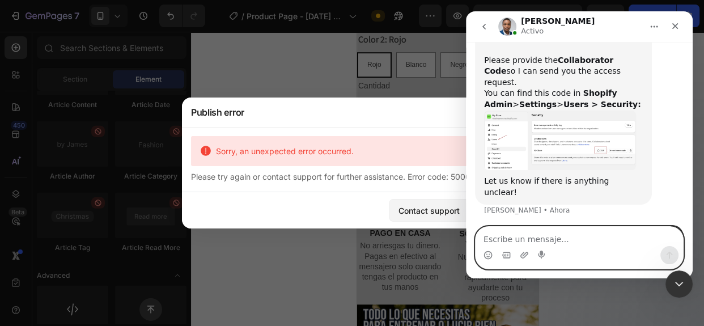
scroll to position [646, 0]
type textarea "one moment"
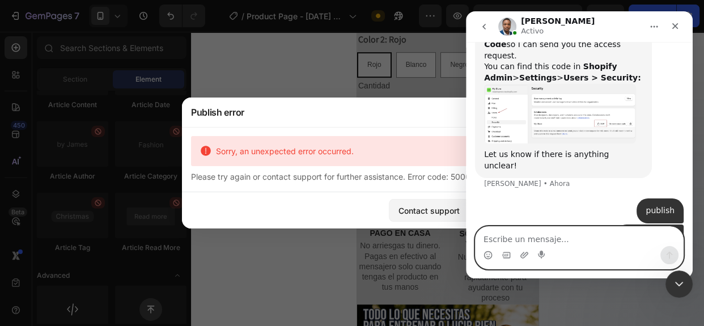
click at [529, 232] on textarea "Escribe un mensaje..." at bounding box center [580, 236] width 208 height 19
type textarea "m"
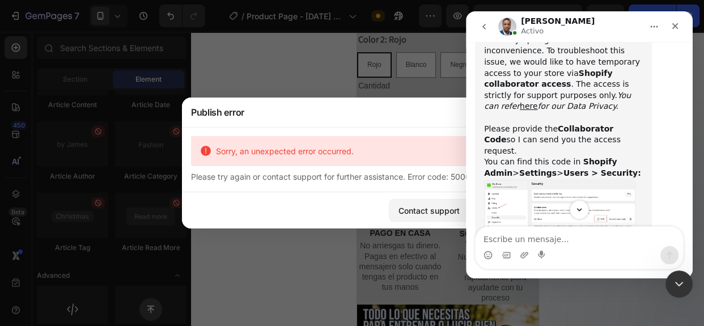
scroll to position [526, 0]
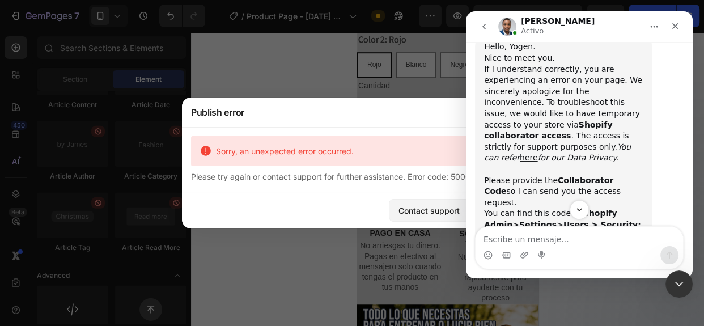
click at [518, 231] on img "Sinclair dice…" at bounding box center [560, 261] width 152 height 60
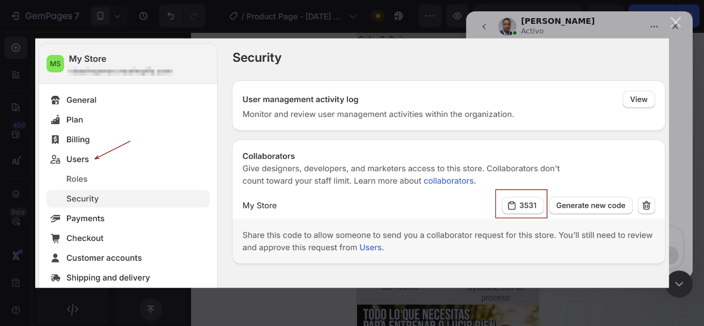
drag, startPoint x: 648, startPoint y: 66, endPoint x: 675, endPoint y: 22, distance: 51.6
click at [675, 22] on div "Cerrar" at bounding box center [676, 22] width 11 height 11
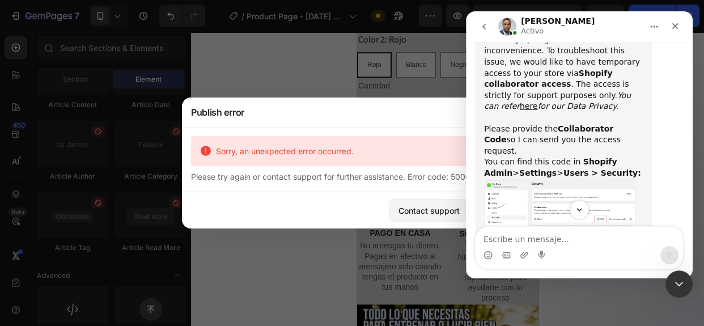
scroll to position [526, 0]
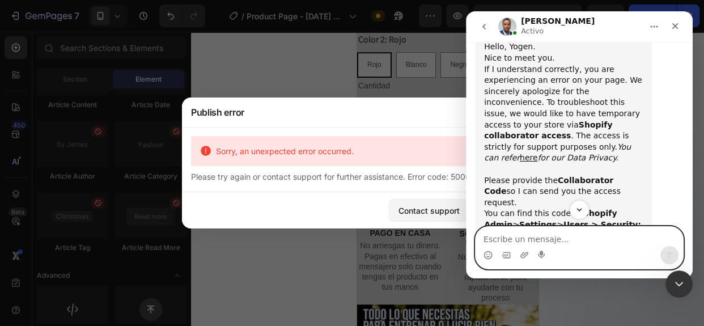
click at [543, 234] on textarea "Escribe un mensaje..." at bounding box center [580, 236] width 208 height 19
paste textarea "8009"
type textarea "8009"
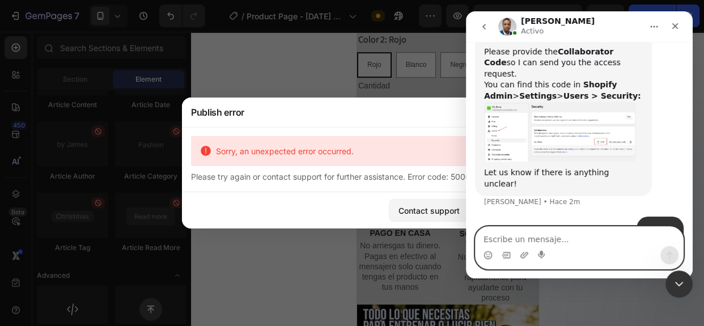
scroll to position [655, 0]
click at [564, 245] on textarea "Escribe un mensaje..." at bounding box center [580, 236] width 208 height 19
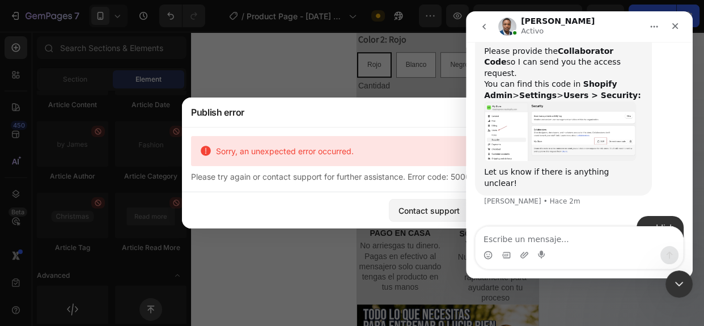
click at [551, 101] on img "Sinclair dice…" at bounding box center [560, 131] width 152 height 60
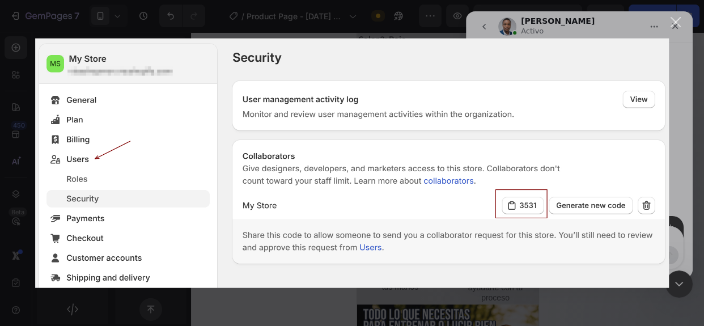
scroll to position [0, 0]
click at [671, 17] on div "Cerrar" at bounding box center [676, 22] width 11 height 11
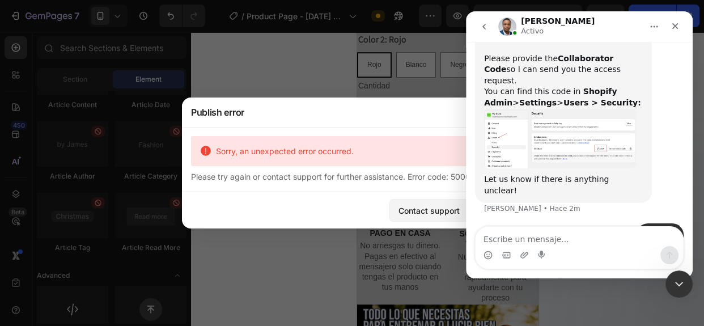
scroll to position [655, 0]
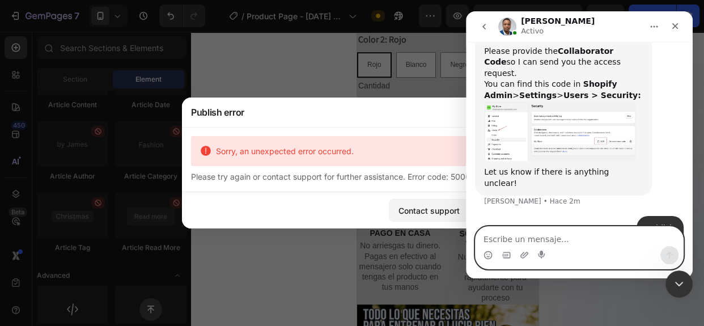
click at [537, 240] on textarea "Escribe un mensaje..." at bounding box center [580, 236] width 208 height 19
click at [574, 216] on div "publish • Hace 2m" at bounding box center [579, 229] width 209 height 26
drag, startPoint x: 599, startPoint y: 175, endPoint x: 611, endPoint y: 175, distance: 12.5
drag, startPoint x: 651, startPoint y: 177, endPoint x: 660, endPoint y: 179, distance: 9.1
click at [540, 246] on div "Intercom Messenger" at bounding box center [542, 255] width 9 height 18
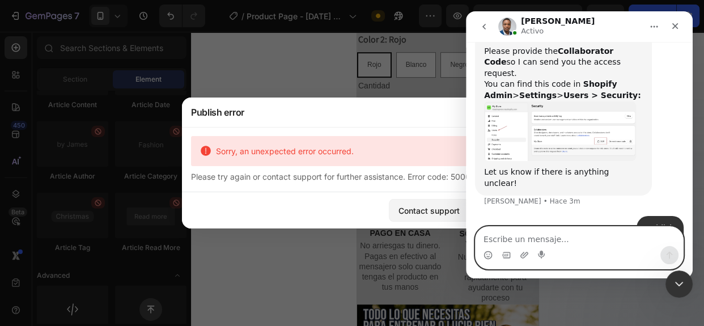
click at [524, 239] on textarea "Escribe un mensaje..." at bounding box center [580, 236] width 208 height 19
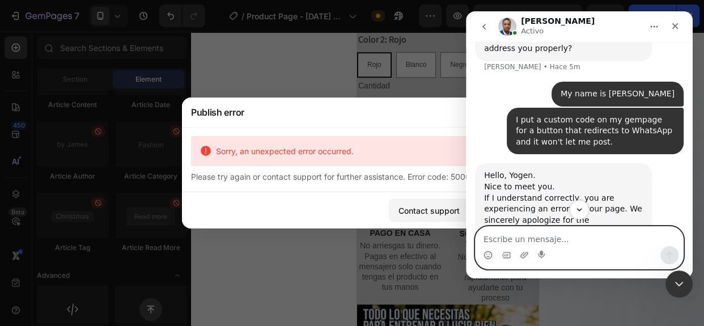
scroll to position [448, 0]
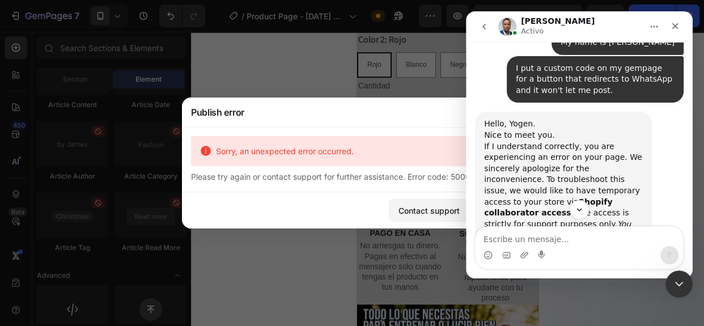
drag, startPoint x: 632, startPoint y: 125, endPoint x: 616, endPoint y: 175, distance: 52.9
click at [616, 175] on div "Hello, Yogen. Nice to meet you. If I understand correctly, you are experiencing…" at bounding box center [563, 212] width 159 height 189
click at [602, 184] on div "Hello, Yogen. Nice to meet you. If I understand correctly, you are experiencing…" at bounding box center [563, 212] width 159 height 189
click at [429, 193] on div "Contact support Retry" at bounding box center [352, 210] width 340 height 36
drag, startPoint x: 408, startPoint y: 114, endPoint x: 321, endPoint y: 129, distance: 88.0
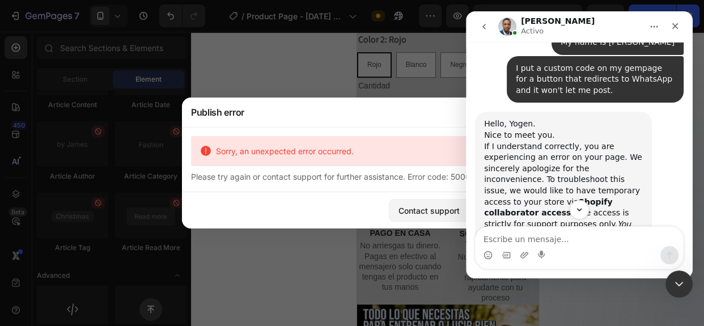
click at [323, 129] on div "Publish error Sorry, an unexpected error occurred. Please try again or contact …" at bounding box center [352, 163] width 340 height 131
click at [320, 132] on div "Sorry, an unexpected error occurred. Please try again or contact support for fu…" at bounding box center [352, 159] width 340 height 65
click at [383, 83] on div at bounding box center [352, 163] width 704 height 326
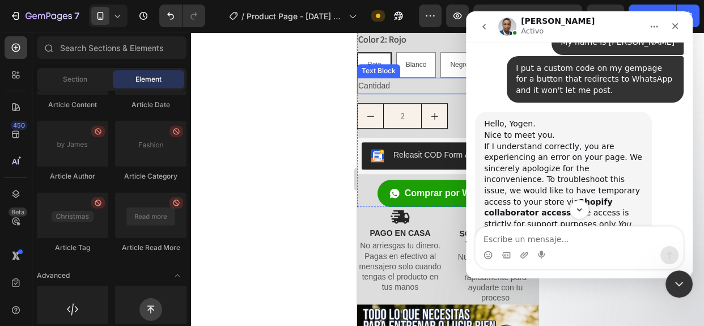
click at [380, 81] on p "Cantidad" at bounding box center [447, 86] width 179 height 14
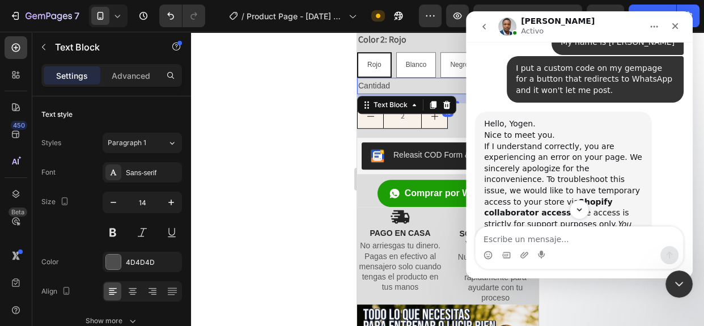
click at [287, 81] on div at bounding box center [447, 179] width 513 height 294
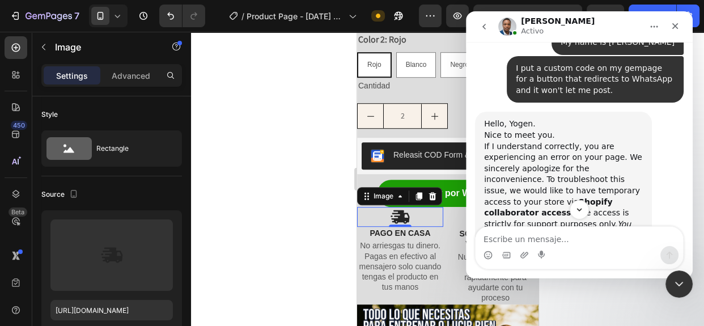
click at [292, 170] on div at bounding box center [447, 179] width 513 height 294
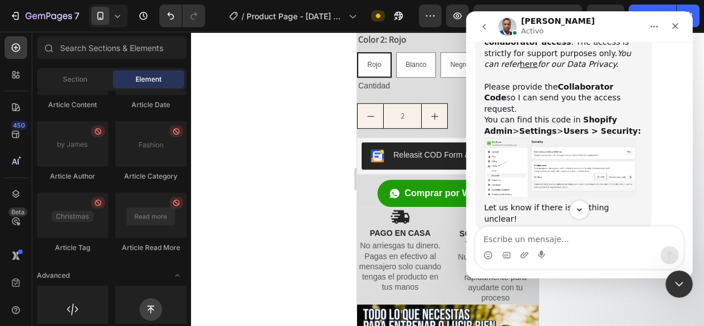
scroll to position [655, 0]
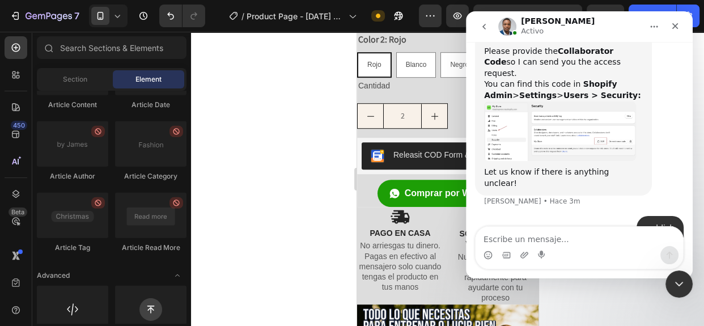
click at [569, 242] on div "one moment • Hace 2m" at bounding box center [579, 255] width 209 height 26
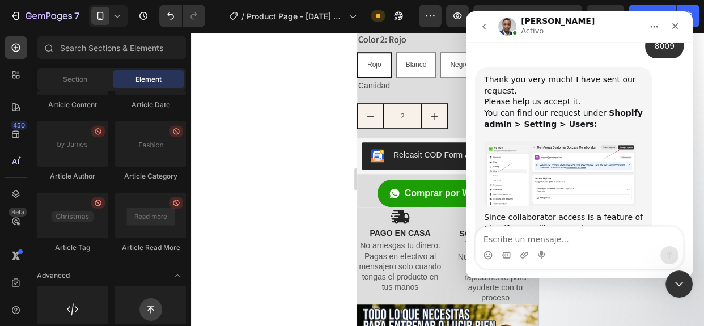
scroll to position [882, 0]
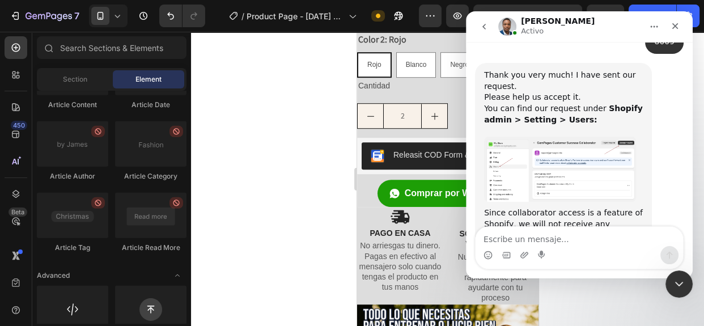
click at [557, 208] on div "Since collaborator access is a feature of Shopify, we will not receive any noti…" at bounding box center [563, 247] width 159 height 78
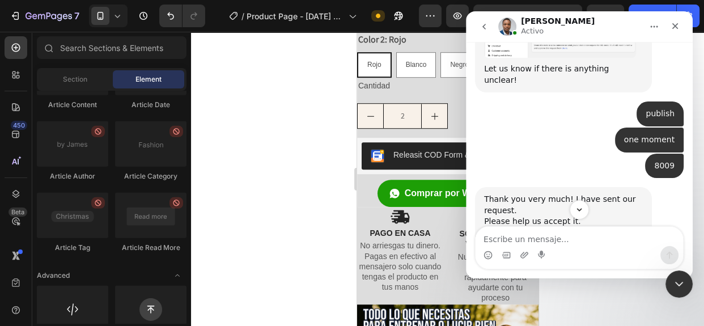
scroll to position [779, 0]
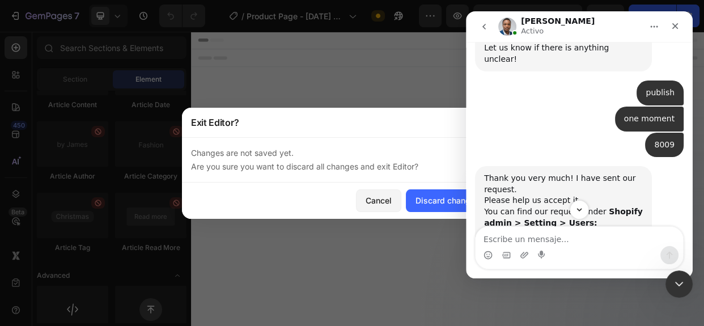
drag, startPoint x: 628, startPoint y: 101, endPoint x: 642, endPoint y: 111, distance: 16.7
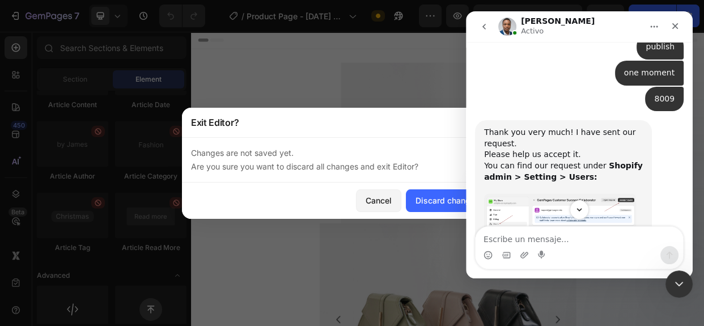
scroll to position [882, 0]
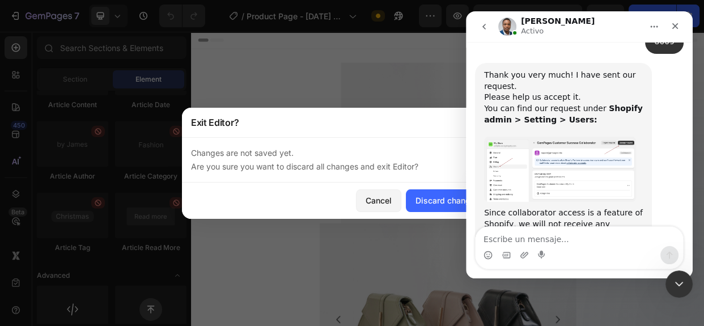
click at [544, 137] on img "Sinclair dice…" at bounding box center [560, 170] width 152 height 66
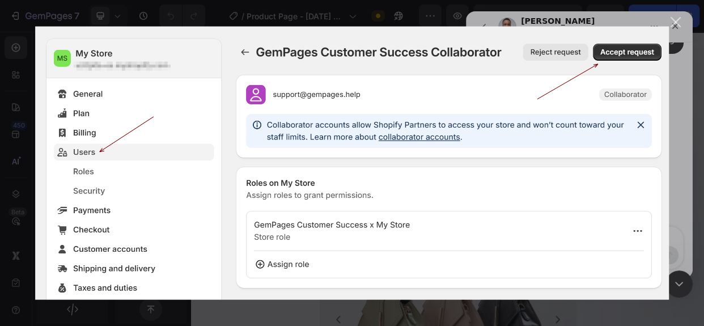
click at [581, 106] on img "Cerrar" at bounding box center [352, 163] width 634 height 274
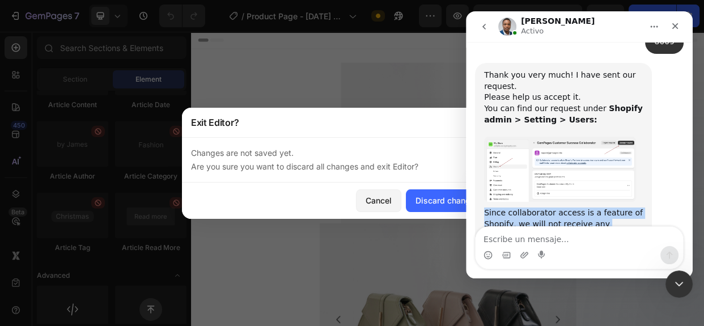
drag, startPoint x: 485, startPoint y: 135, endPoint x: 564, endPoint y: 193, distance: 98.2
click at [564, 208] on div "Since collaborator access is a feature of Shopify, we will not receive any noti…" at bounding box center [563, 247] width 159 height 78
copy div "Since collaborator access is a feature of Shopify, we will not receive any noti…"
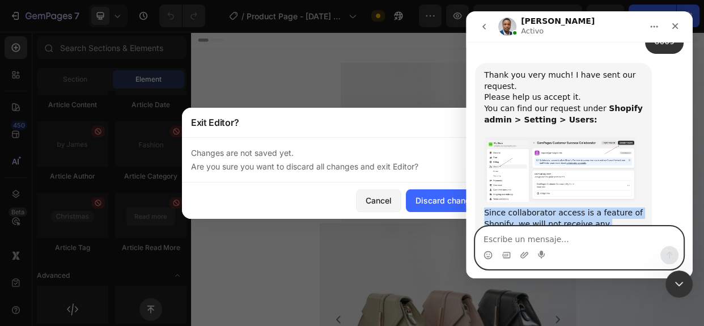
click at [531, 238] on textarea "Escribe un mensaje..." at bounding box center [580, 236] width 208 height 19
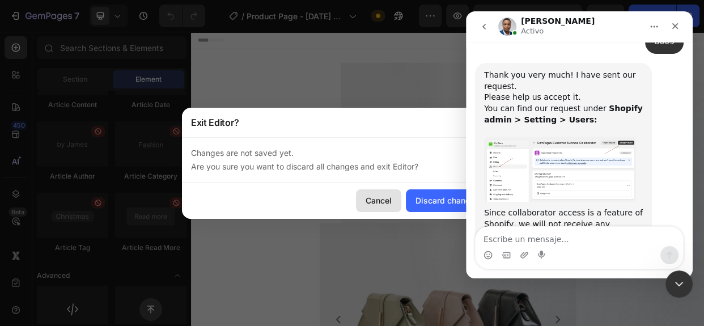
click at [378, 201] on div "Cancel" at bounding box center [379, 200] width 26 height 12
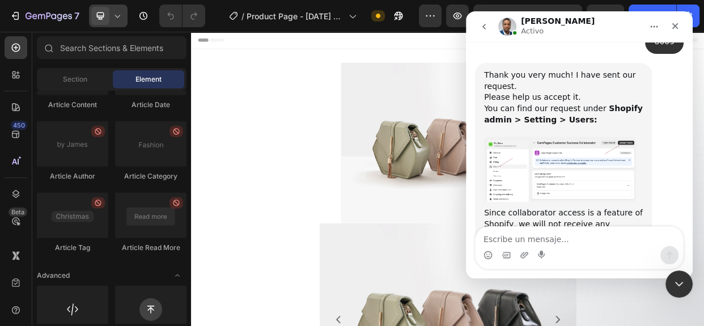
click at [120, 11] on icon at bounding box center [117, 15] width 11 height 11
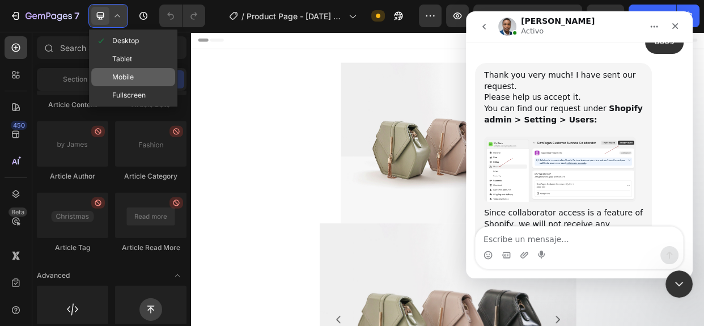
click at [132, 71] on span "Mobile" at bounding box center [123, 76] width 22 height 11
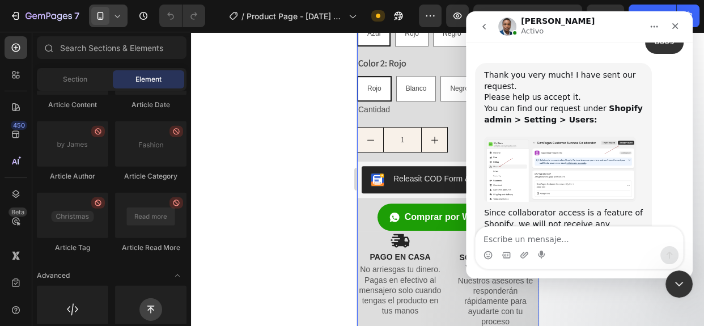
scroll to position [618, 0]
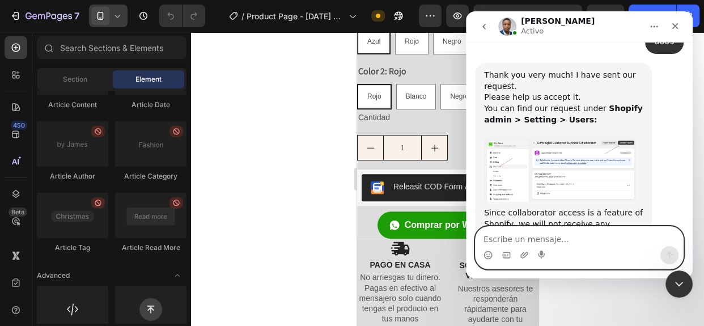
click at [523, 240] on textarea "Escribe un mensaje..." at bounding box center [580, 236] width 208 height 19
drag, startPoint x: 490, startPoint y: 255, endPoint x: 503, endPoint y: 263, distance: 15.6
click at [490, 255] on icon "Selector de emoji" at bounding box center [488, 255] width 9 height 9
click at [551, 236] on textarea "Escribe un mensaje..." at bounding box center [580, 236] width 208 height 19
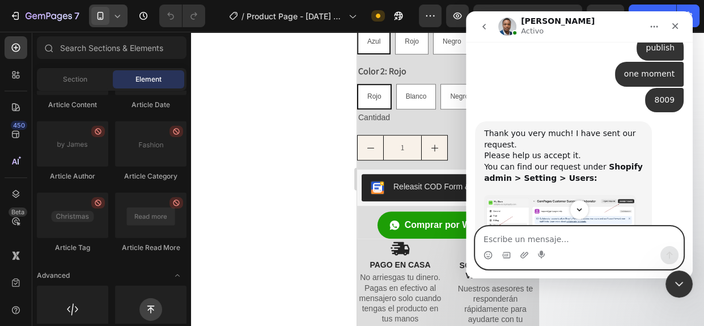
scroll to position [882, 0]
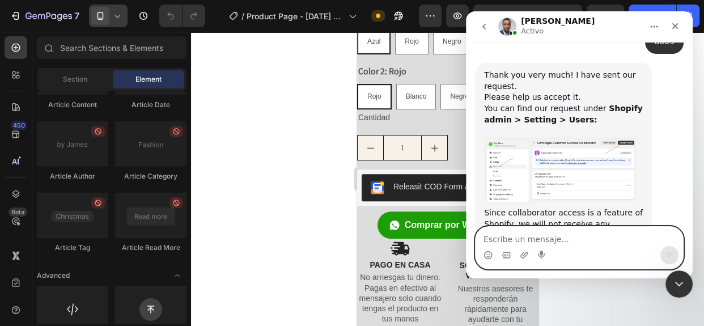
click at [568, 238] on textarea "Escribe un mensaje..." at bounding box center [580, 236] width 208 height 19
click at [517, 232] on textarea "Escribe un mensaje..." at bounding box center [580, 236] width 208 height 19
click at [536, 234] on textarea "Escribe un mensaje..." at bounding box center [580, 236] width 208 height 19
click at [501, 232] on textarea "Escribe un mensaje..." at bounding box center [580, 236] width 208 height 19
type textarea "i accepted"
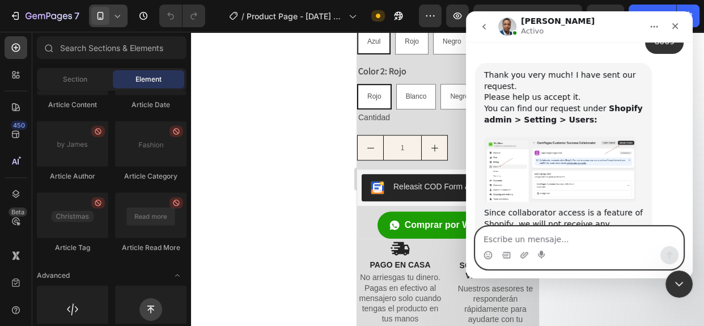
scroll to position [916, 0]
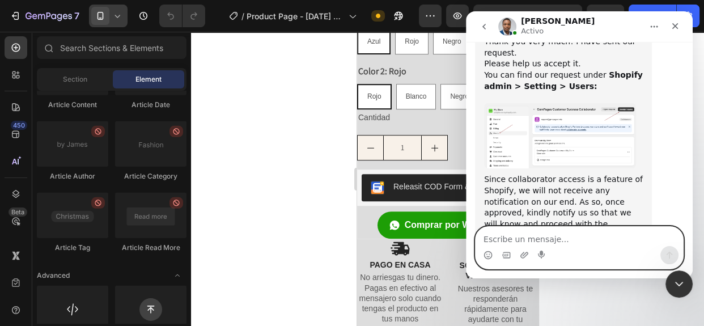
click at [499, 232] on textarea "Escribe un mensaje..." at bounding box center [580, 236] width 208 height 19
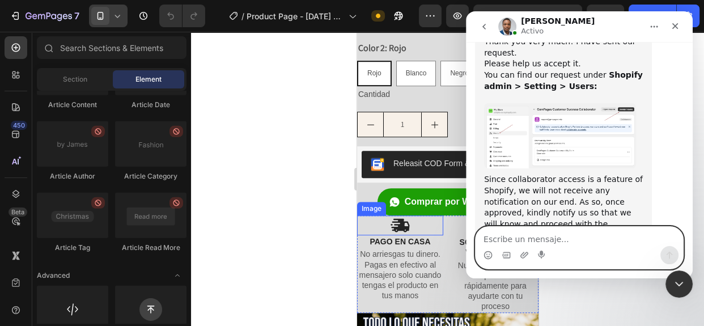
scroll to position [642, 0]
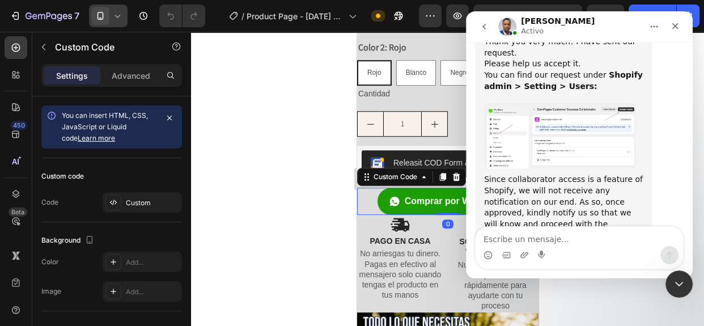
click at [370, 188] on div "Comprar por WhatsApp" at bounding box center [447, 201] width 181 height 27
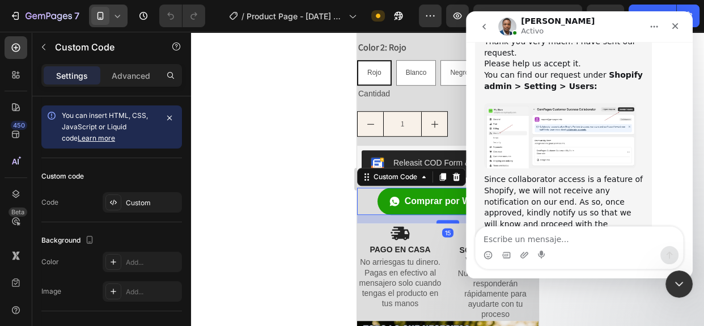
drag, startPoint x: 443, startPoint y: 201, endPoint x: 443, endPoint y: 210, distance: 8.5
click at [443, 220] on div at bounding box center [447, 221] width 23 height 3
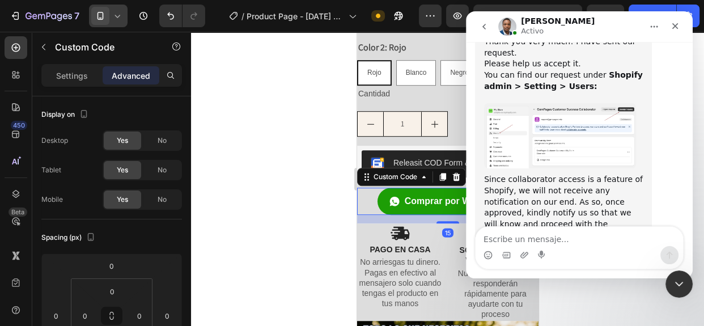
click at [274, 208] on div at bounding box center [447, 179] width 513 height 294
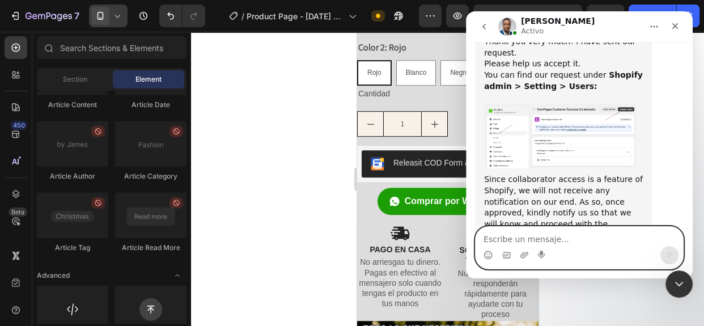
click at [513, 235] on textarea "Escribe un mensaje..." at bounding box center [580, 236] width 208 height 19
click at [494, 235] on textarea "Escribe un mensaje..." at bounding box center [580, 236] width 208 height 19
type textarea "what is the next step"
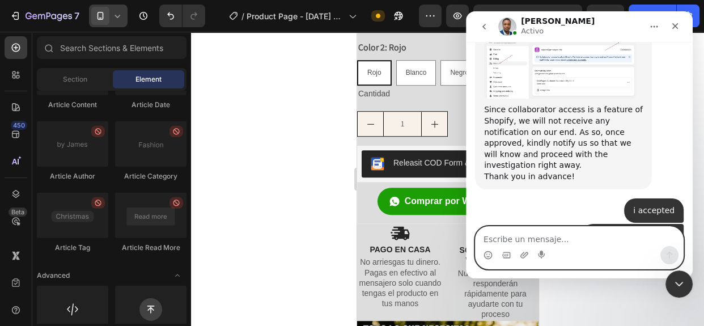
scroll to position [998, 0]
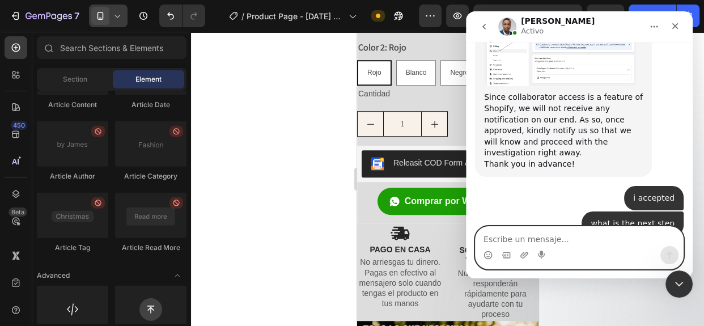
click at [544, 228] on textarea "Escribe un mensaje..." at bounding box center [580, 236] width 208 height 19
type textarea "ok"
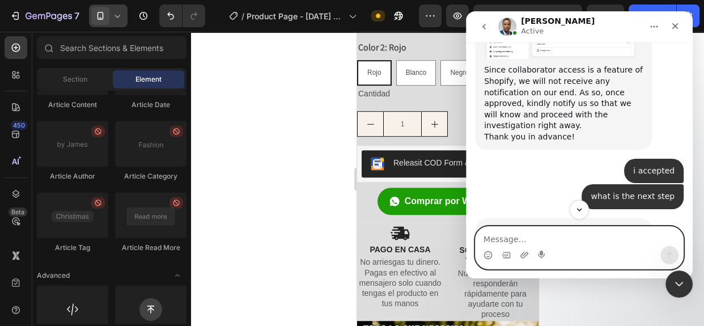
scroll to position [1121, 0]
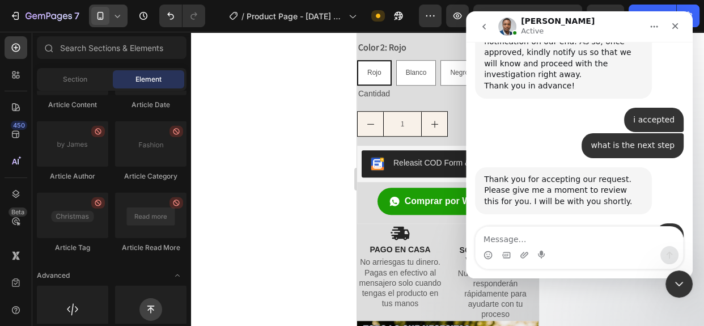
click at [498, 264] on div "Thank you. Please, do I have your permission to try publishing your page to see…" at bounding box center [563, 280] width 159 height 33
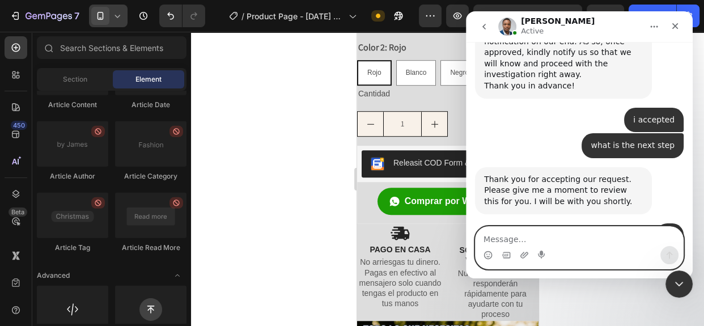
click at [559, 238] on textarea "Message…" at bounding box center [580, 236] width 208 height 19
type textarea "yes"
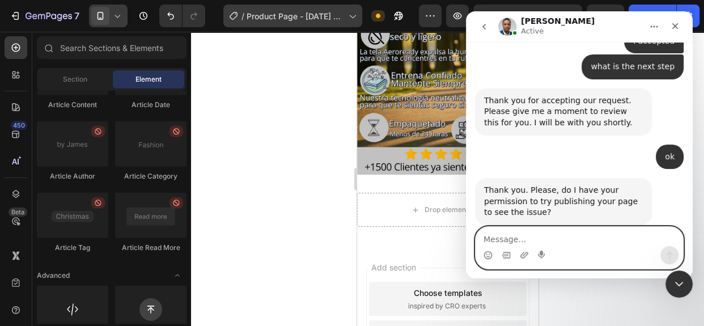
scroll to position [1200, 0]
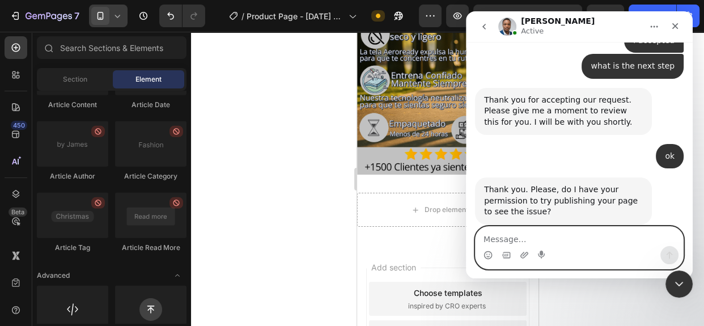
click at [519, 232] on textarea "Message…" at bounding box center [580, 236] width 208 height 19
type textarea "ok"
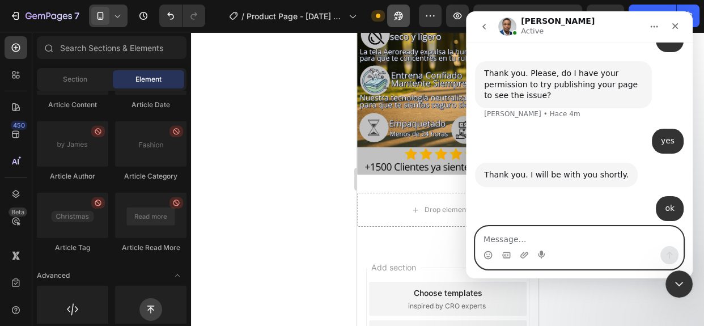
scroll to position [1318, 0]
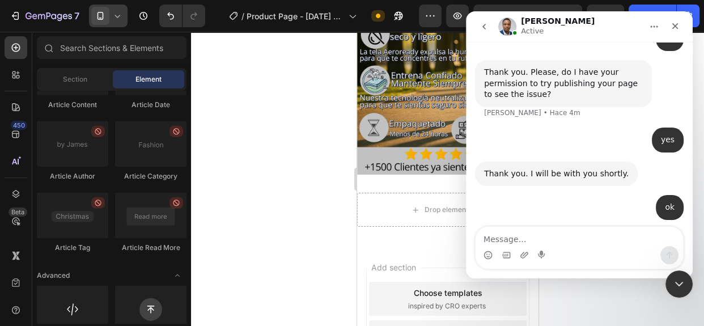
drag, startPoint x: 488, startPoint y: 104, endPoint x: 577, endPoint y: 173, distance: 112.6
drag, startPoint x: 577, startPoint y: 173, endPoint x: 522, endPoint y: 166, distance: 55.0
click at [522, 229] on div "🙇 [PERSON_NAME] • [GEOGRAPHIC_DATA]" at bounding box center [579, 279] width 209 height 100
drag, startPoint x: 522, startPoint y: 166, endPoint x: 553, endPoint y: 176, distance: 32.5
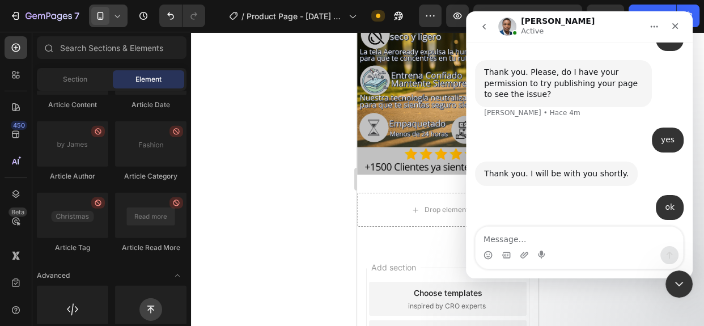
click at [552, 243] on div "🙇" at bounding box center [518, 270] width 68 height 54
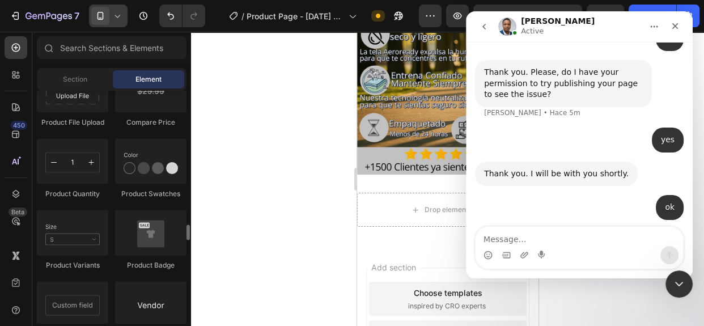
scroll to position [1848, 0]
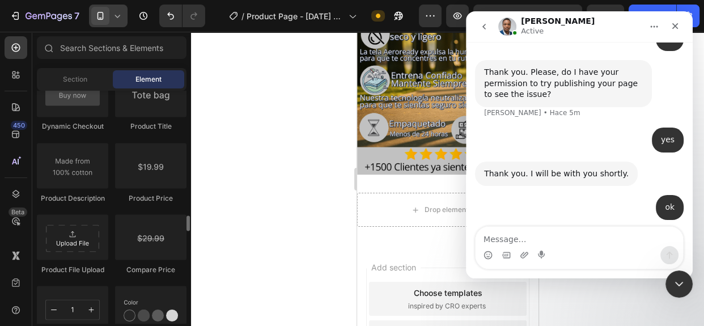
click at [112, 197] on div "Product Product Product Product List Related Products Sticky Add to Cart Add to…" at bounding box center [112, 140] width 150 height 859
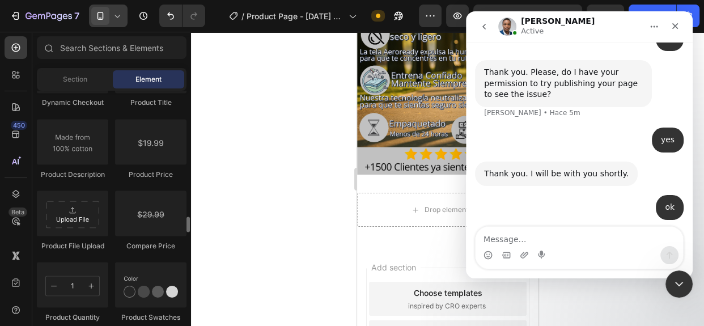
scroll to position [1873, 0]
click at [112, 197] on div "Product Product Product Product List Related Products Sticky Add to Cart Add to…" at bounding box center [112, 115] width 150 height 859
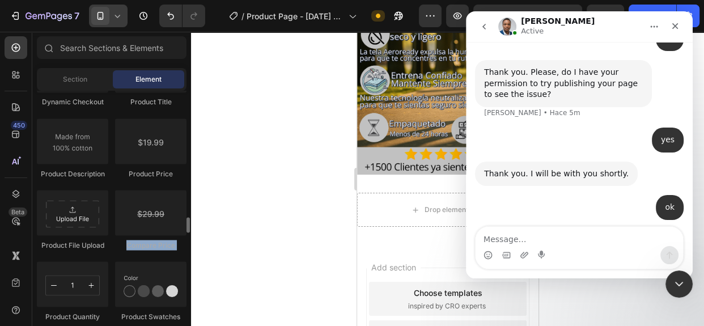
click at [112, 197] on div "Product Product Product Product List Related Products Sticky Add to Cart Add to…" at bounding box center [112, 115] width 150 height 859
click at [112, 185] on div "Product Product Product Product List Related Products Sticky Add to Cart Add to…" at bounding box center [112, 115] width 150 height 859
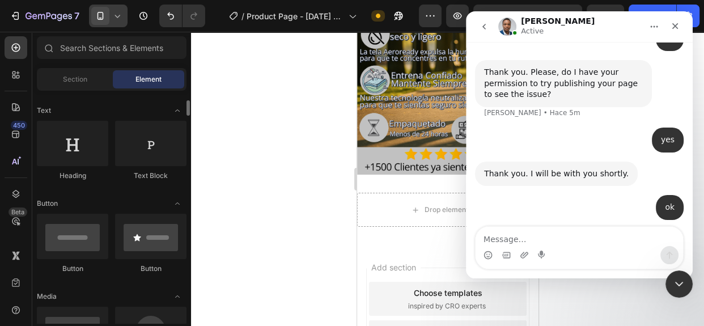
scroll to position [0, 0]
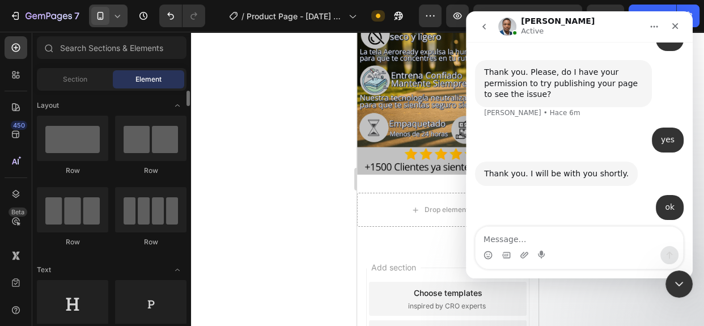
click at [113, 280] on div "Row Row Row Row" at bounding box center [112, 315] width 150 height 70
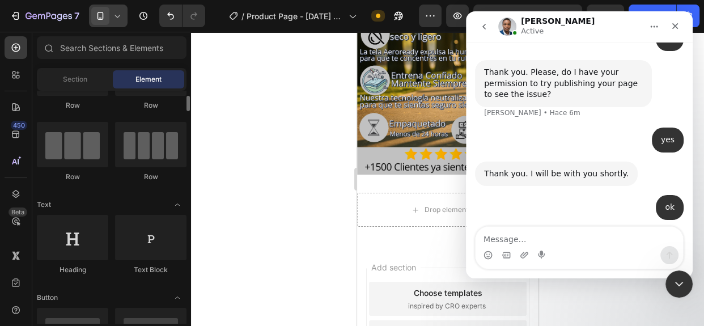
scroll to position [67, 0]
click at [12, 86] on div "450 Beta" at bounding box center [16, 140] width 23 height 208
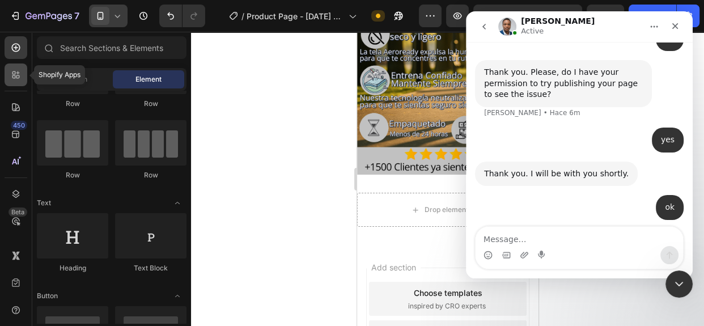
click at [20, 69] on icon at bounding box center [15, 74] width 11 height 11
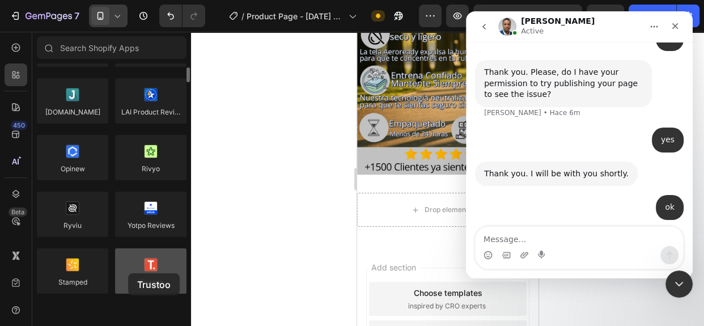
click at [128, 273] on div at bounding box center [150, 270] width 71 height 45
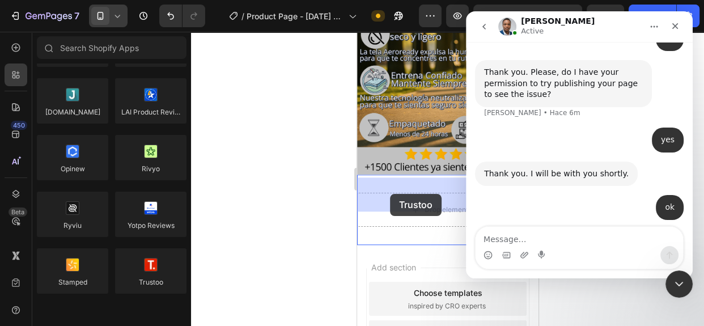
drag, startPoint x: 485, startPoint y: 305, endPoint x: 391, endPoint y: 193, distance: 146.1
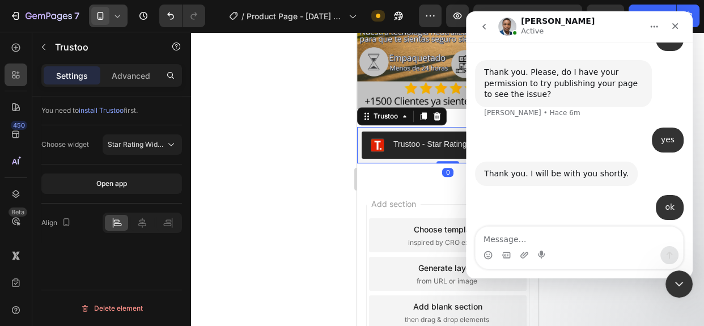
scroll to position [1106, 0]
click at [399, 138] on div "Trustoo - Star Rating Widget" at bounding box center [431, 145] width 123 height 14
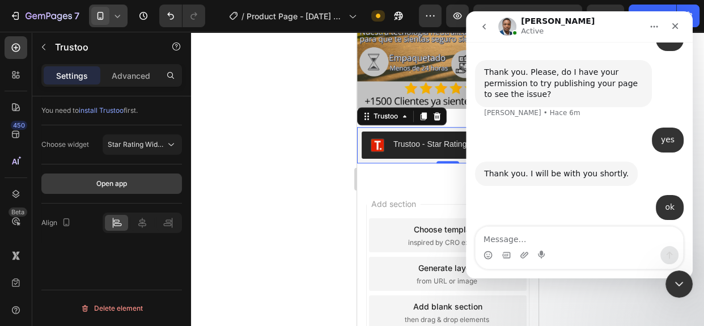
click at [94, 187] on button "Open app" at bounding box center [111, 183] width 141 height 20
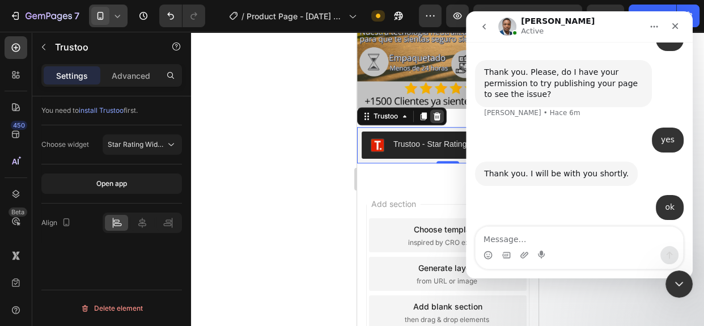
click at [439, 109] on div at bounding box center [437, 116] width 14 height 14
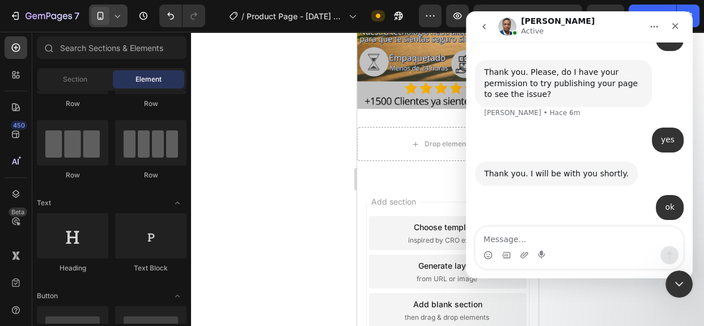
click at [655, 26] on icon "Inicio" at bounding box center [654, 26] width 9 height 9
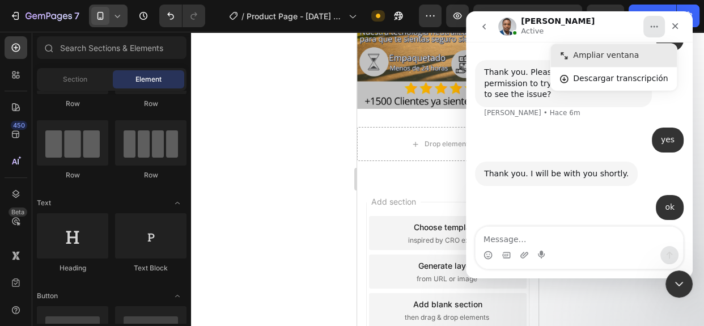
click at [570, 56] on div "Ampliar ventana" at bounding box center [614, 55] width 126 height 23
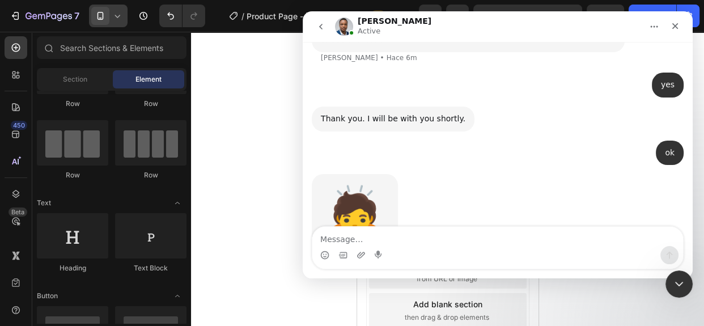
scroll to position [1083, 0]
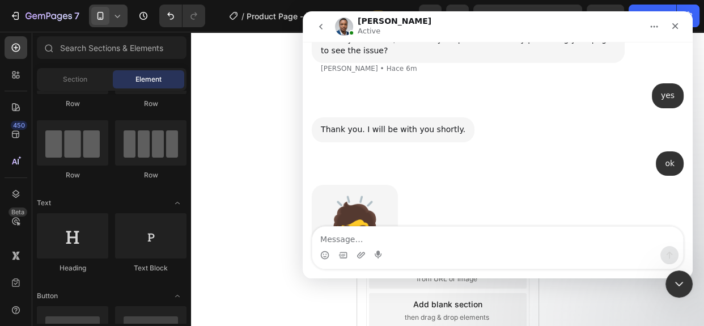
click at [650, 28] on icon "Inicio" at bounding box center [654, 26] width 9 height 9
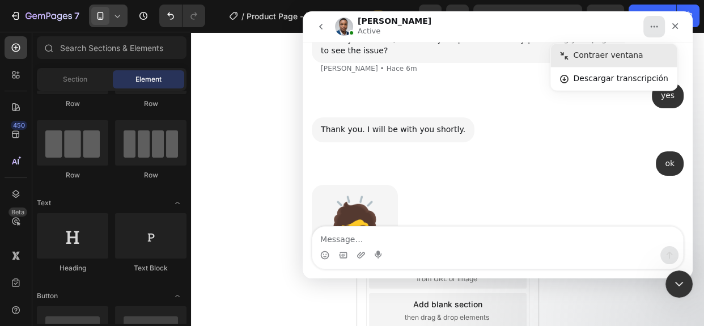
click at [590, 54] on div "Contraer ventana" at bounding box center [620, 55] width 95 height 12
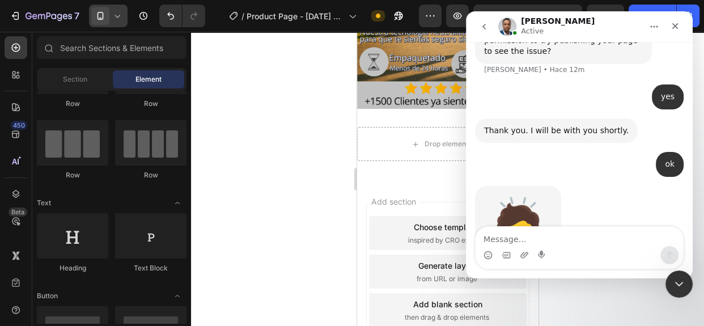
scroll to position [1361, 0]
drag, startPoint x: 587, startPoint y: 145, endPoint x: 527, endPoint y: 116, distance: 66.7
click at [527, 185] on div "🙇 [PERSON_NAME] • Hace 8m" at bounding box center [579, 235] width 209 height 100
drag, startPoint x: 527, startPoint y: 116, endPoint x: 577, endPoint y: 130, distance: 51.9
click at [577, 185] on div "🙇 [PERSON_NAME] • Hace 8m" at bounding box center [579, 235] width 209 height 100
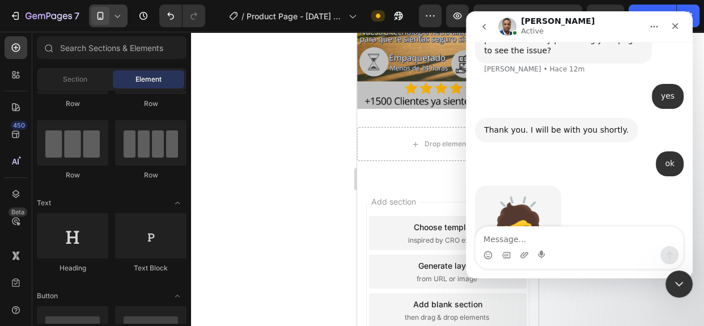
drag, startPoint x: 565, startPoint y: 128, endPoint x: 554, endPoint y: 125, distance: 11.8
click at [554, 185] on div "🙇 [PERSON_NAME] • Hace 8m" at bounding box center [518, 222] width 86 height 75
click at [552, 199] on div "🙇" at bounding box center [518, 226] width 68 height 54
drag, startPoint x: 510, startPoint y: 124, endPoint x: 603, endPoint y: 144, distance: 95.1
click at [603, 185] on div "🙇 [PERSON_NAME] • Hace 8m" at bounding box center [579, 235] width 209 height 100
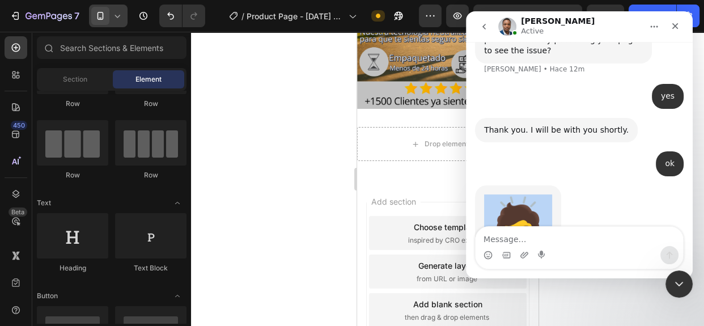
click at [603, 185] on div "🙇 [PERSON_NAME] • Hace 8m" at bounding box center [579, 235] width 209 height 100
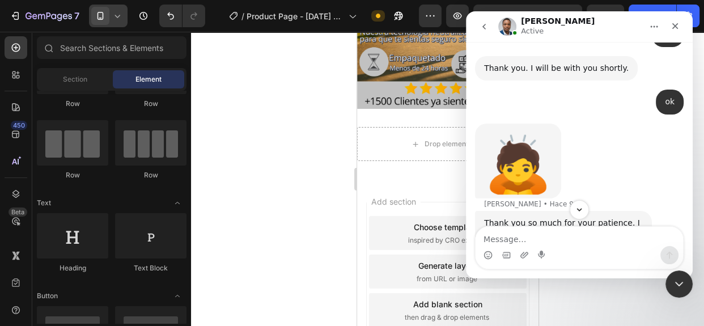
scroll to position [1447, 0]
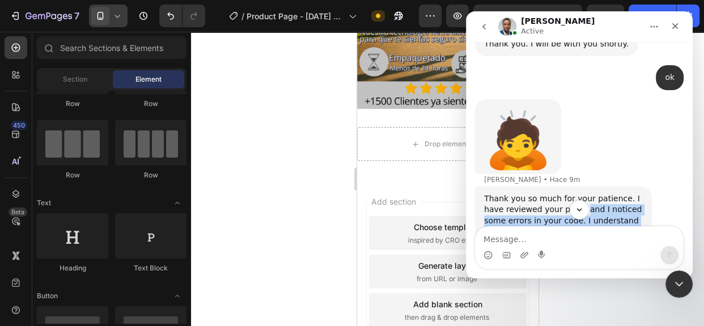
drag, startPoint x: 557, startPoint y: 111, endPoint x: 535, endPoint y: 161, distance: 54.3
click at [535, 193] on div "Thank you so much for your patience. I have reviewed your page, and I noticed s…" at bounding box center [563, 243] width 159 height 100
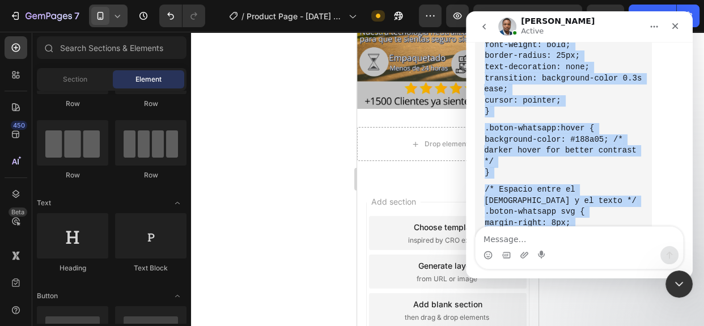
scroll to position [2272, 0]
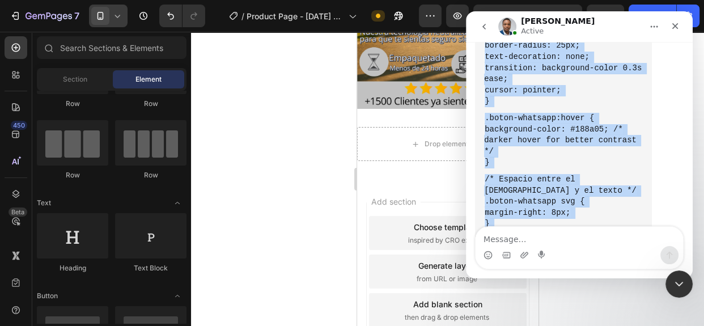
drag, startPoint x: 486, startPoint y: 72, endPoint x: 535, endPoint y: 153, distance: 94.6
drag, startPoint x: 509, startPoint y: 131, endPoint x: 484, endPoint y: 137, distance: 26.1
click at [484, 208] on code "margin-right: 8px;" at bounding box center [527, 213] width 87 height 10
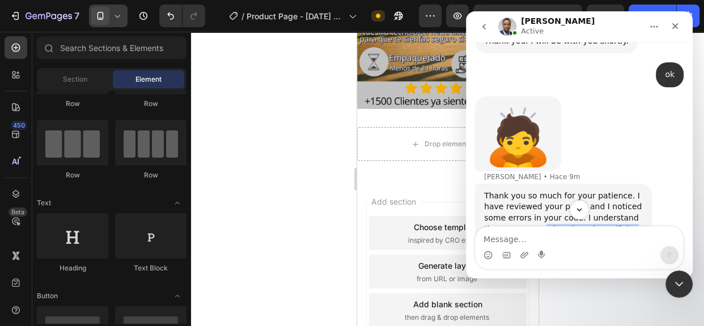
scroll to position [1447, 0]
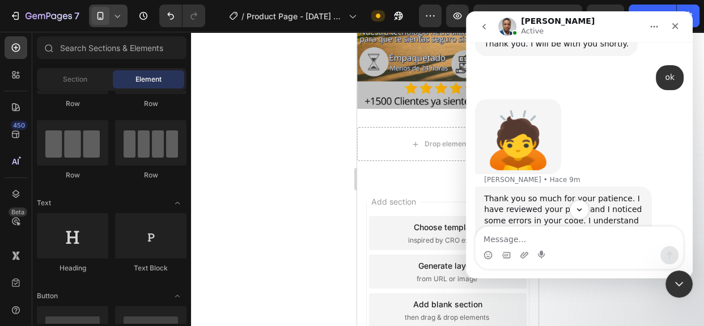
drag, startPoint x: 527, startPoint y: 158, endPoint x: 485, endPoint y: 175, distance: 45.3
copy div "<l ipsum="dolor-sitametc" adi="elitsedd eiusmodtem" inci="utlab://etd.magnaali.…"
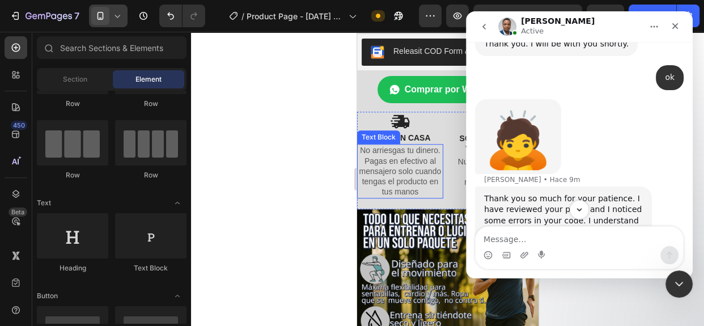
scroll to position [693, 0]
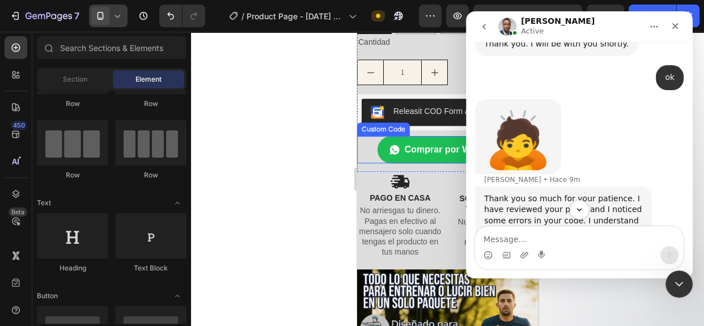
click at [413, 143] on span "Comprar por WhatsApp" at bounding box center [455, 150] width 102 height 14
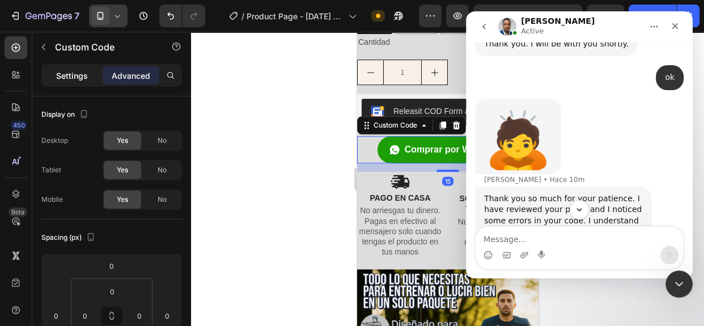
click at [70, 73] on p "Settings" at bounding box center [72, 76] width 32 height 12
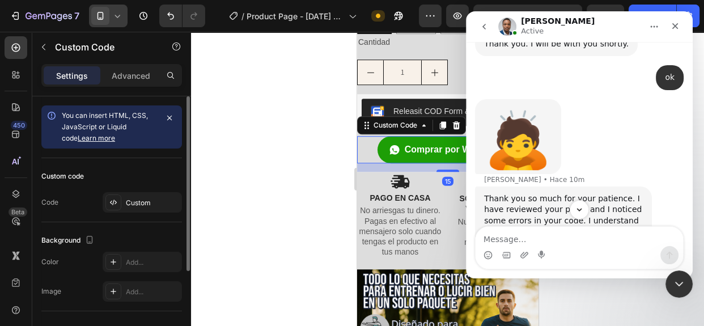
click at [135, 187] on div "Custom code Code Custom" at bounding box center [111, 190] width 141 height 64
click at [138, 194] on div "Custom" at bounding box center [142, 202] width 79 height 20
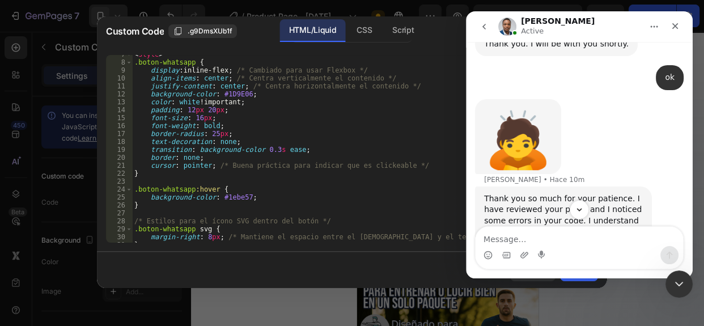
scroll to position [137, 0]
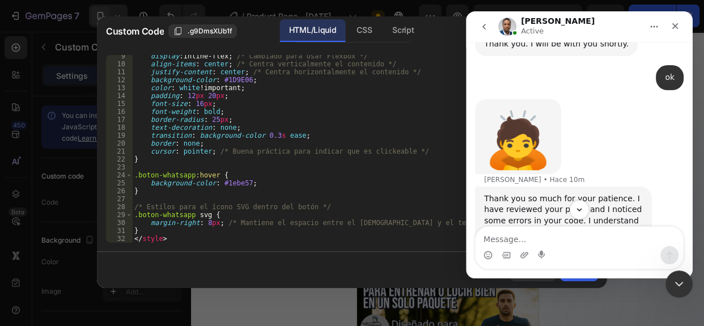
type textarea "</style>"
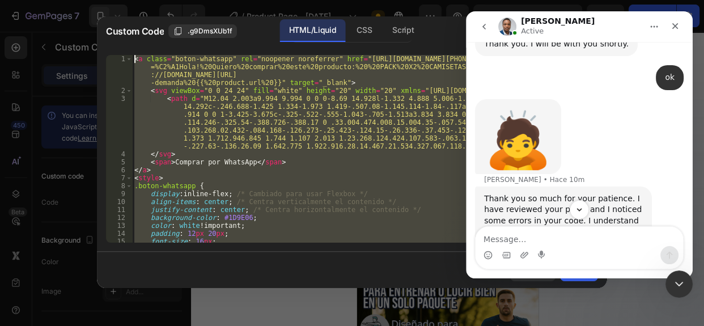
scroll to position [0, 0]
drag, startPoint x: 215, startPoint y: 239, endPoint x: 128, endPoint y: 34, distance: 222.5
click at [128, 34] on div "Custom Code .g9DmsXUb1f HTML/Liquid CSS Script </style> 1 2 3 4 5 6 7 8 9 10 11…" at bounding box center [352, 152] width 510 height 272
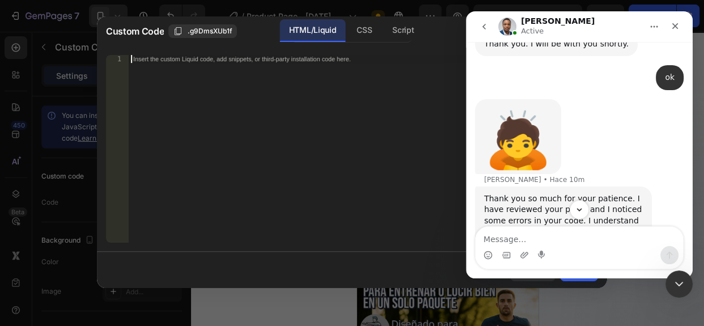
click at [181, 91] on div "Insert the custom Liquid code, add snippets, or third-party installation code h…" at bounding box center [363, 157] width 469 height 204
paste textarea "</style>"
type textarea "</style>"
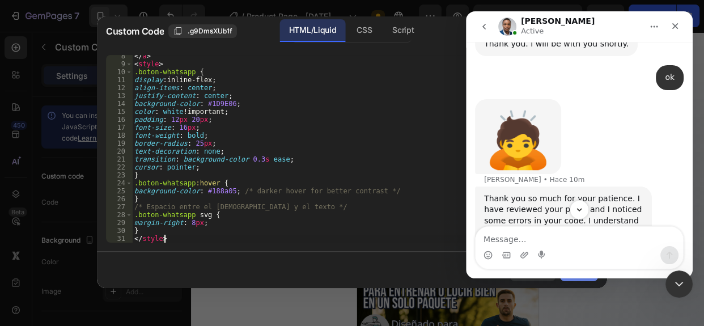
click at [579, 279] on button "Save" at bounding box center [579, 270] width 38 height 23
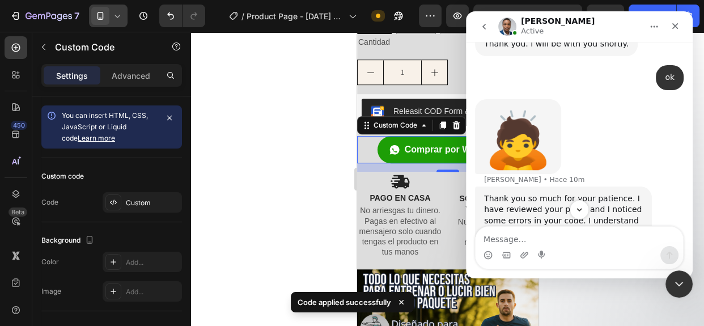
click at [279, 186] on div at bounding box center [447, 179] width 513 height 294
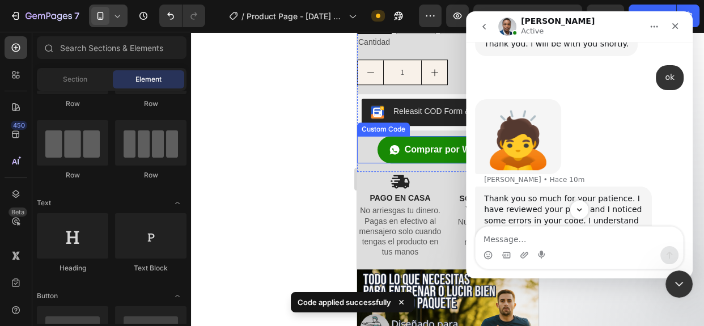
click at [406, 143] on span "Comprar por WhatsApp" at bounding box center [455, 150] width 102 height 14
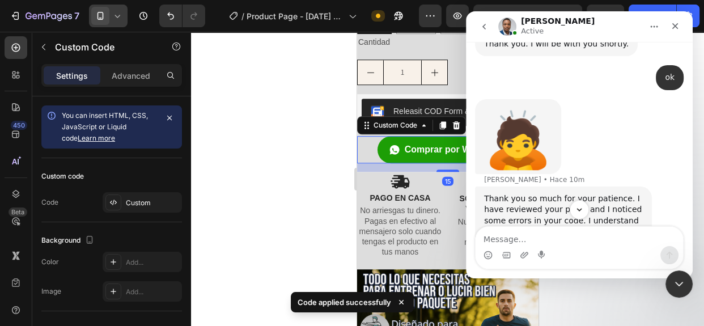
click at [293, 151] on div at bounding box center [447, 179] width 513 height 294
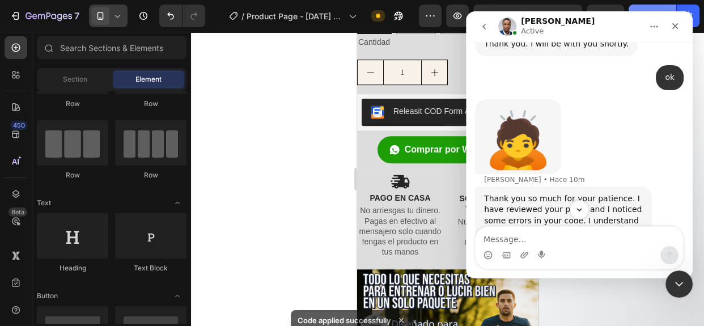
click at [657, 10] on div "Publish" at bounding box center [652, 16] width 28 height 12
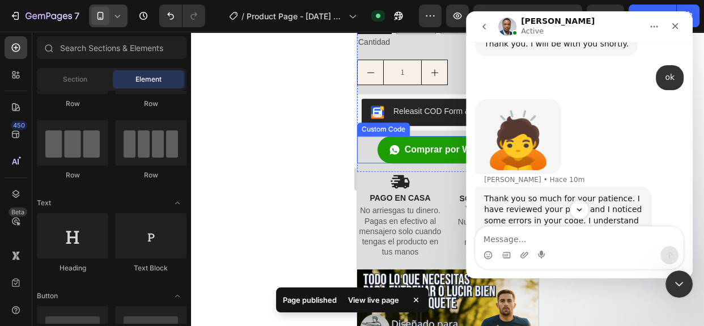
click at [316, 141] on div at bounding box center [447, 179] width 513 height 294
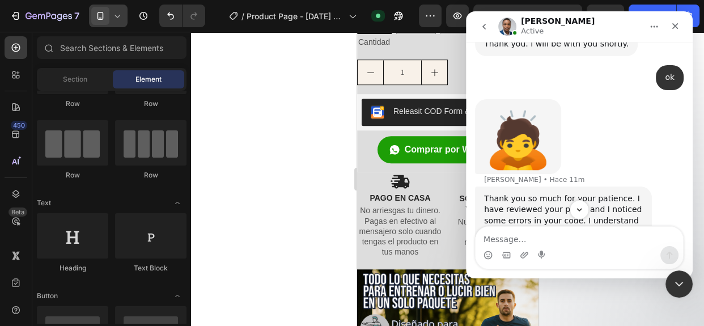
click at [514, 193] on div "Thank you so much for your patience. I have reviewed your page, and I noticed s…" at bounding box center [563, 243] width 159 height 100
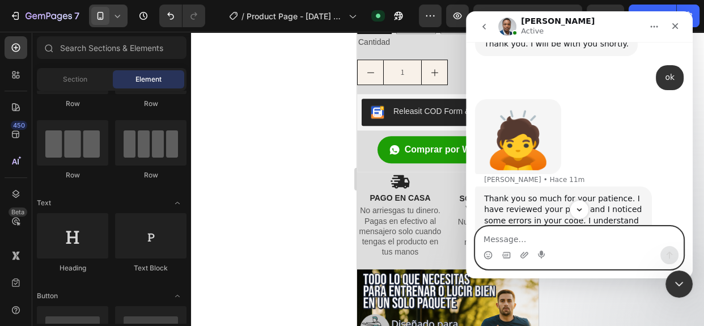
click at [510, 237] on textarea "Message…" at bounding box center [580, 236] width 208 height 19
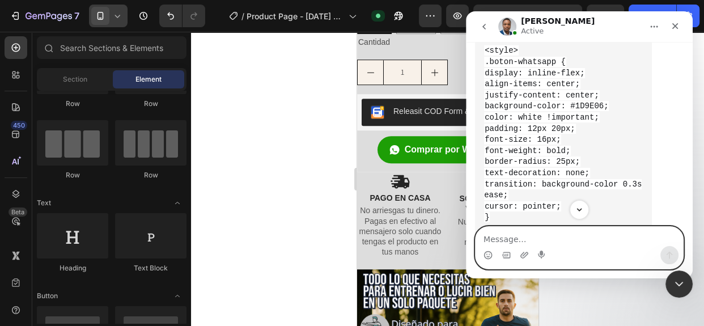
scroll to position [2272, 0]
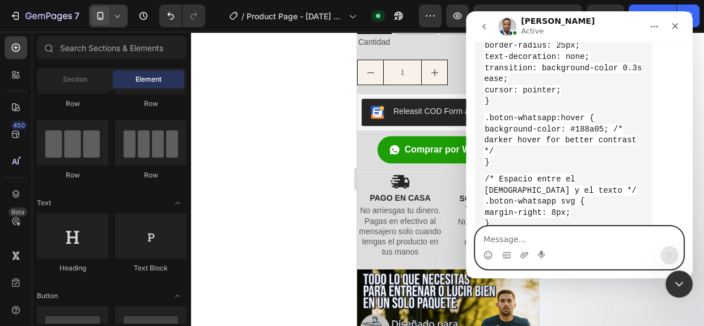
click at [544, 236] on textarea "Message…" at bounding box center [580, 236] width 208 height 19
type textarea "i can now publish, thank u"
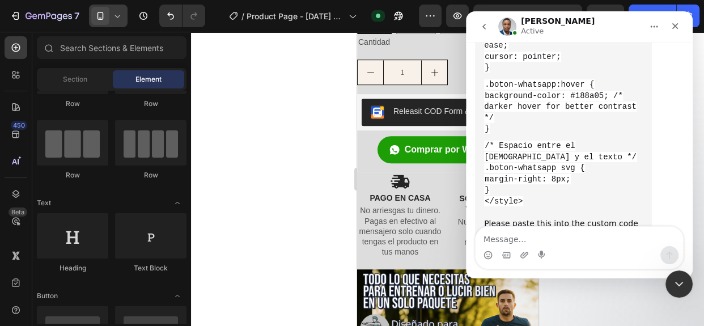
click at [337, 155] on div at bounding box center [447, 179] width 513 height 294
click at [329, 155] on div at bounding box center [447, 179] width 513 height 294
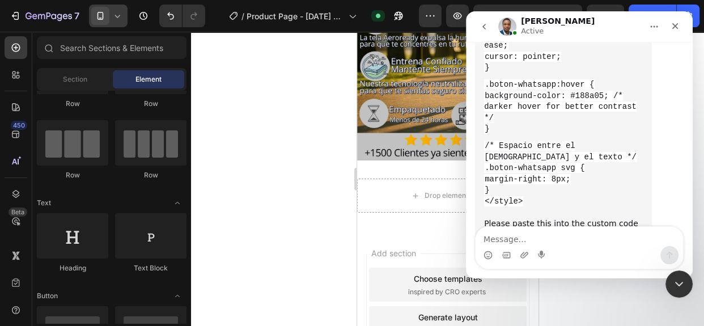
scroll to position [1055, 0]
click at [378, 178] on div "Drop element here" at bounding box center [447, 195] width 181 height 34
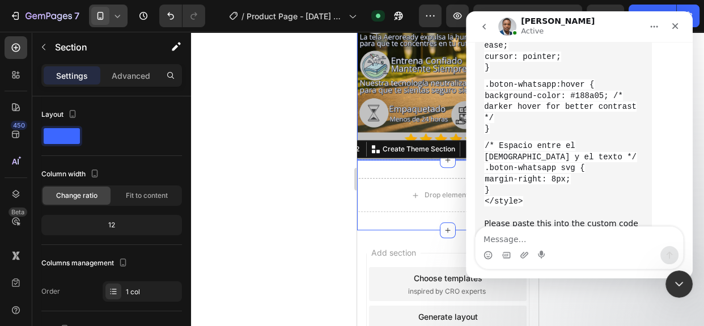
click at [291, 113] on div at bounding box center [447, 179] width 513 height 294
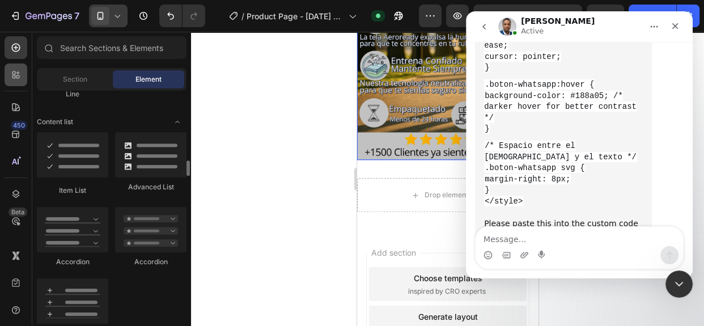
scroll to position [891, 0]
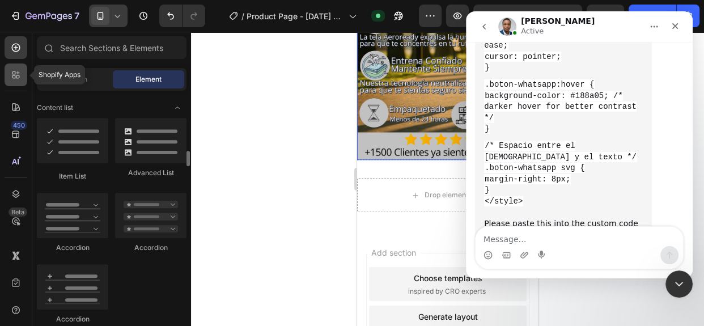
click at [6, 72] on div at bounding box center [16, 74] width 23 height 23
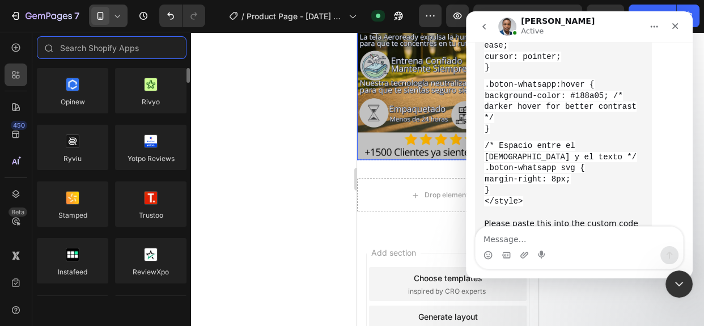
scroll to position [135, 0]
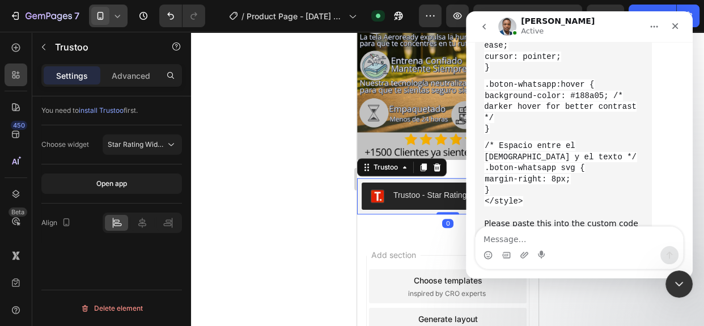
click at [327, 189] on div at bounding box center [447, 179] width 513 height 294
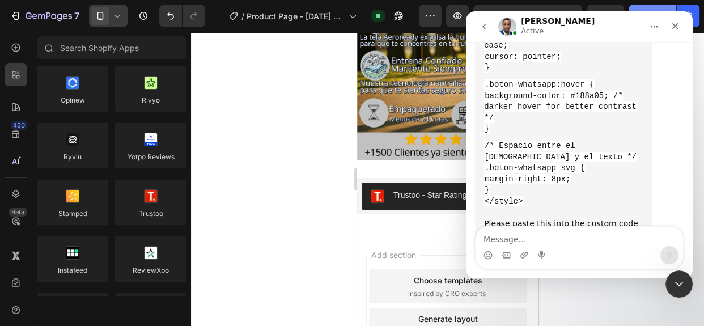
click at [641, 10] on div "Publish" at bounding box center [652, 16] width 28 height 12
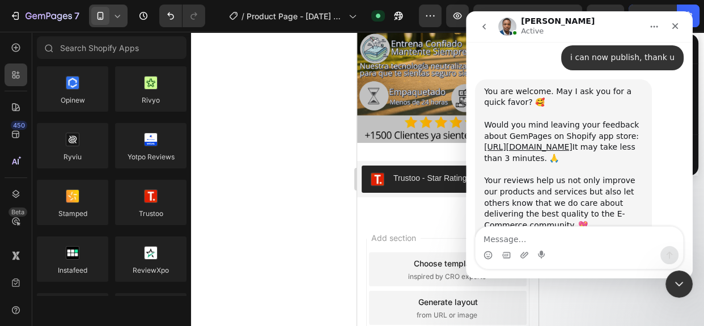
scroll to position [2535, 0]
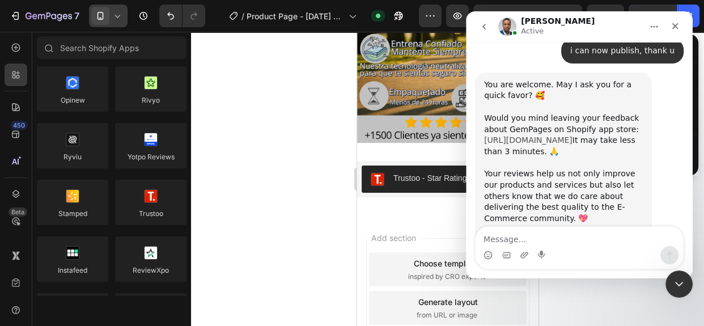
click at [496, 135] on link "[URL][DOMAIN_NAME]" at bounding box center [528, 139] width 88 height 9
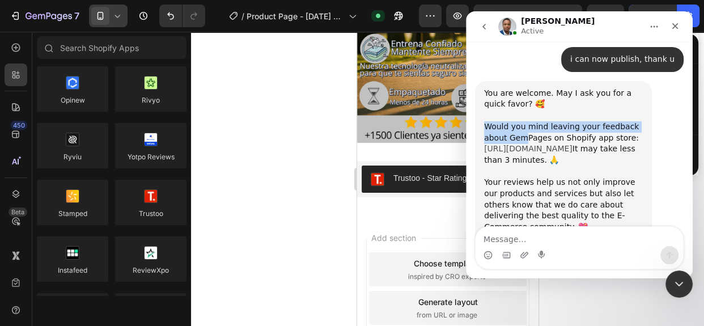
scroll to position [2522, 0]
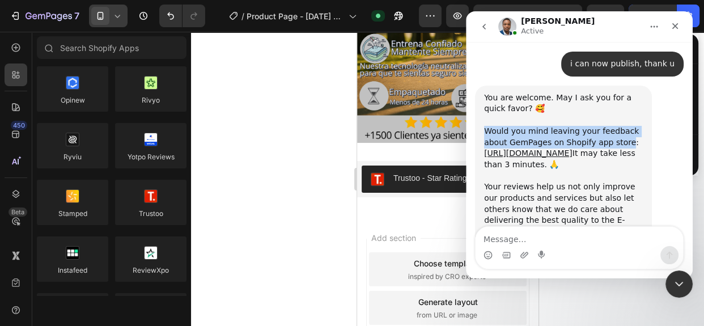
drag, startPoint x: 483, startPoint y: 47, endPoint x: 619, endPoint y: 65, distance: 137.2
click at [619, 86] on div "You are welcome. May I ask you for a quick favor? 🥰 Would you mind leaving your…" at bounding box center [563, 190] width 177 height 209
copy div "Would you mind leaving your feedback about GemPages on Shopify app store"
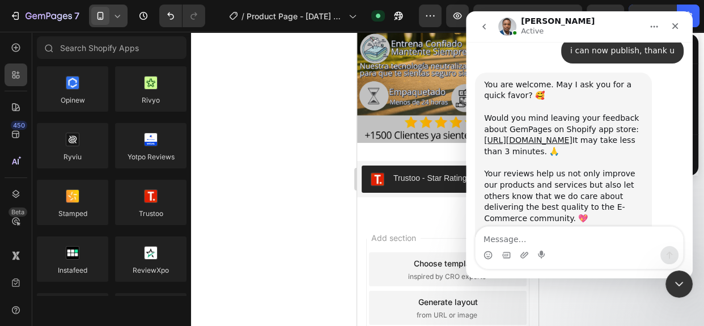
click at [535, 252] on div "Feel free to let me know when you share your comment. 😍" at bounding box center [563, 263] width 159 height 22
drag, startPoint x: 548, startPoint y: 193, endPoint x: 485, endPoint y: 158, distance: 72.6
click at [485, 158] on div "You are welcome. May I ask you for a quick favor? 🥰 Would you mind leaving your…" at bounding box center [563, 176] width 159 height 195
click at [485, 235] on div "Thank you so much 🤗" at bounding box center [563, 240] width 159 height 11
drag, startPoint x: 484, startPoint y: 177, endPoint x: 493, endPoint y: 180, distance: 9.4
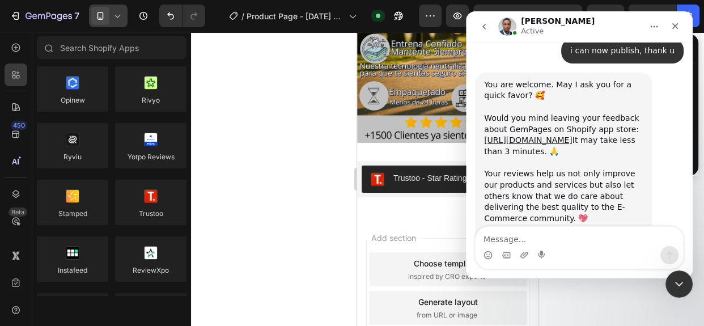
click at [493, 252] on div "Feel free to let me know when you share your comment. 😍" at bounding box center [563, 263] width 159 height 22
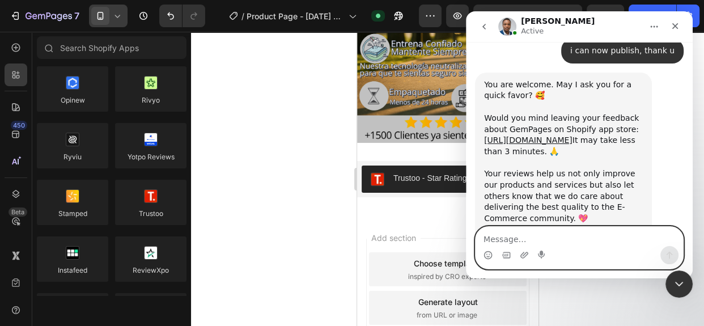
click at [516, 232] on textarea "Message…" at bounding box center [580, 236] width 208 height 19
click at [530, 232] on textarea "Message…" at bounding box center [580, 236] width 208 height 19
type textarea "Y"
click at [504, 242] on textarea "Message…" at bounding box center [580, 236] width 208 height 19
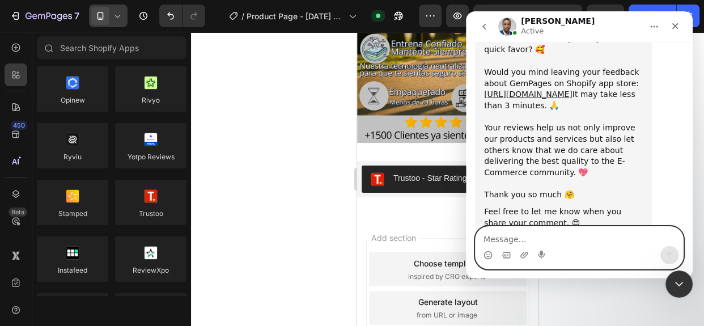
scroll to position [2583, 0]
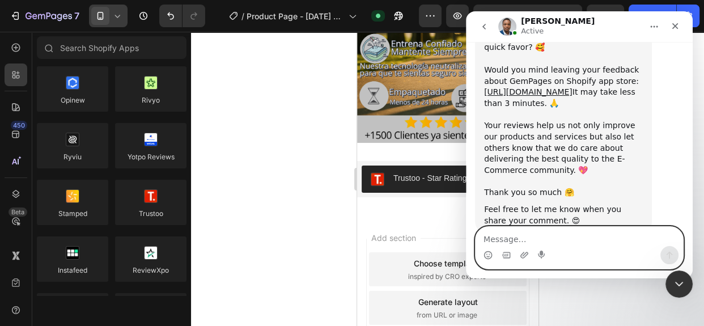
drag, startPoint x: 558, startPoint y: 234, endPoint x: 550, endPoint y: 237, distance: 8.4
click at [550, 237] on textarea "Message…" at bounding box center [580, 236] width 208 height 19
drag, startPoint x: 540, startPoint y: 237, endPoint x: 518, endPoint y: 237, distance: 22.1
click at [523, 237] on textarea "Message…" at bounding box center [580, 236] width 208 height 19
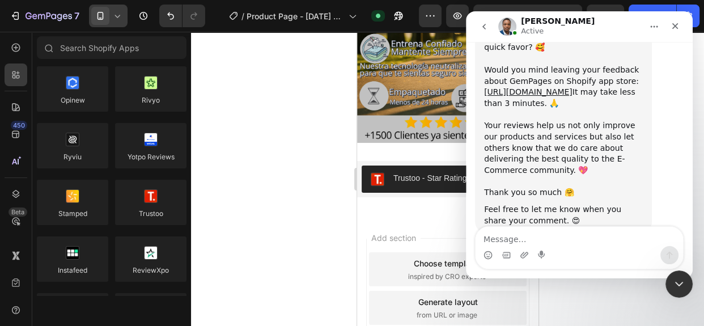
drag, startPoint x: 581, startPoint y: 95, endPoint x: 604, endPoint y: 101, distance: 24.6
